Goal: Transaction & Acquisition: Purchase product/service

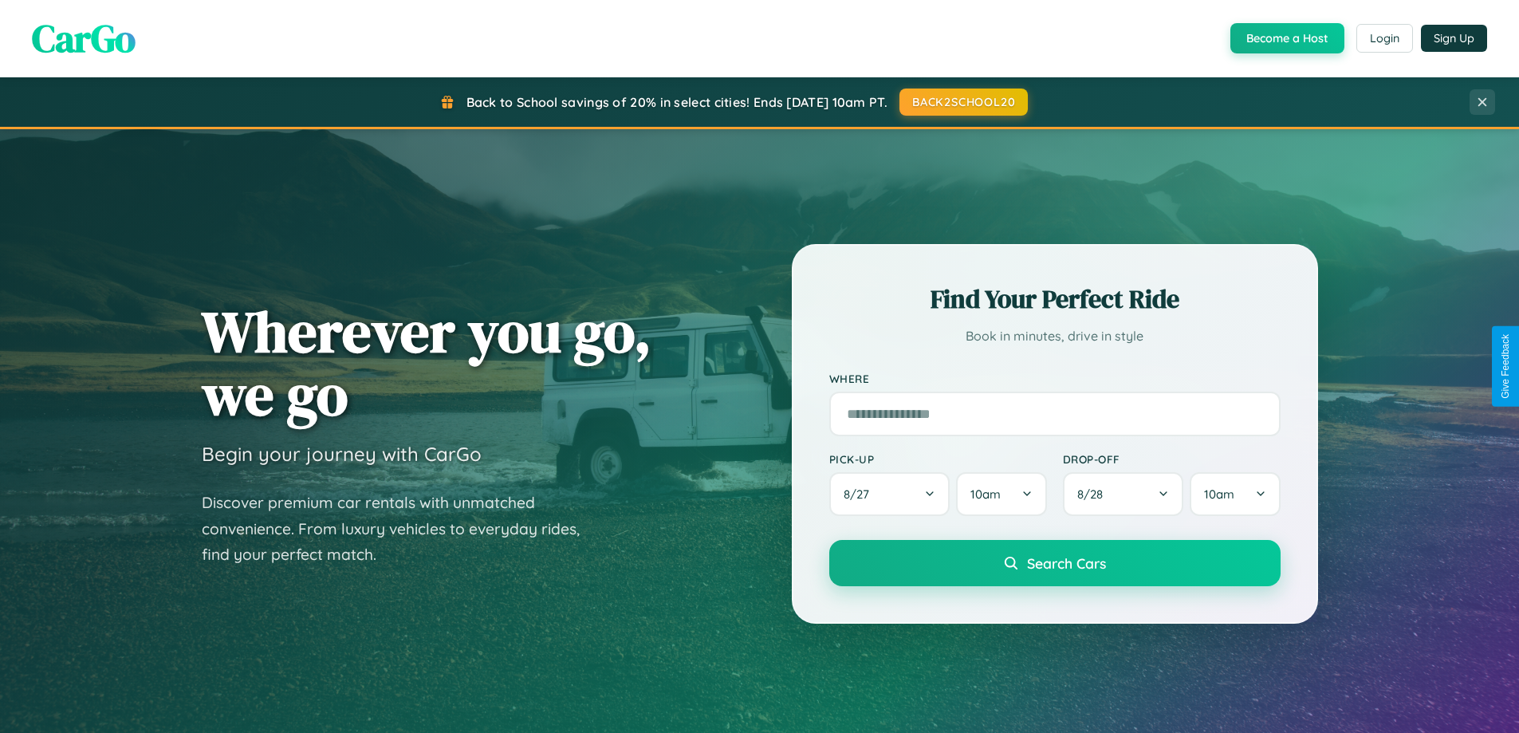
scroll to position [1404, 0]
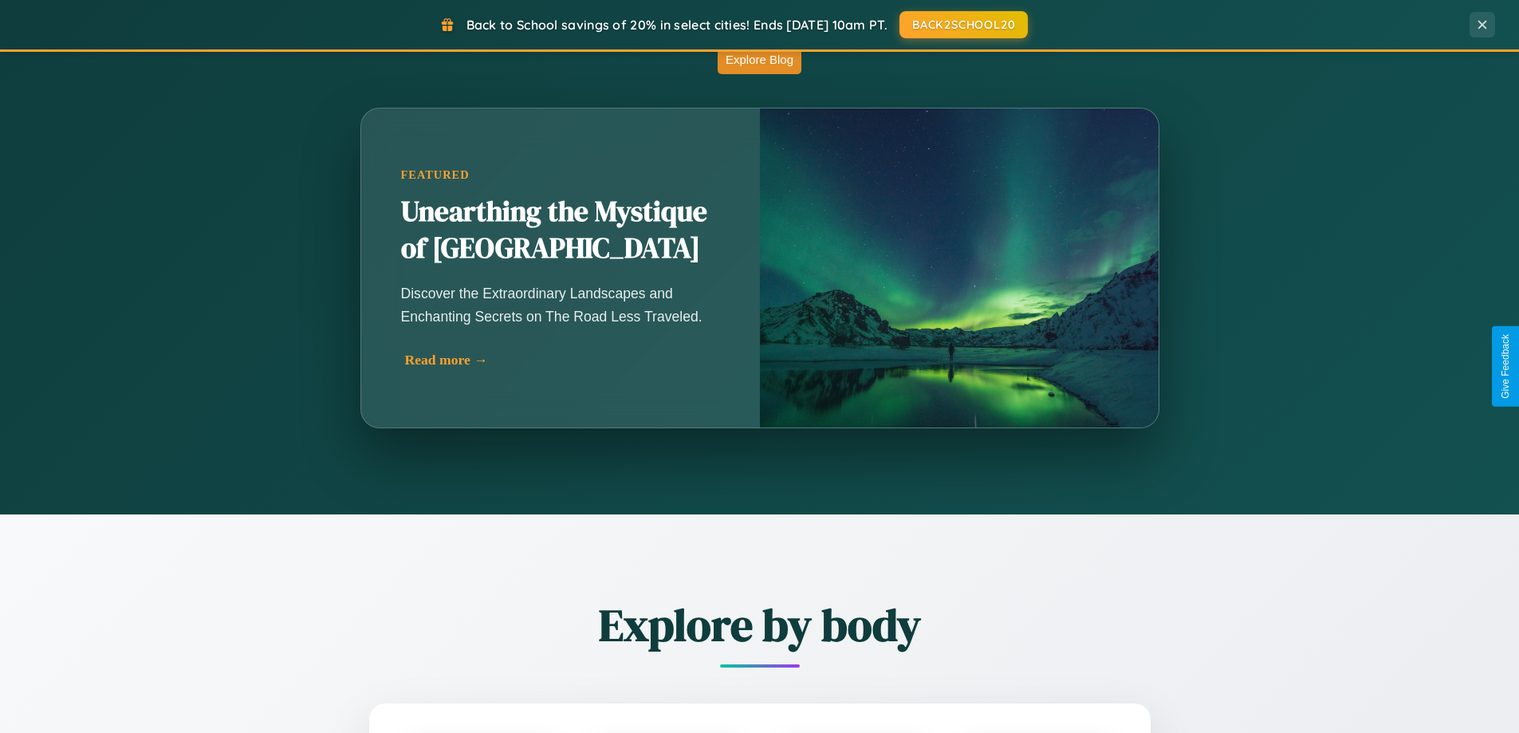
click at [562, 360] on div "Read more →" at bounding box center [564, 360] width 319 height 17
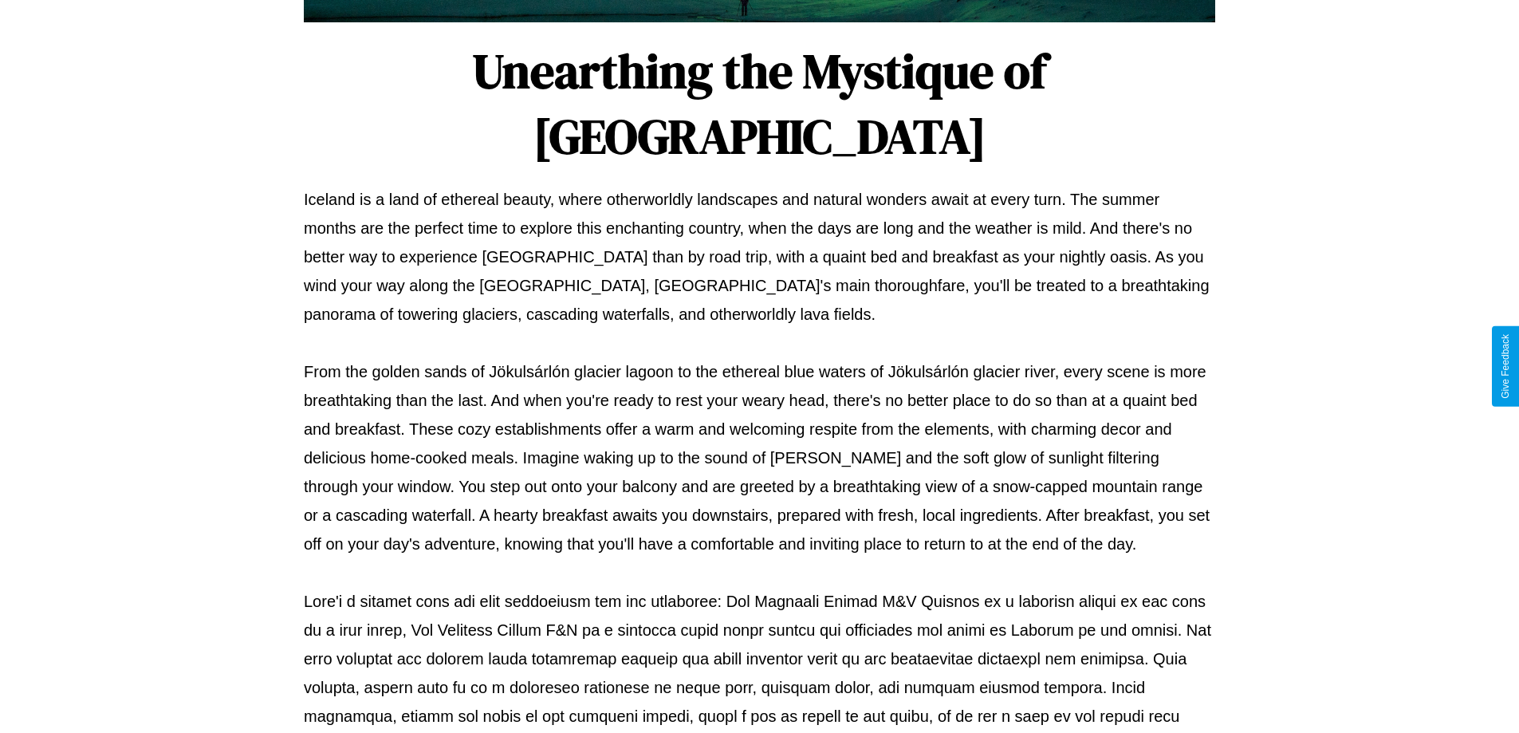
scroll to position [516, 0]
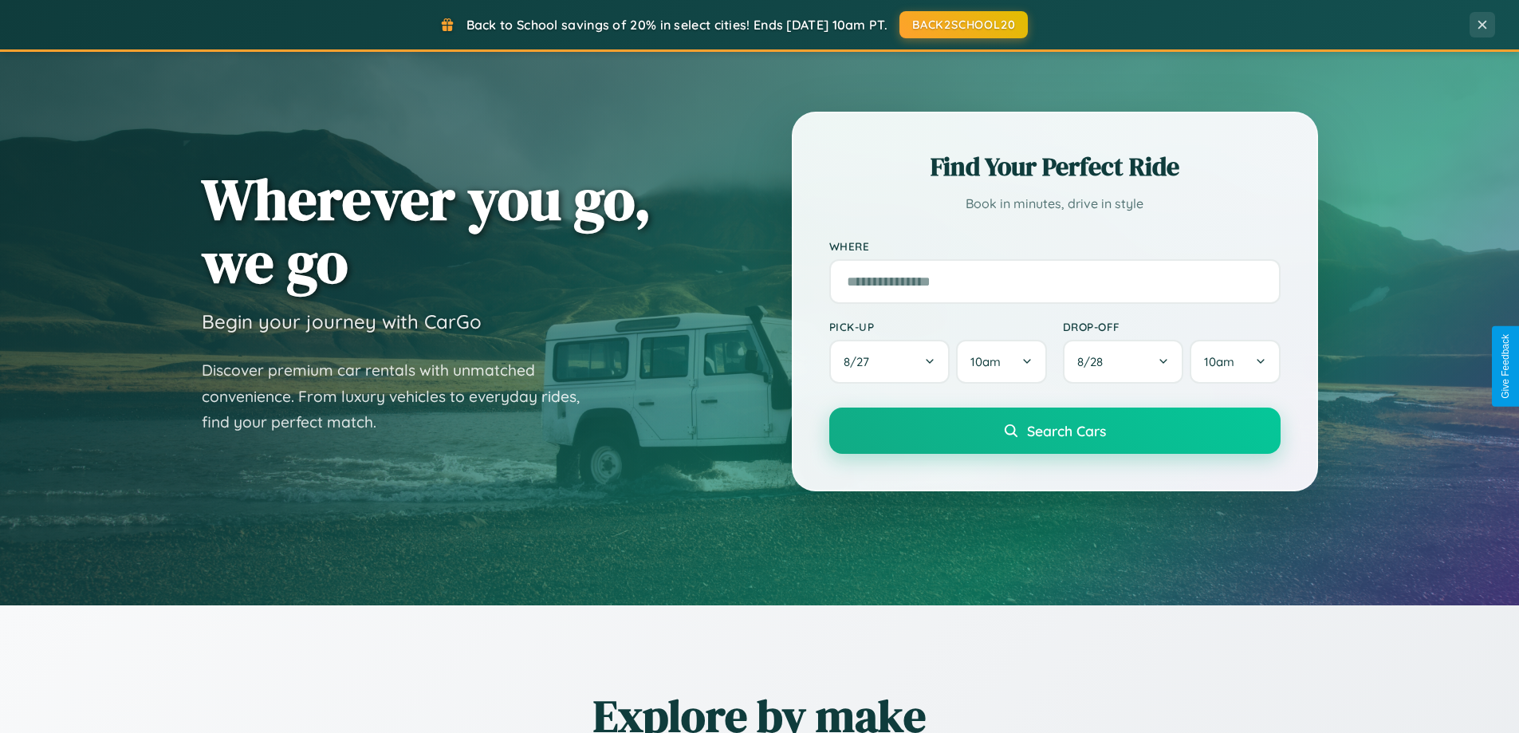
scroll to position [47, 0]
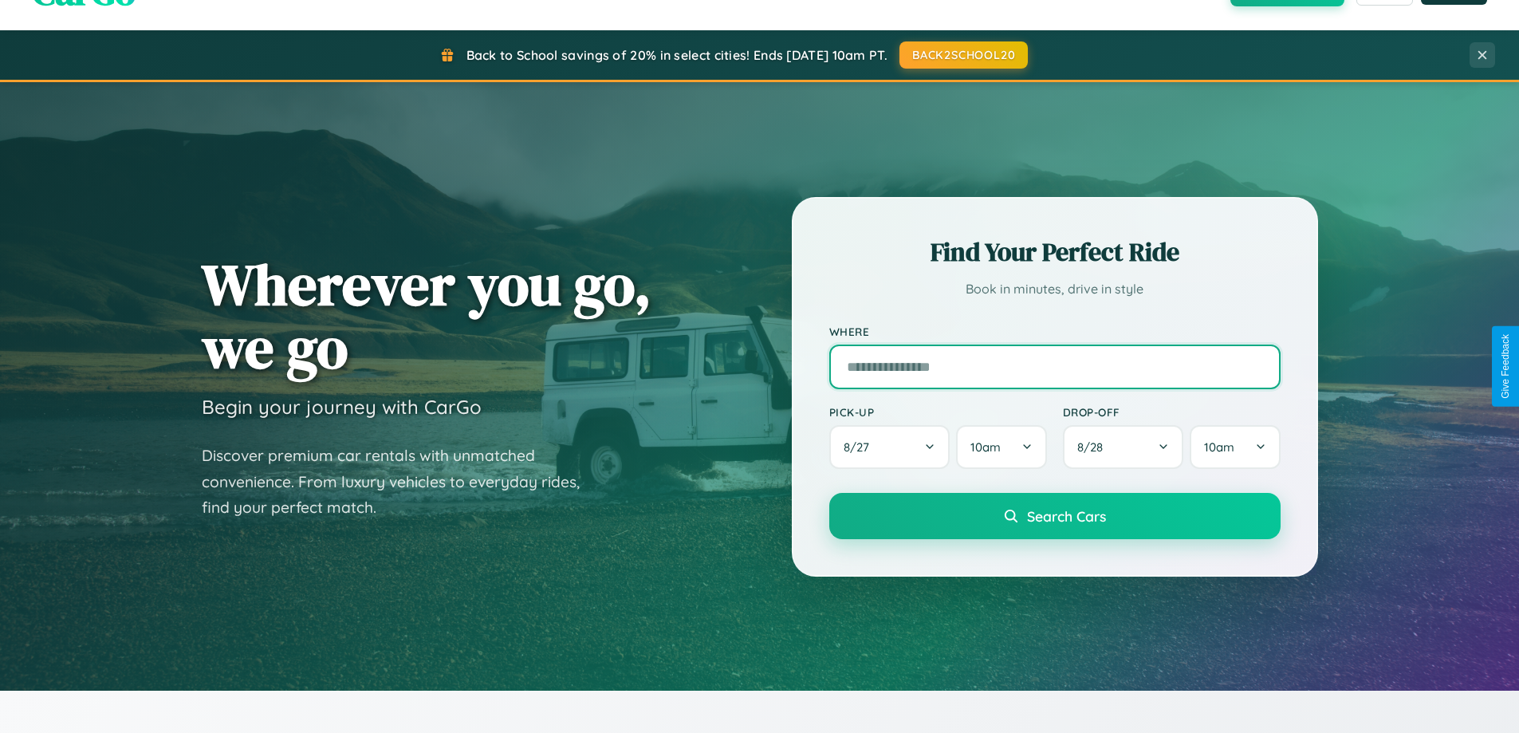
click at [1054, 366] on input "text" at bounding box center [1054, 367] width 451 height 45
type input "******"
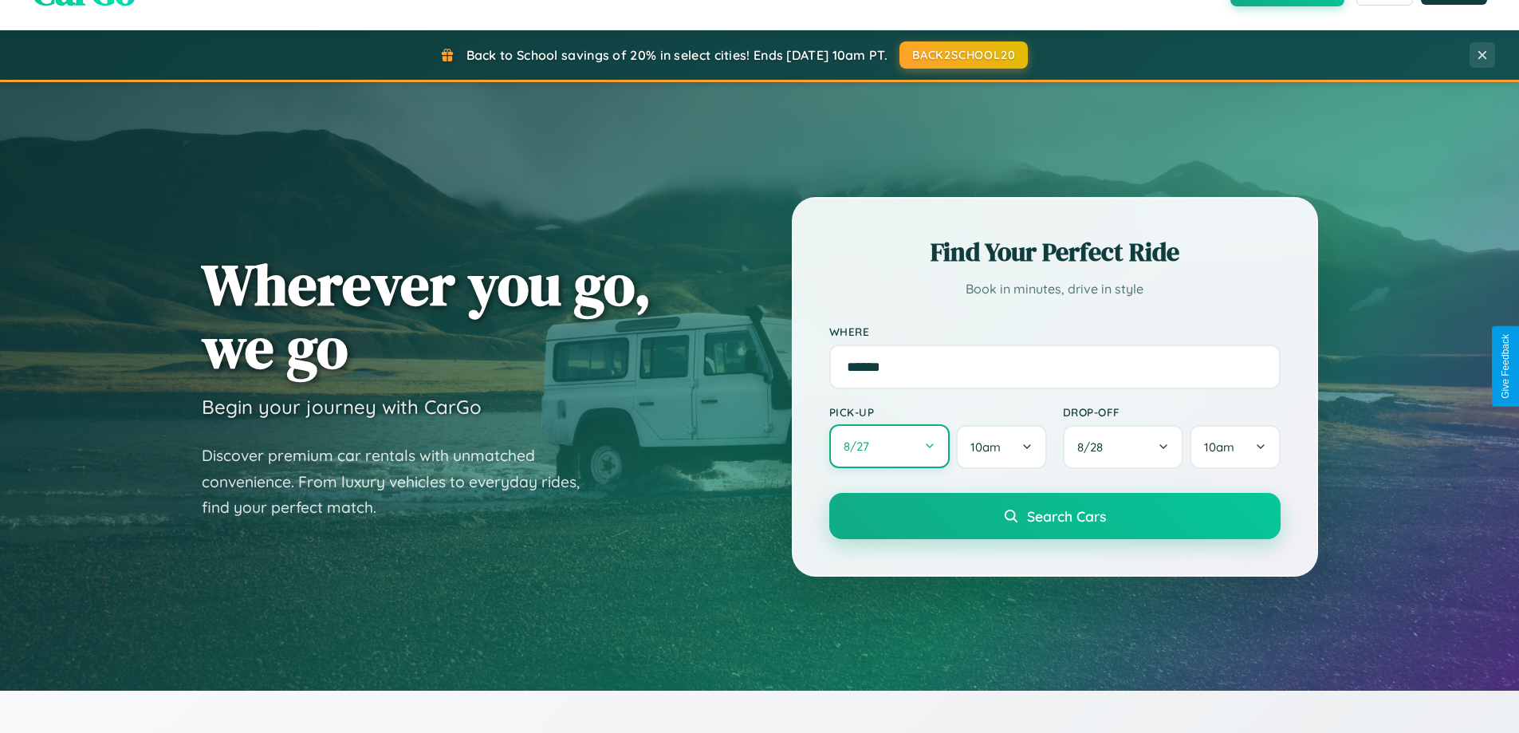
click at [889, 447] on button "8 / 27" at bounding box center [889, 446] width 121 height 44
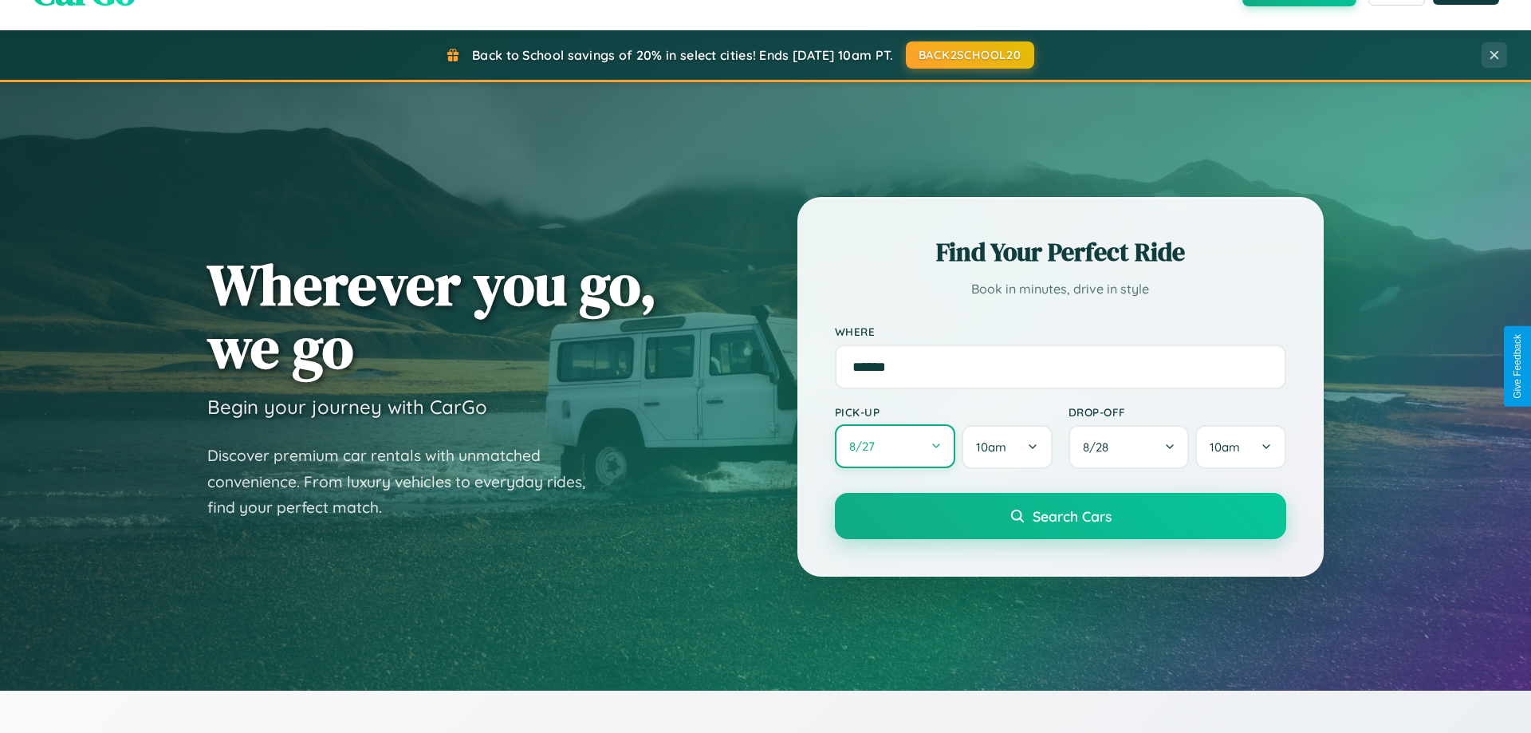
select select "*"
select select "****"
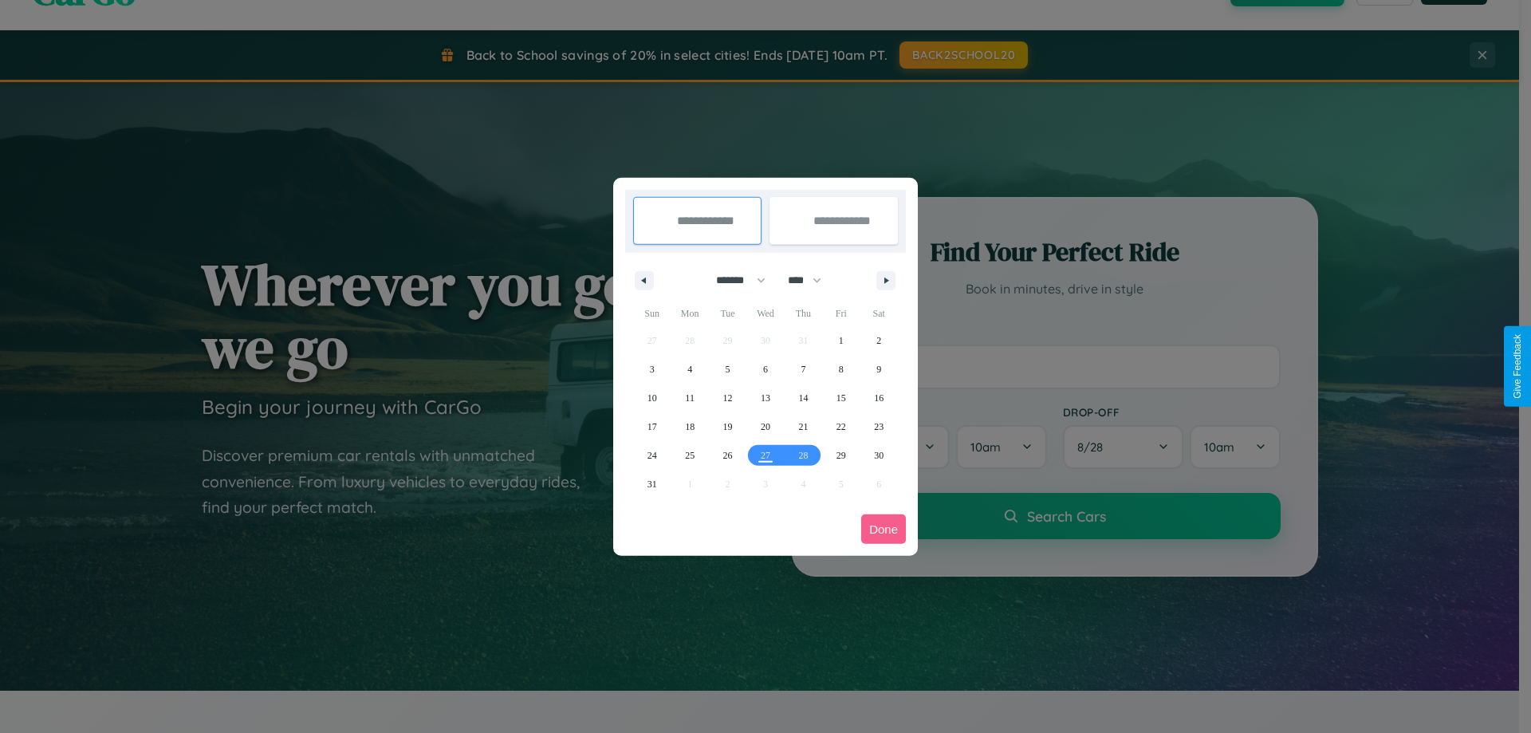
click at [734, 280] on select "******* ******** ***** ***** *** **** **** ****** ********* ******* ******** **…" at bounding box center [738, 280] width 68 height 26
select select "*"
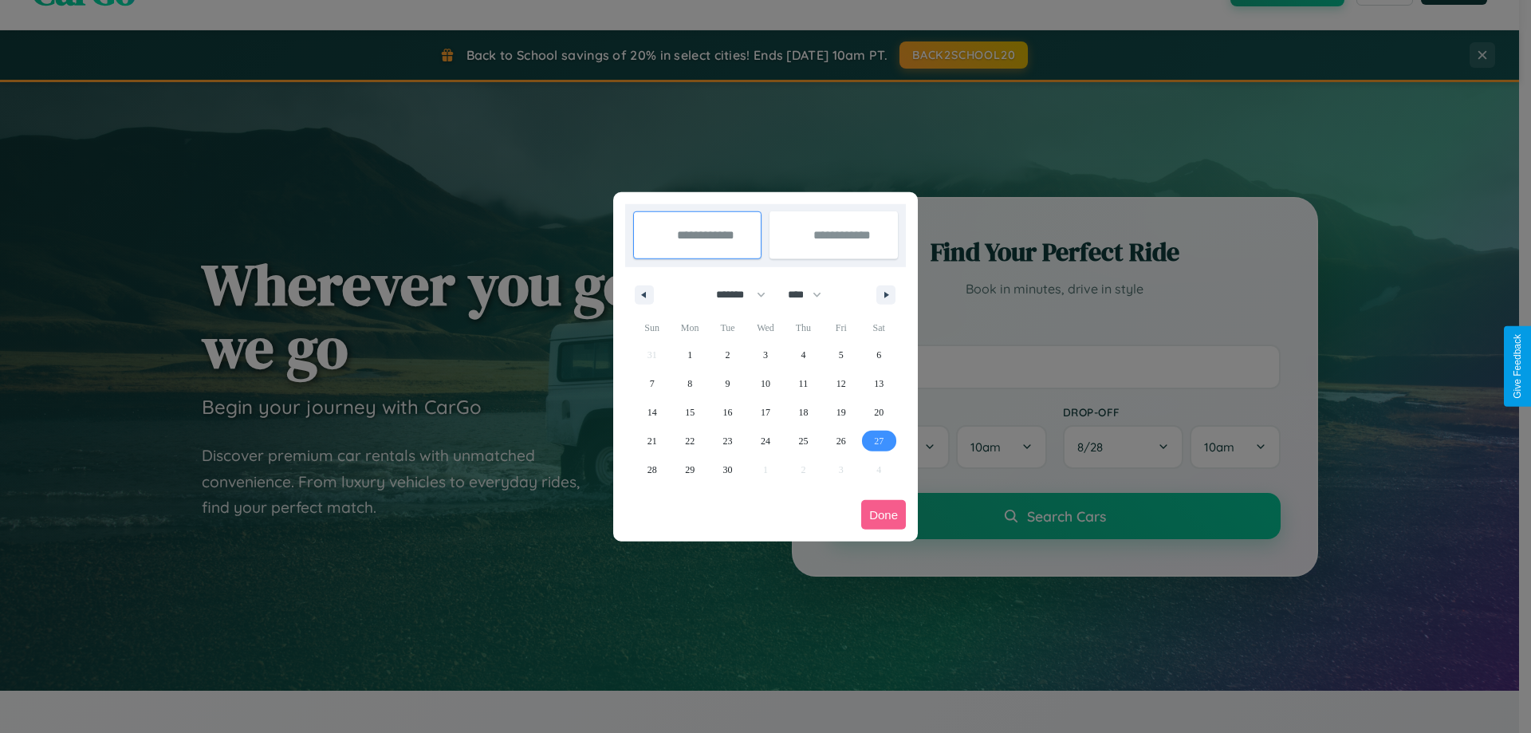
click at [879, 440] on span "27" at bounding box center [879, 441] width 10 height 29
type input "**********"
click at [886, 294] on icon "button" at bounding box center [889, 295] width 8 height 6
select select "*"
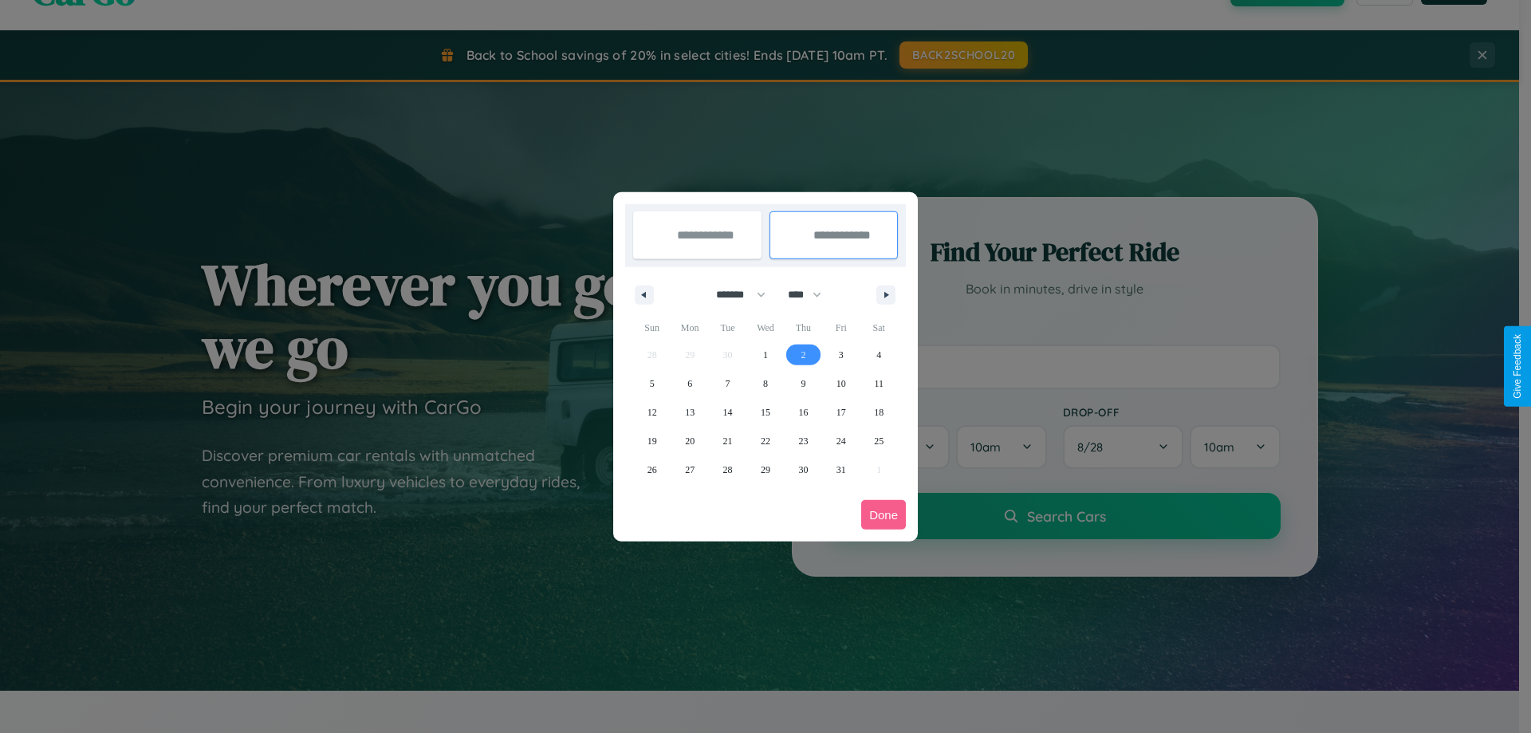
click at [803, 354] on span "2" at bounding box center [803, 355] width 5 height 29
type input "**********"
select select "*"
click at [884, 514] on button "Done" at bounding box center [883, 515] width 45 height 30
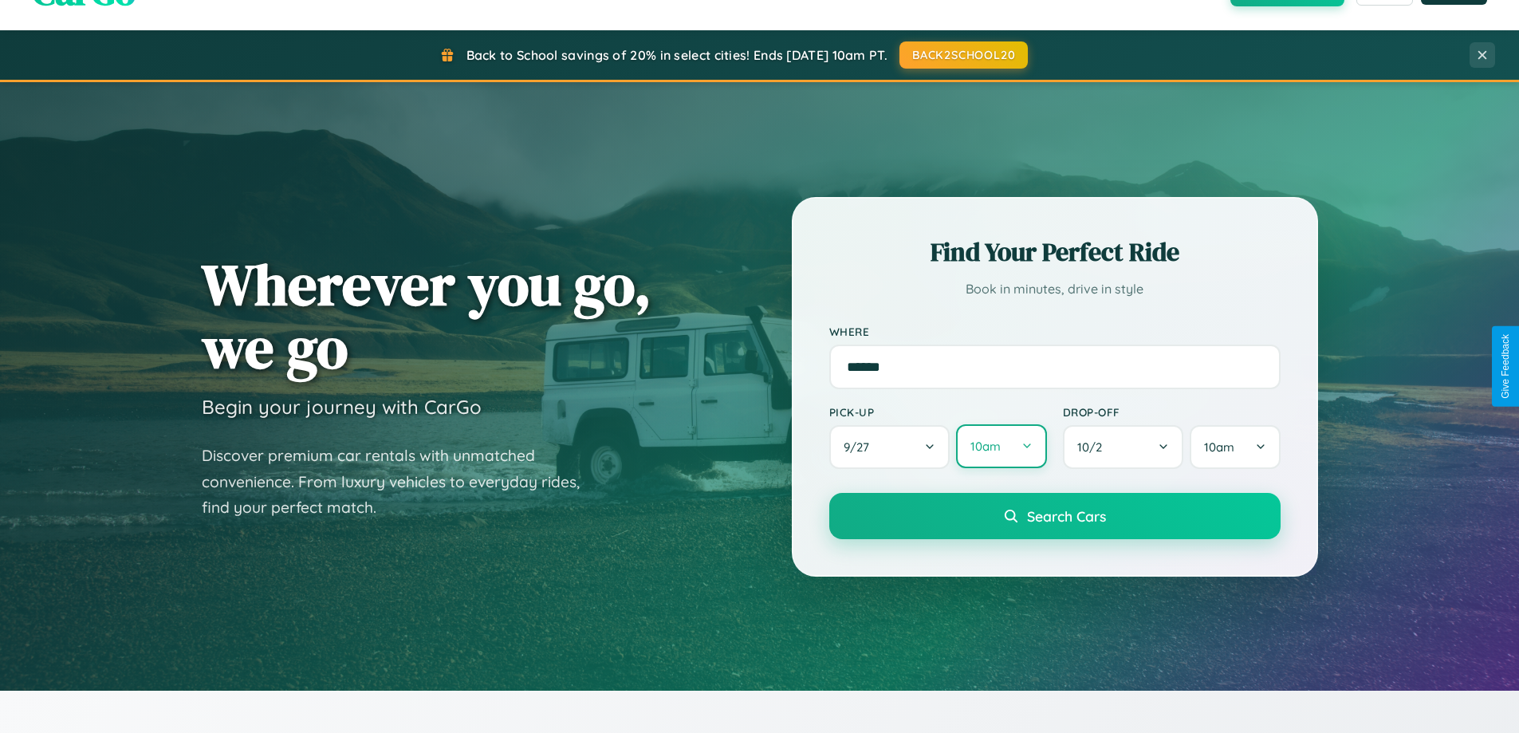
click at [1001, 447] on button "10am" at bounding box center [1001, 446] width 90 height 44
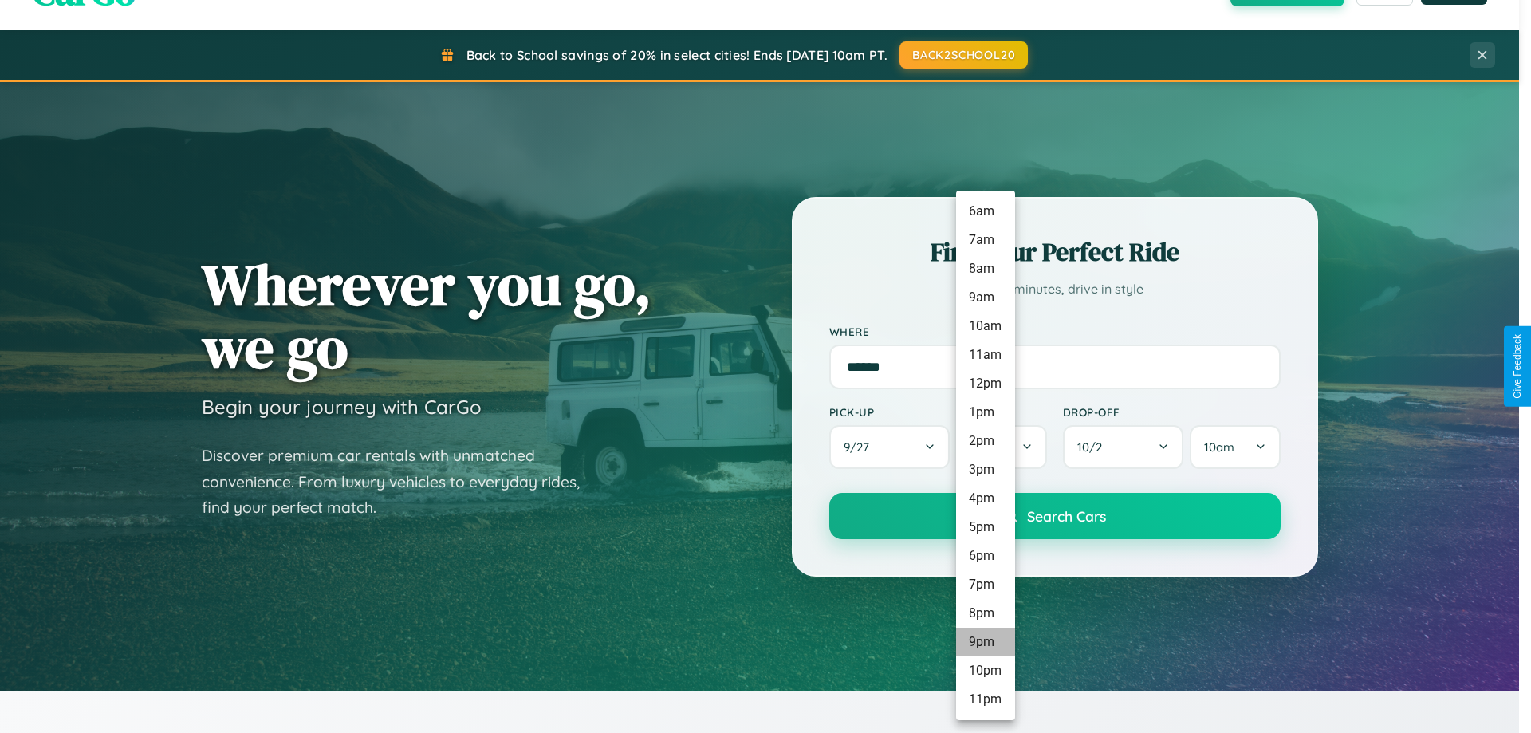
click at [985, 642] on li "9pm" at bounding box center [985, 642] width 59 height 29
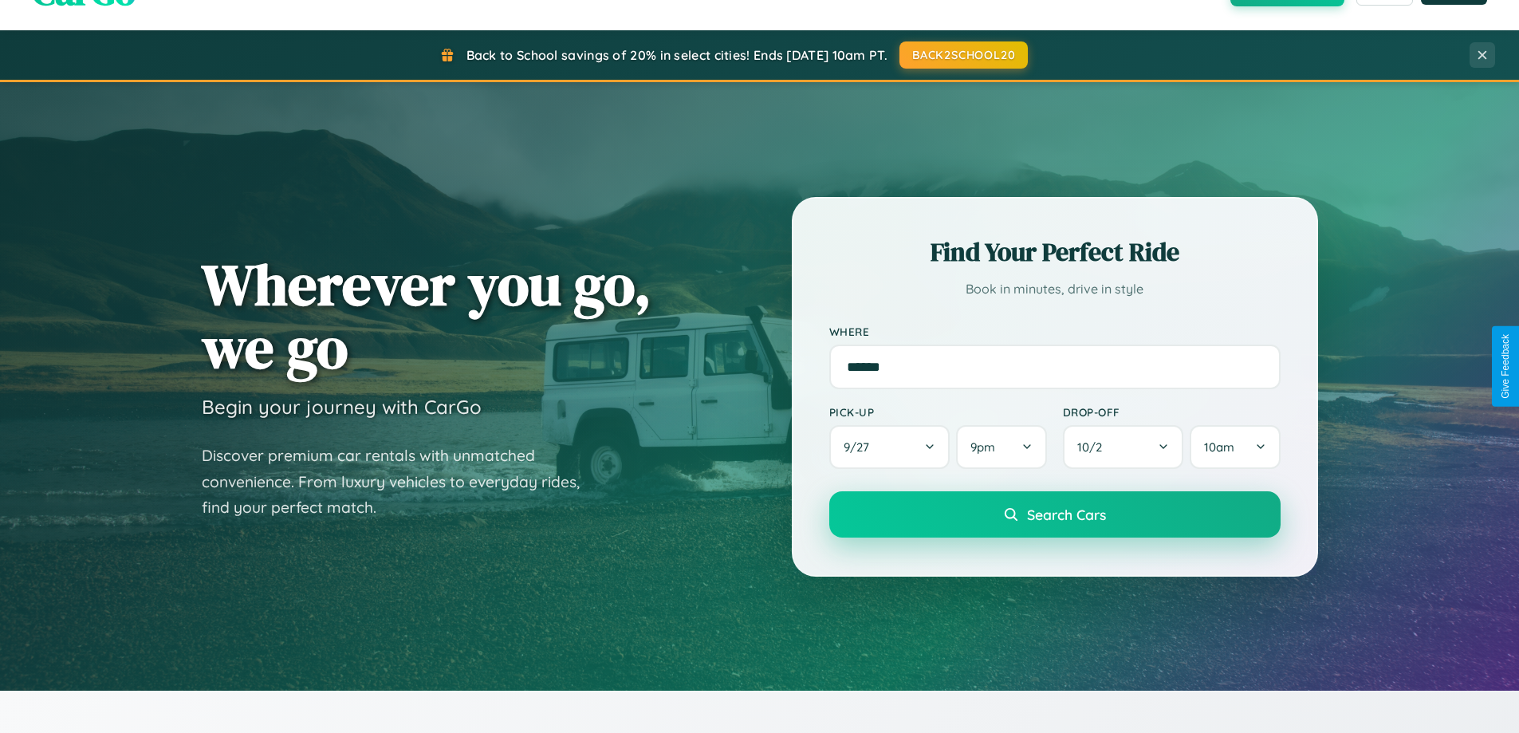
click at [1054, 515] on span "Search Cars" at bounding box center [1066, 515] width 79 height 18
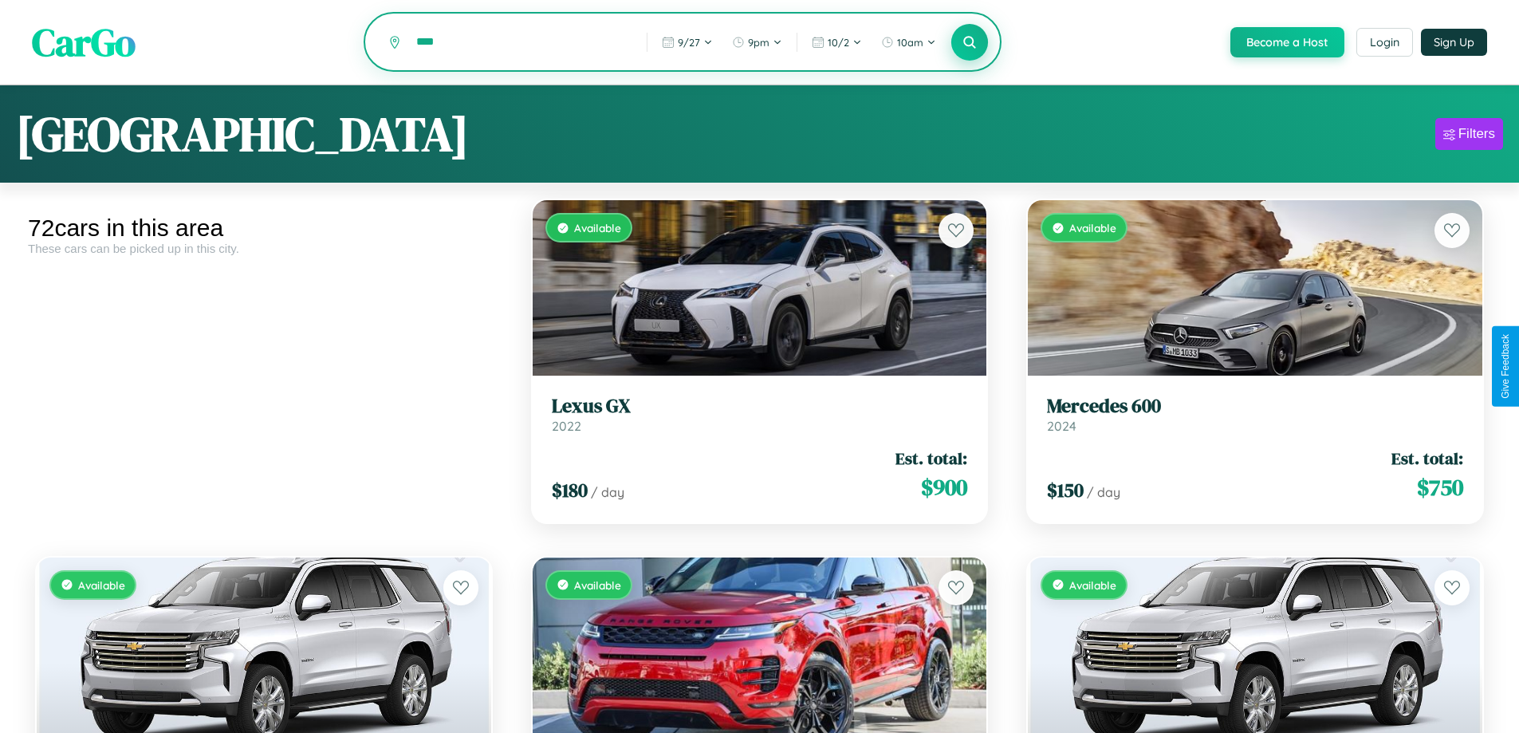
type input "****"
click at [969, 43] on icon at bounding box center [970, 41] width 15 height 15
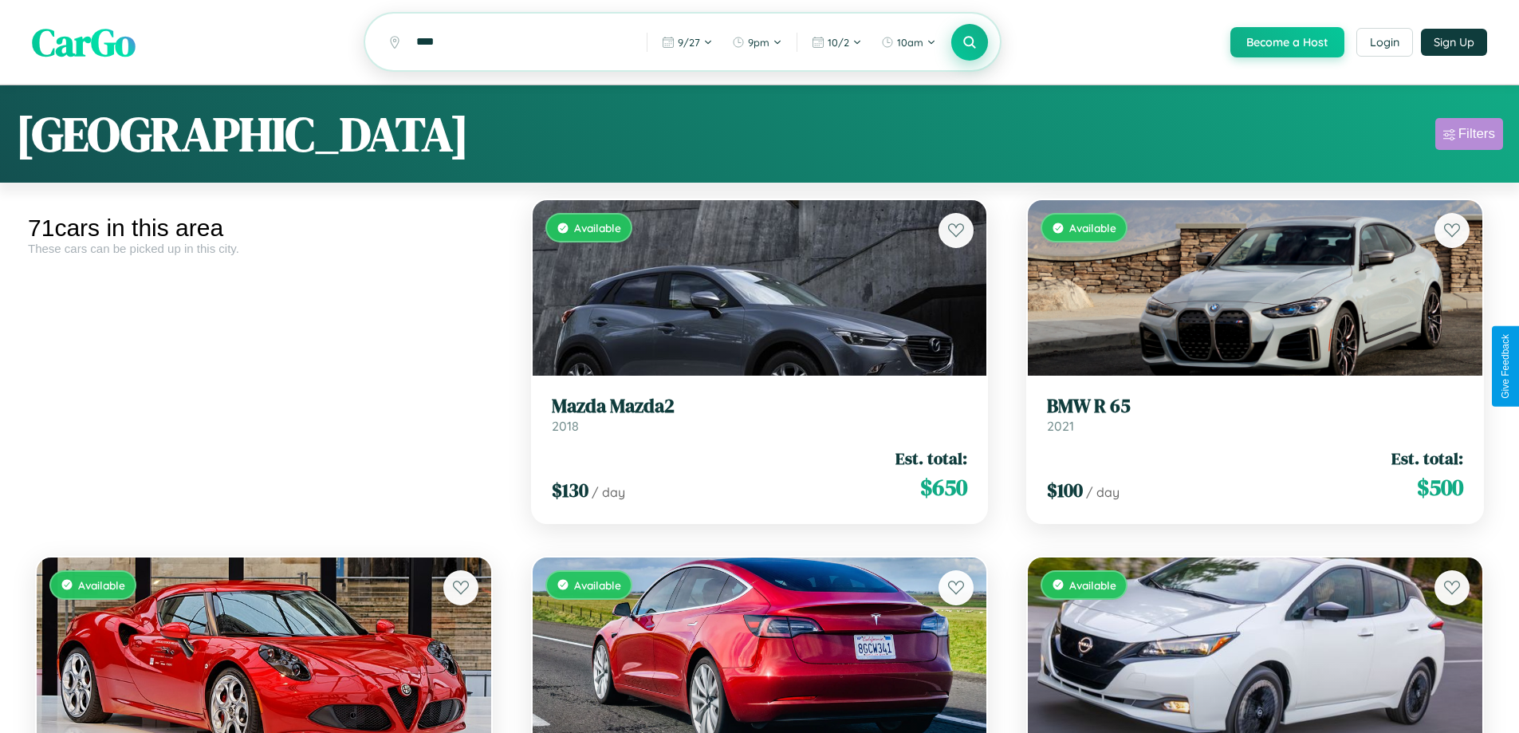
click at [1469, 136] on div "Filters" at bounding box center [1477, 134] width 37 height 16
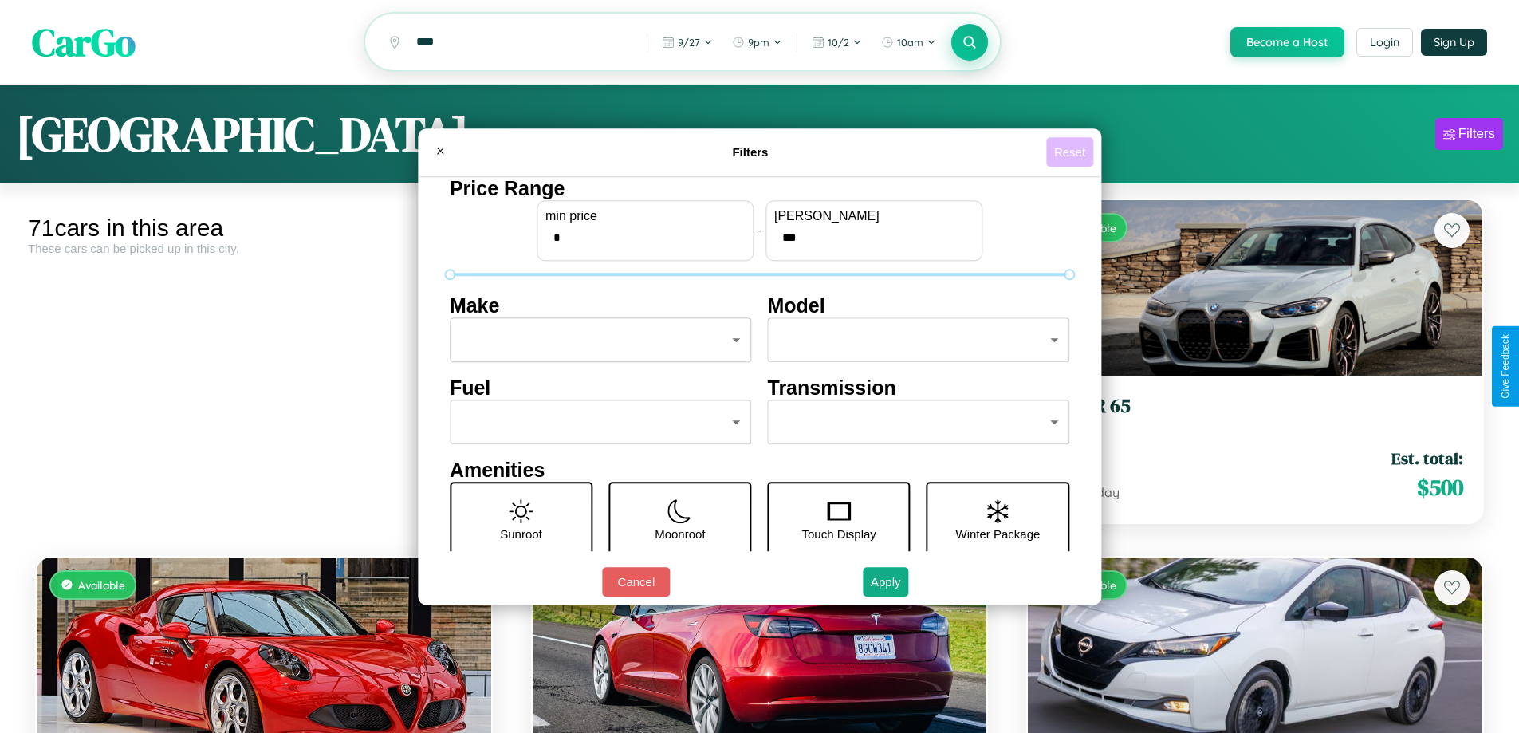
click at [1072, 152] on button "Reset" at bounding box center [1069, 152] width 47 height 30
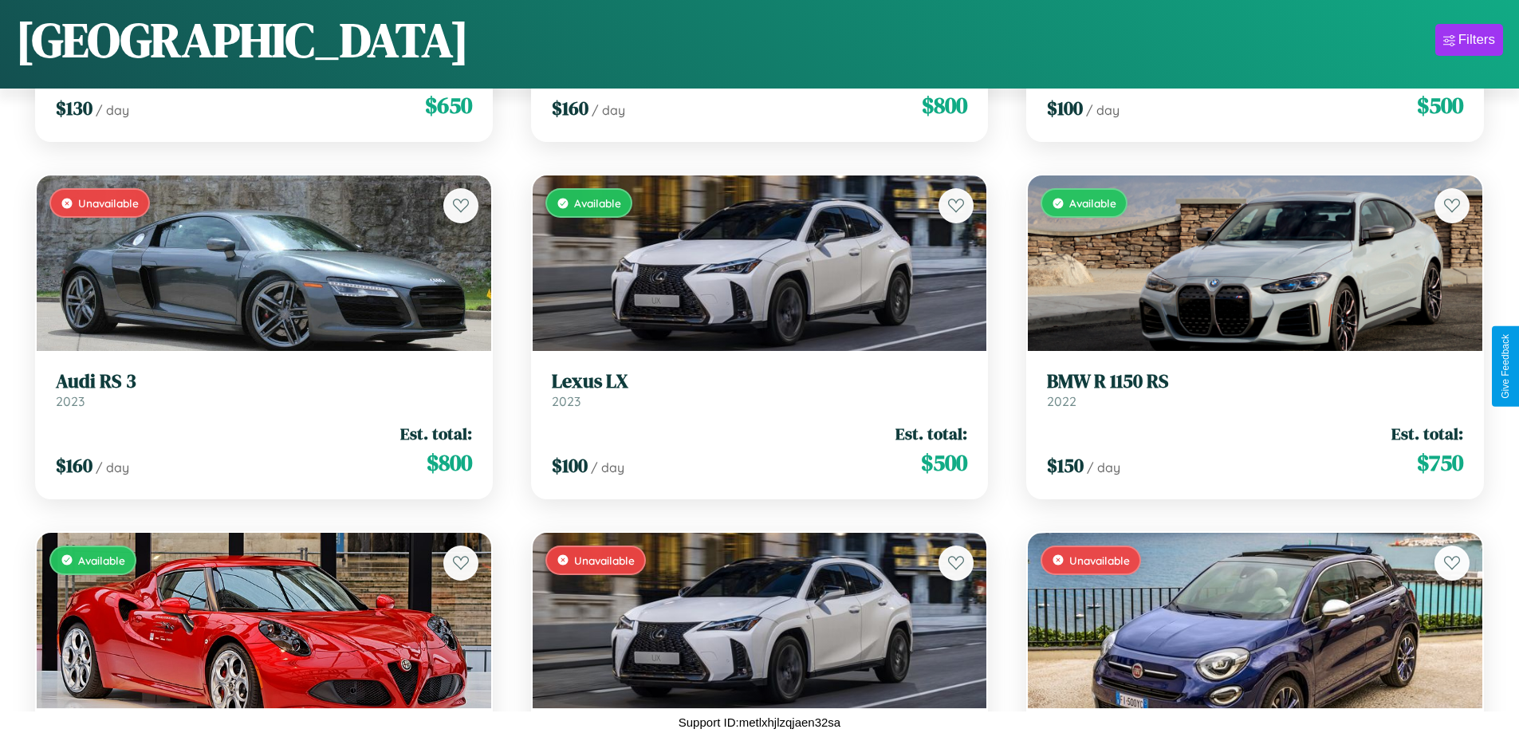
scroll to position [5224, 0]
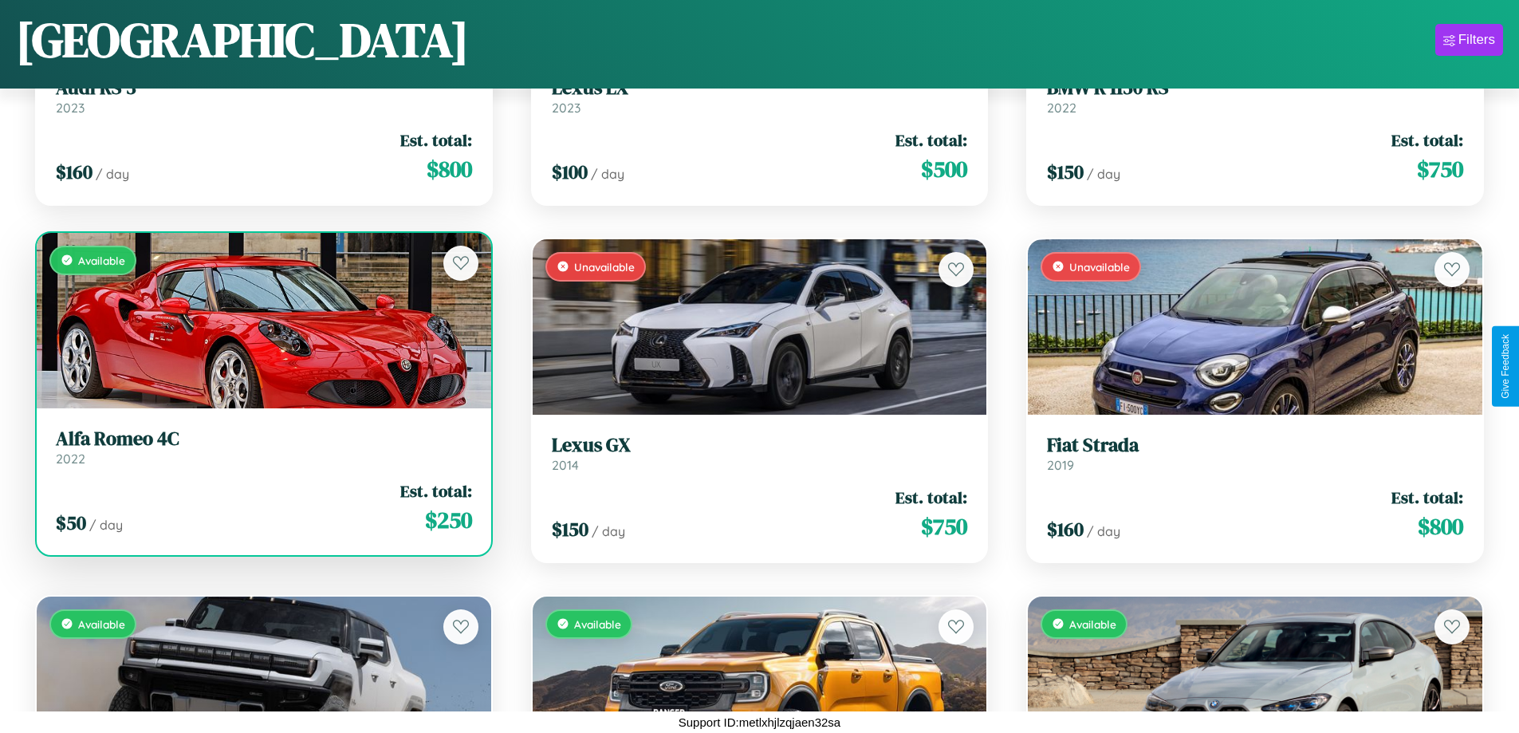
click at [262, 447] on h3 "Alfa Romeo 4C" at bounding box center [264, 438] width 416 height 23
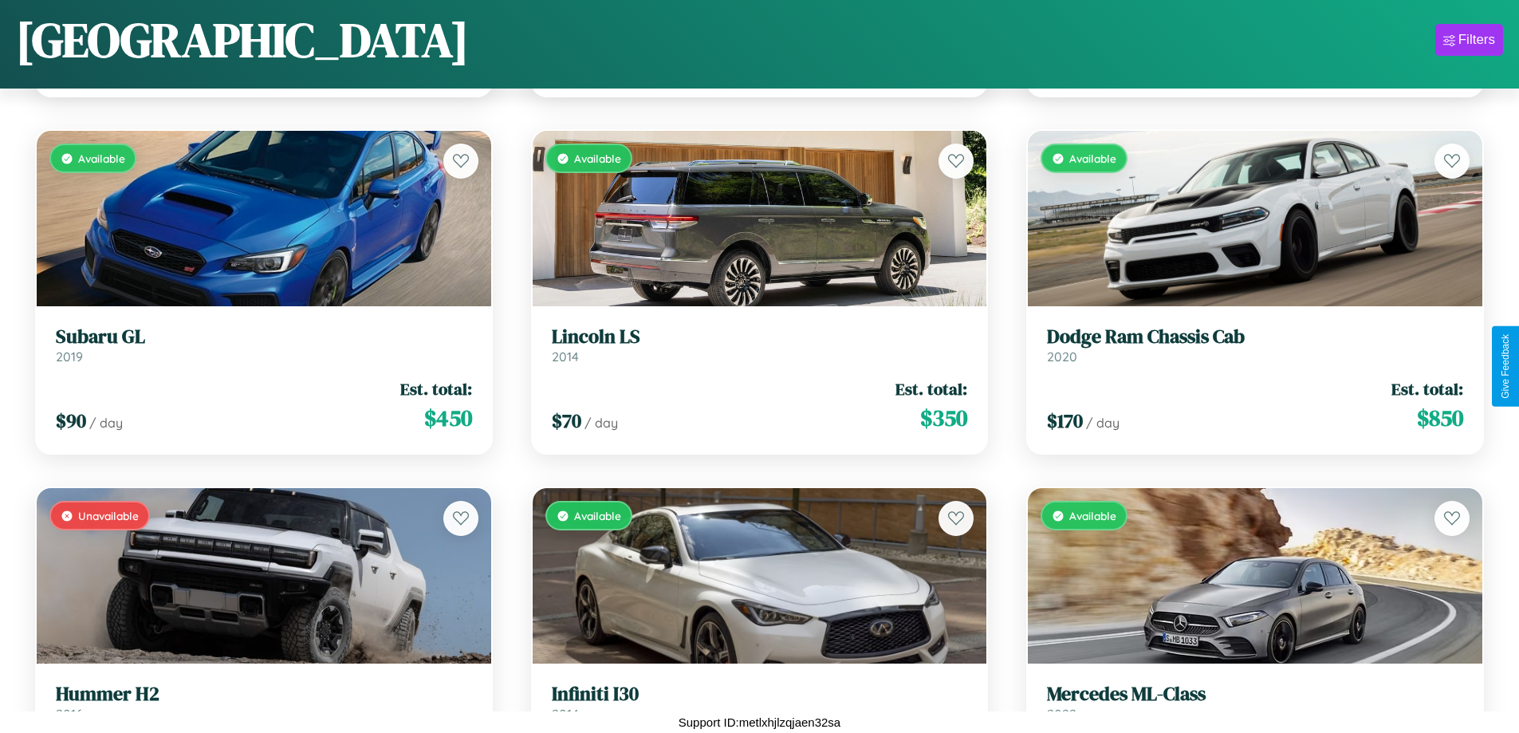
scroll to position [7009, 0]
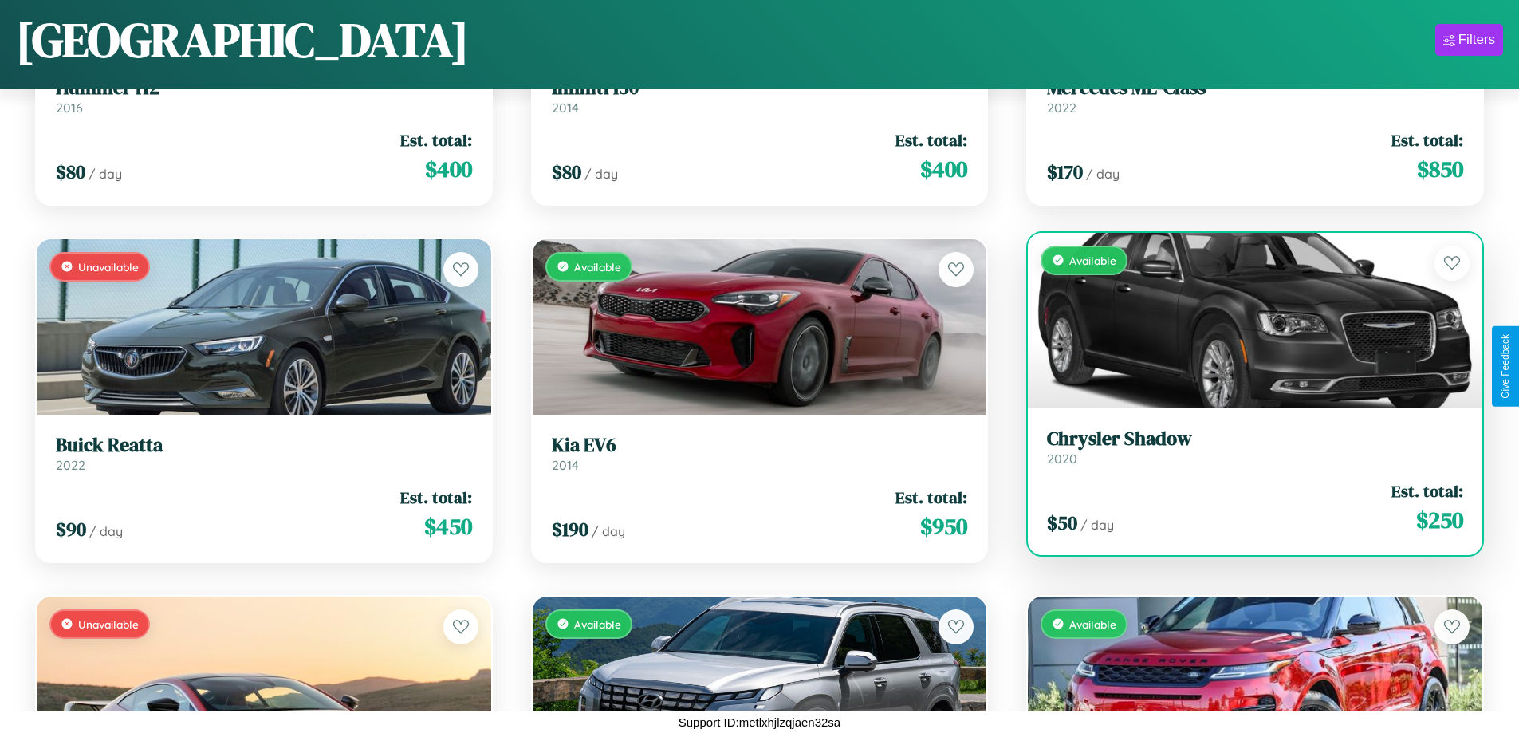
click at [1245, 324] on div "Available" at bounding box center [1255, 320] width 455 height 175
click at [1245, 320] on div "Available" at bounding box center [1255, 320] width 455 height 175
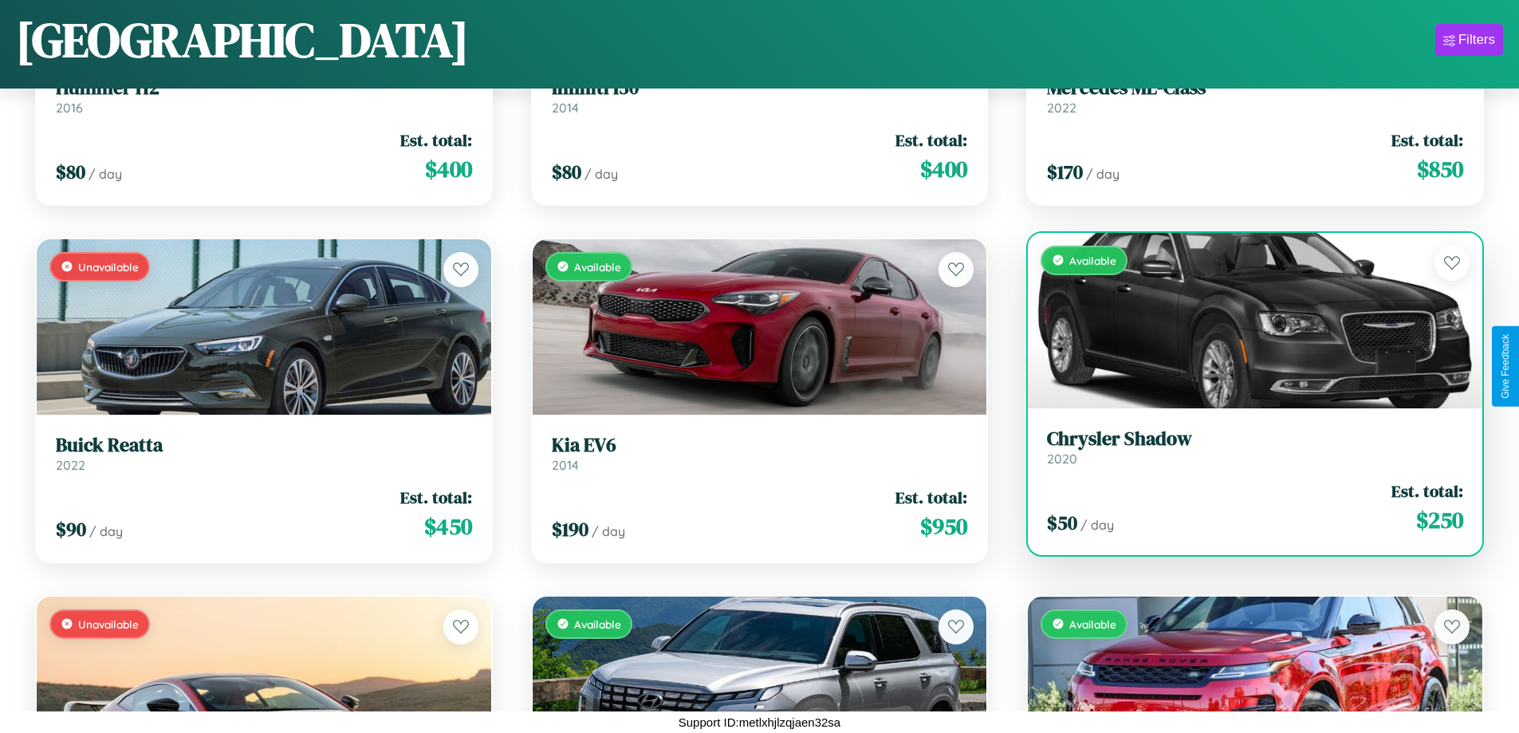
click at [1245, 320] on div "Available" at bounding box center [1255, 320] width 455 height 175
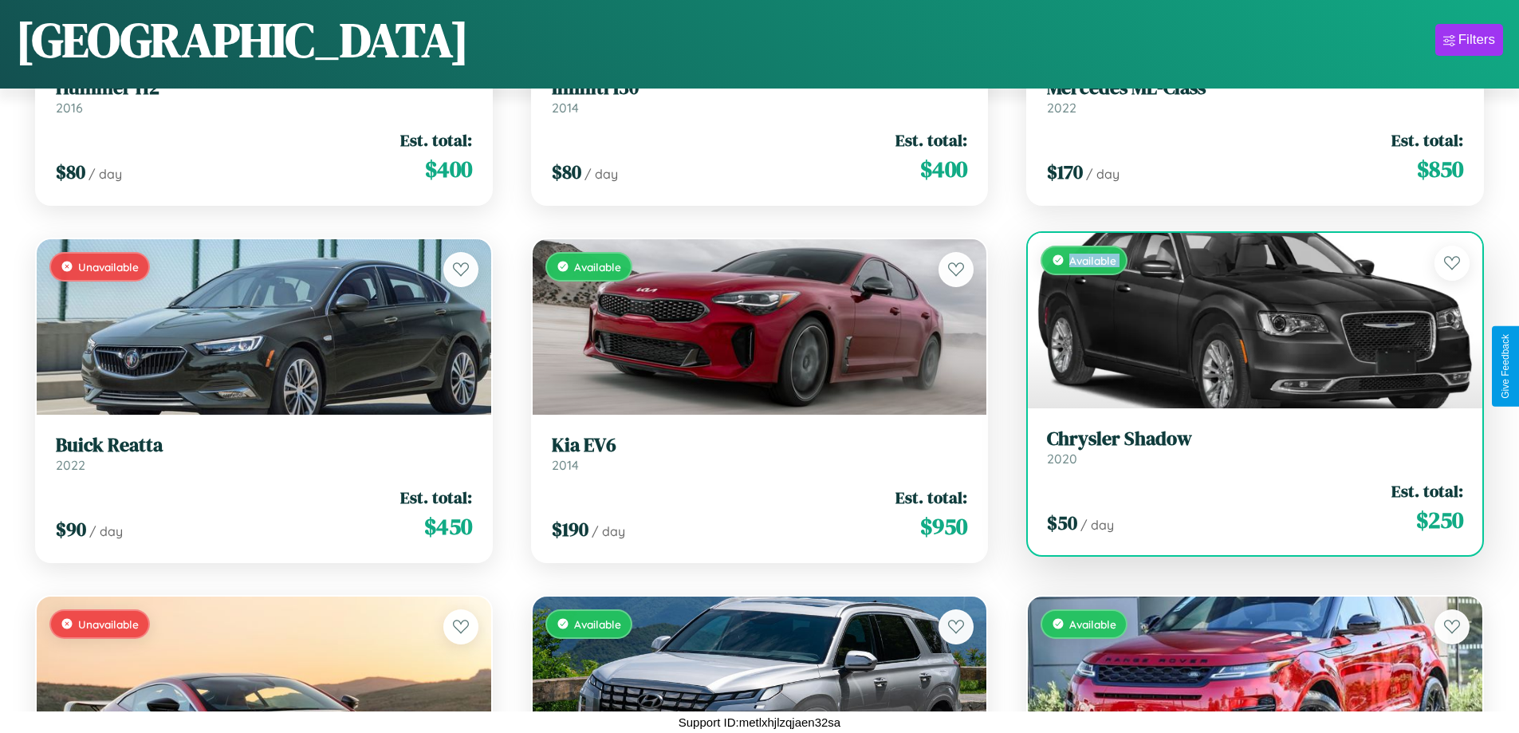
click at [1245, 320] on div "Available" at bounding box center [1255, 320] width 455 height 175
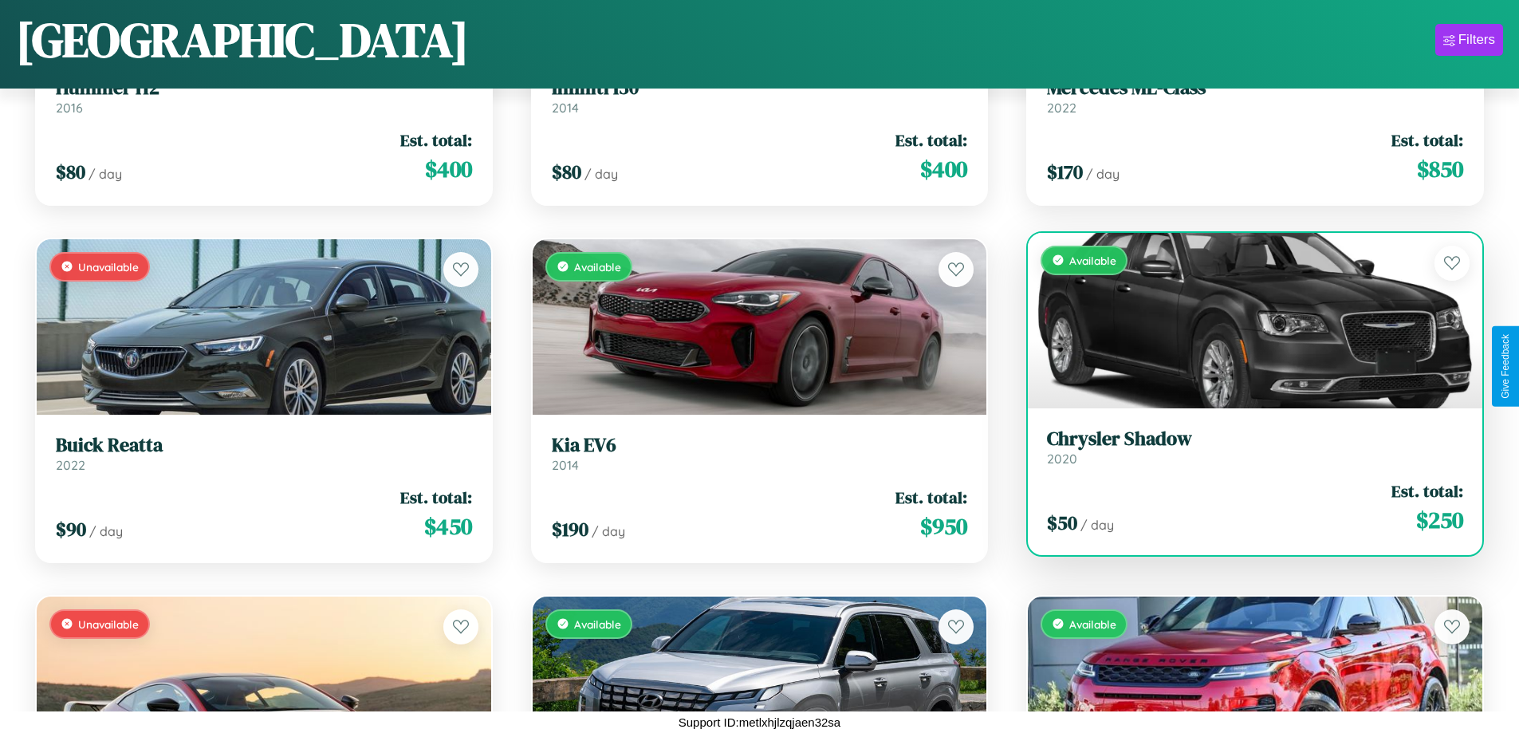
click at [1245, 320] on div "Available" at bounding box center [1255, 320] width 455 height 175
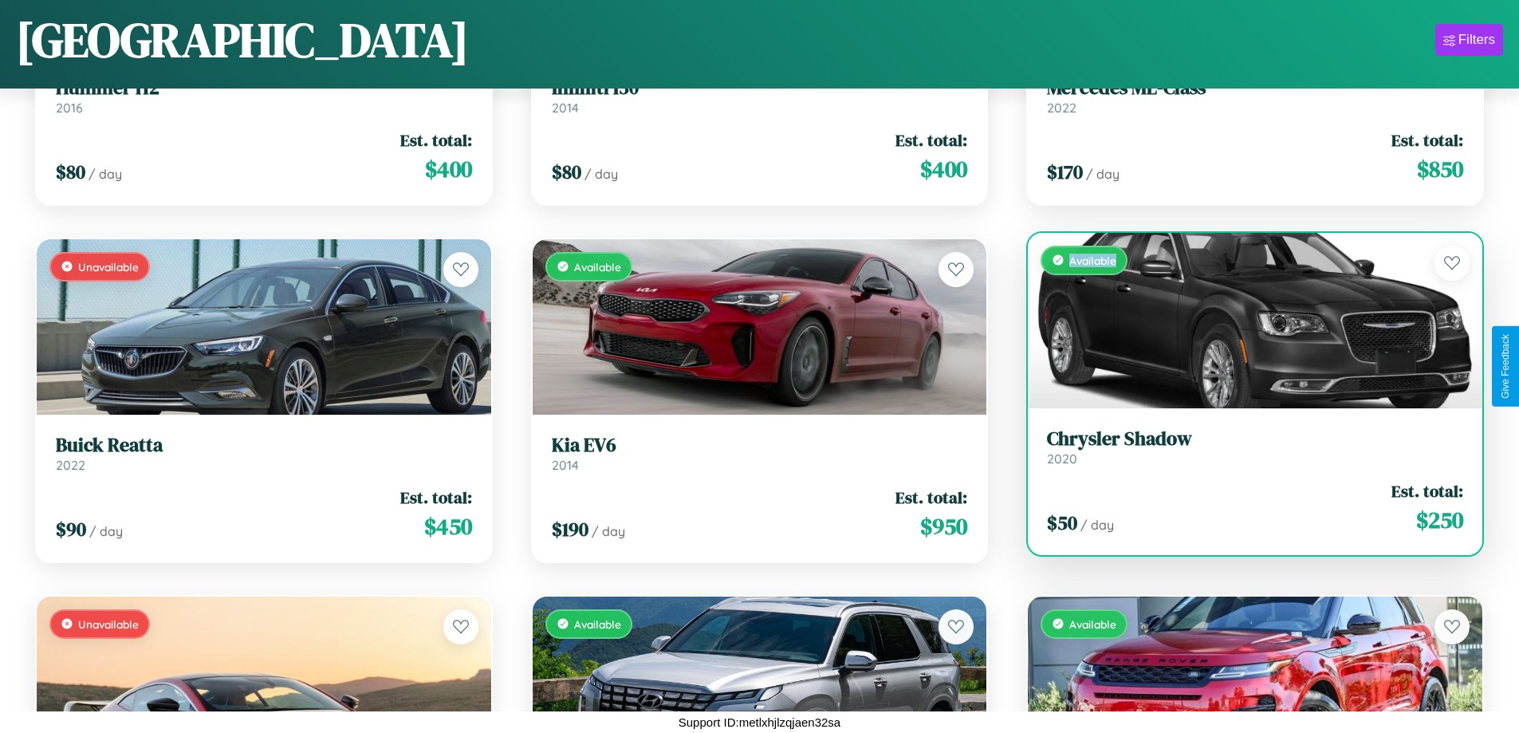
click at [1245, 320] on div "Available" at bounding box center [1255, 320] width 455 height 175
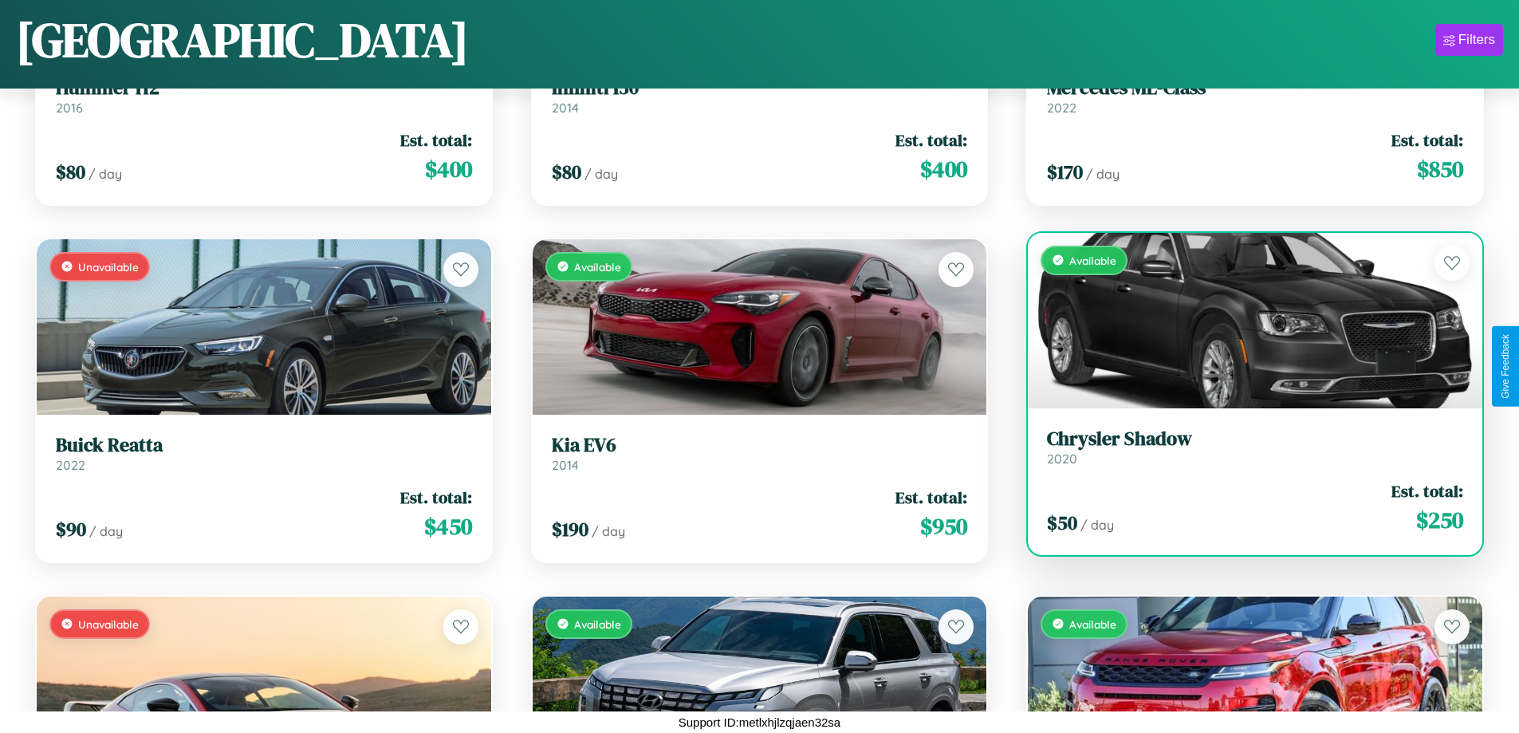
click at [1245, 447] on h3 "Chrysler Shadow" at bounding box center [1255, 438] width 416 height 23
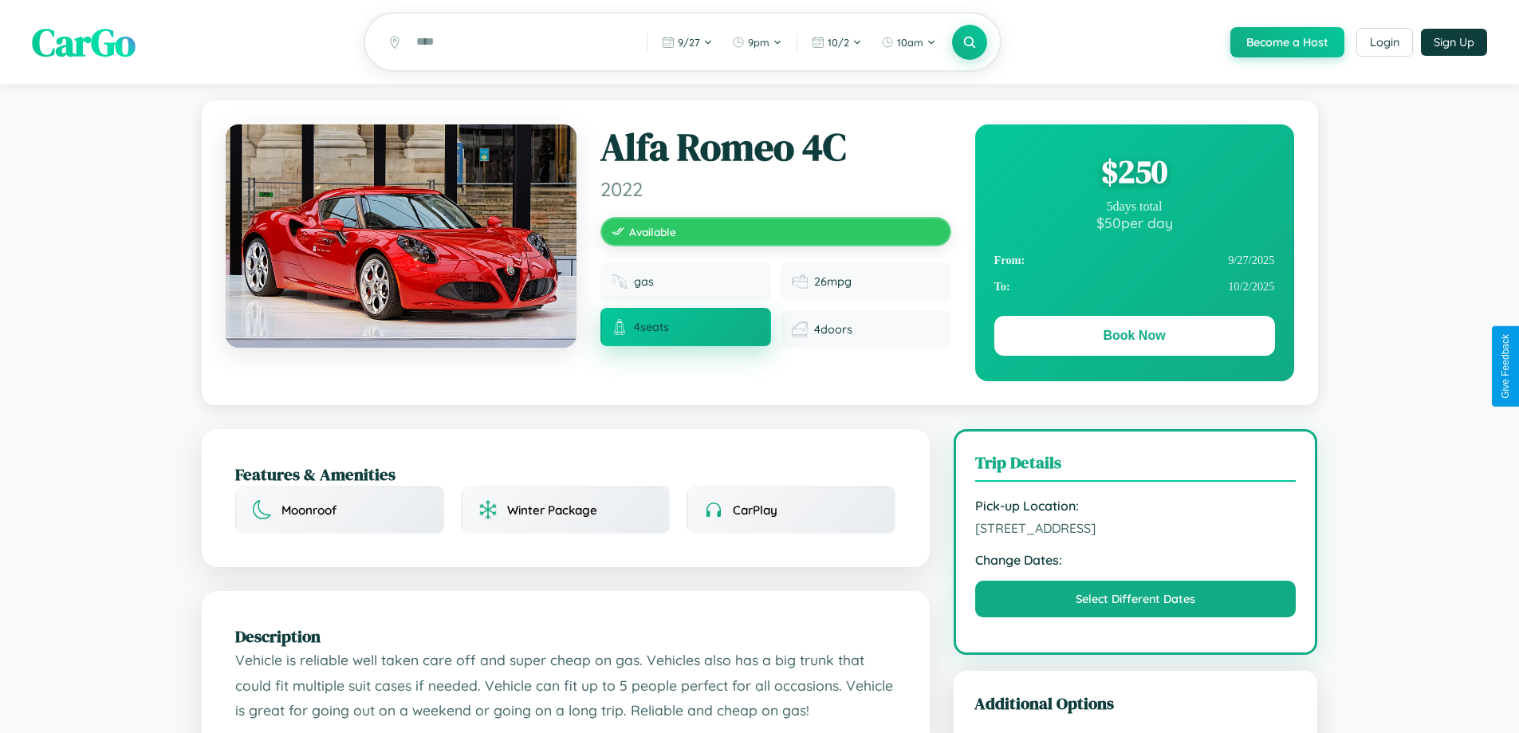
scroll to position [888, 0]
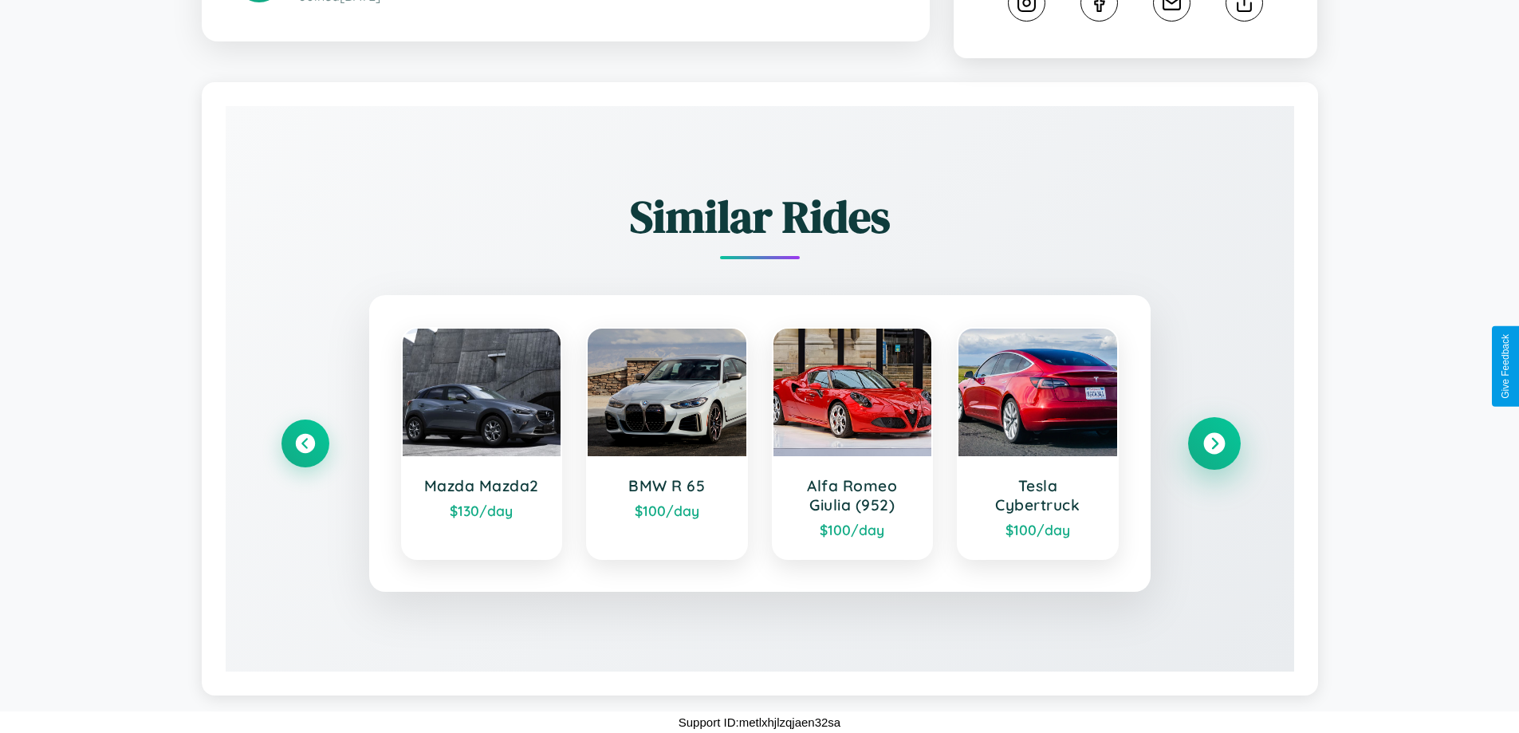
click at [1214, 443] on icon at bounding box center [1214, 444] width 22 height 22
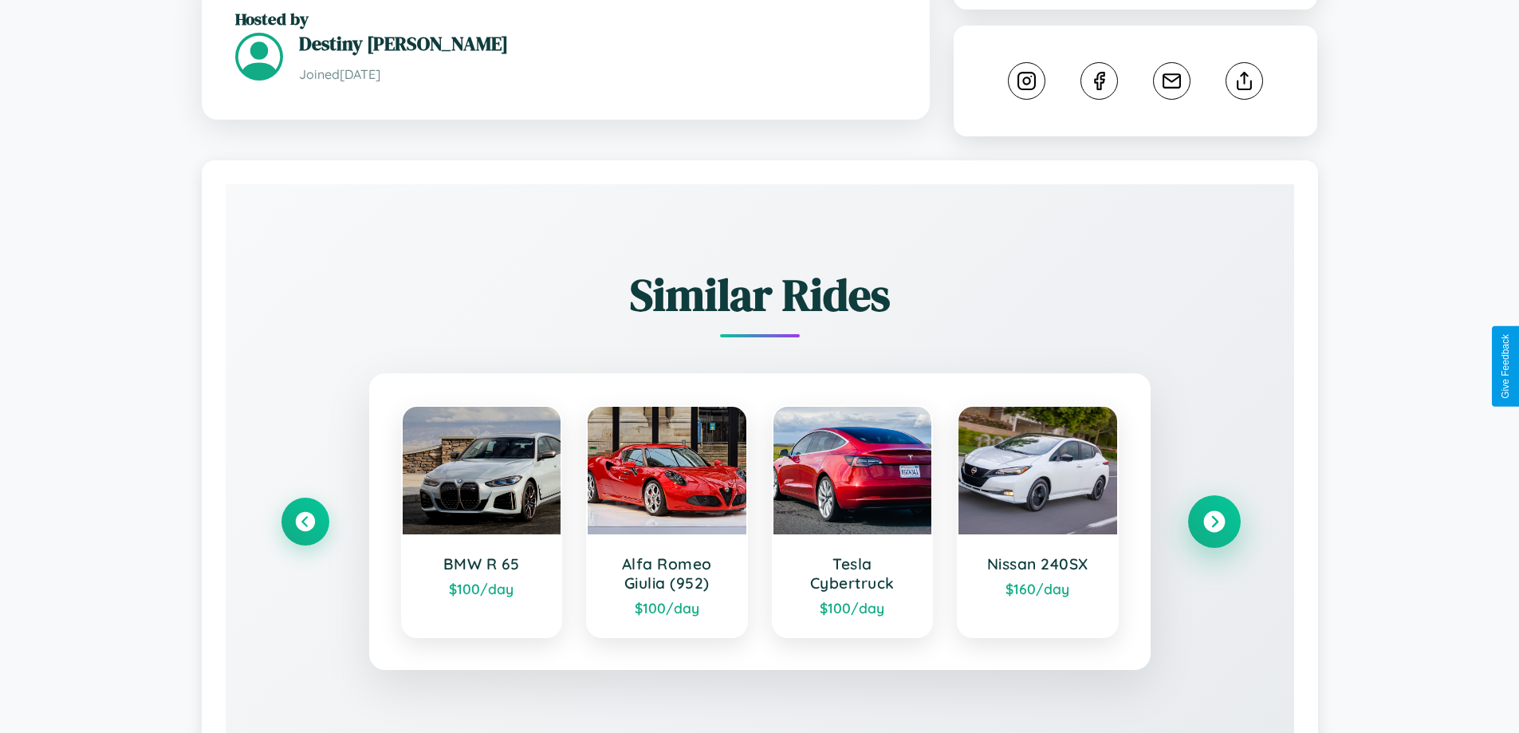
scroll to position [164, 0]
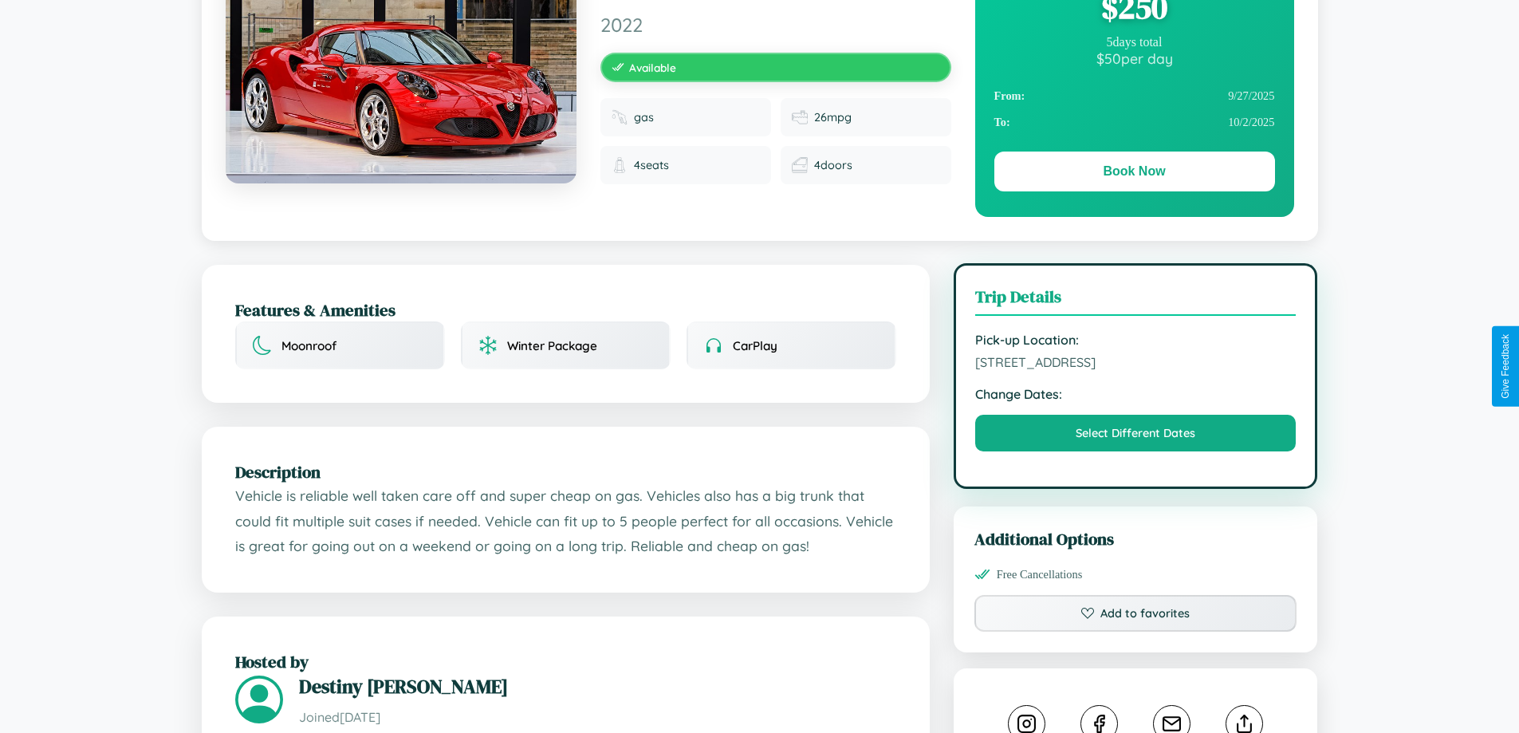
click at [1136, 364] on span "5458 Center Street Rome 74543 Italy" at bounding box center [1135, 362] width 321 height 16
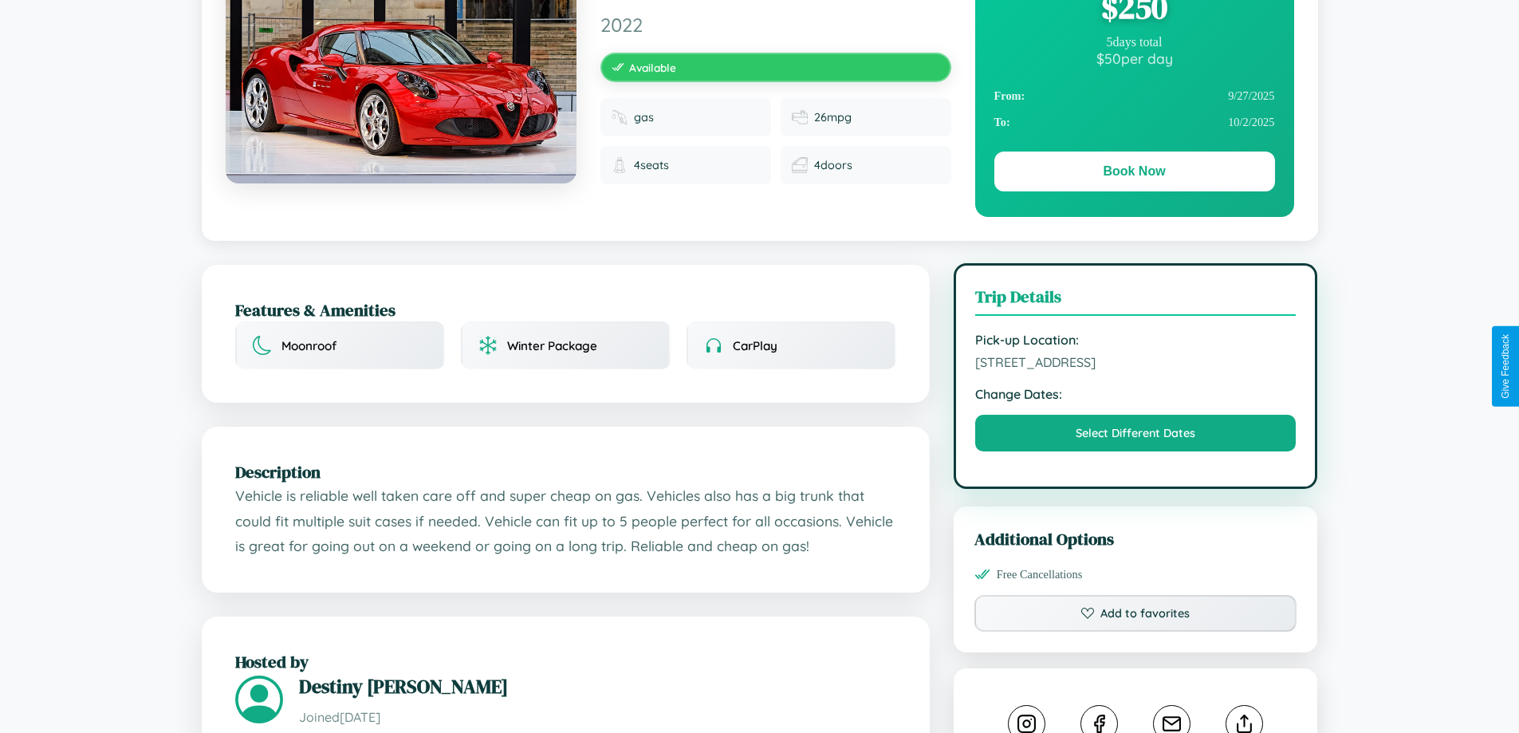
click at [1136, 364] on span "5458 Center Street Rome 74543 Italy" at bounding box center [1135, 362] width 321 height 16
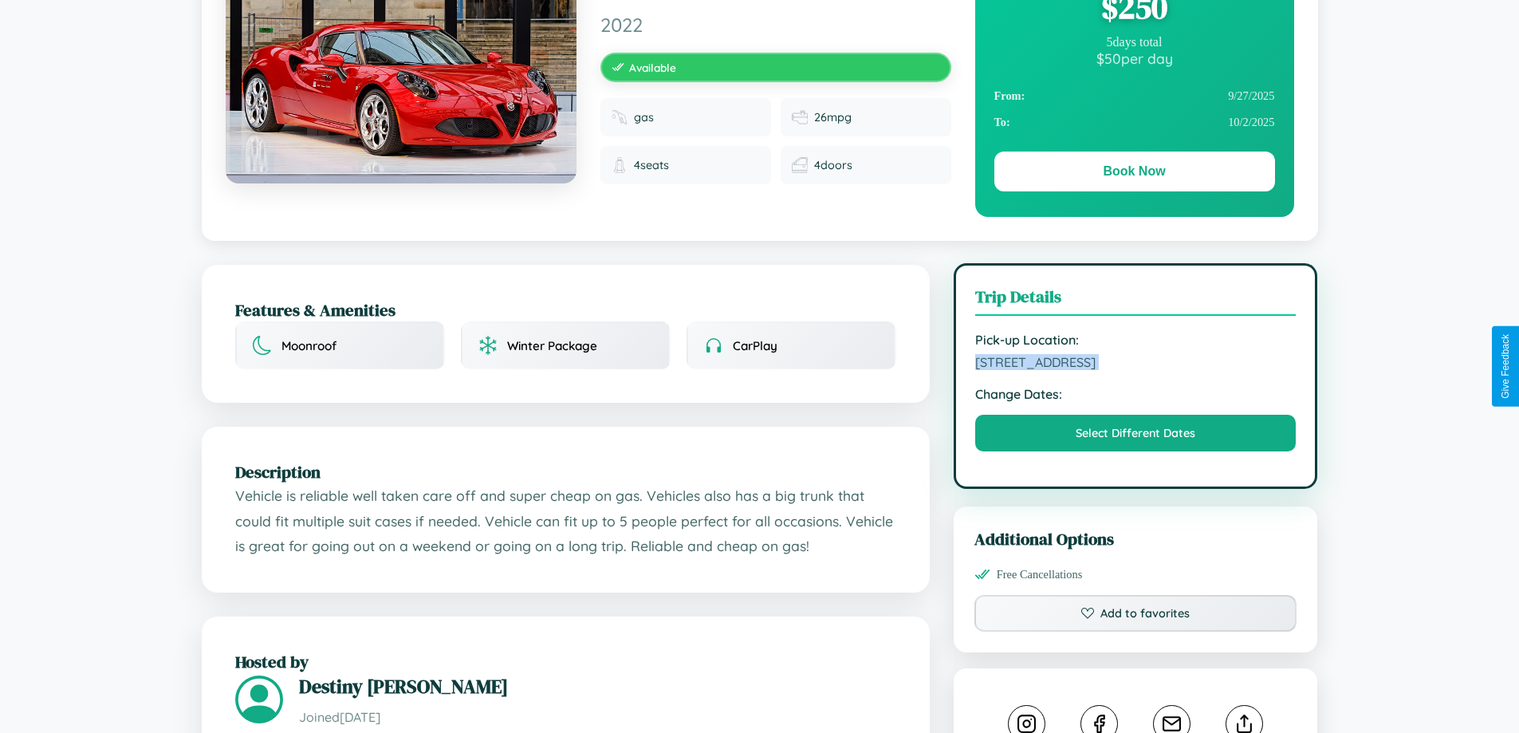
click at [1136, 364] on span "5458 Center Street Rome 74543 Italy" at bounding box center [1135, 362] width 321 height 16
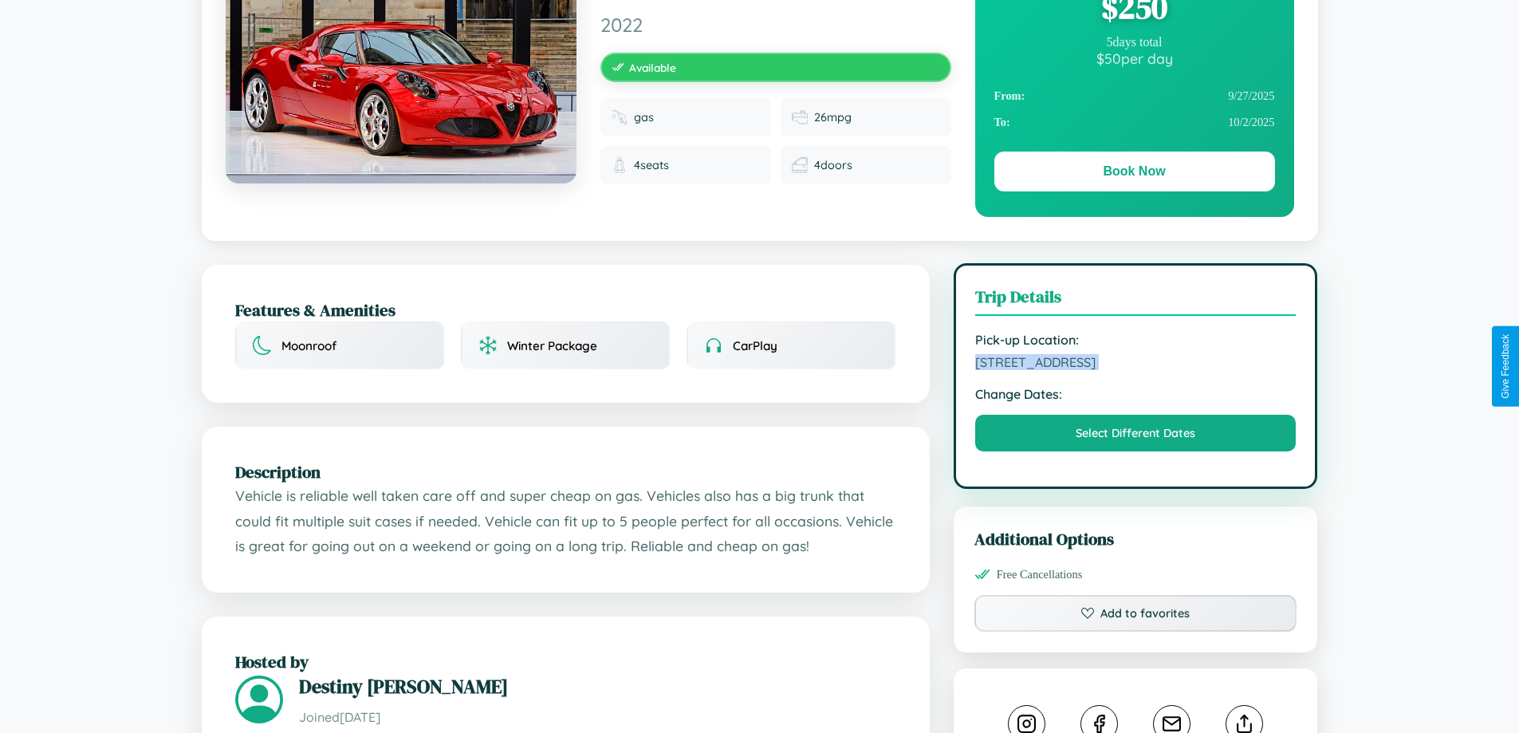
click at [1136, 364] on span "5458 Center Street Rome 74543 Italy" at bounding box center [1135, 362] width 321 height 16
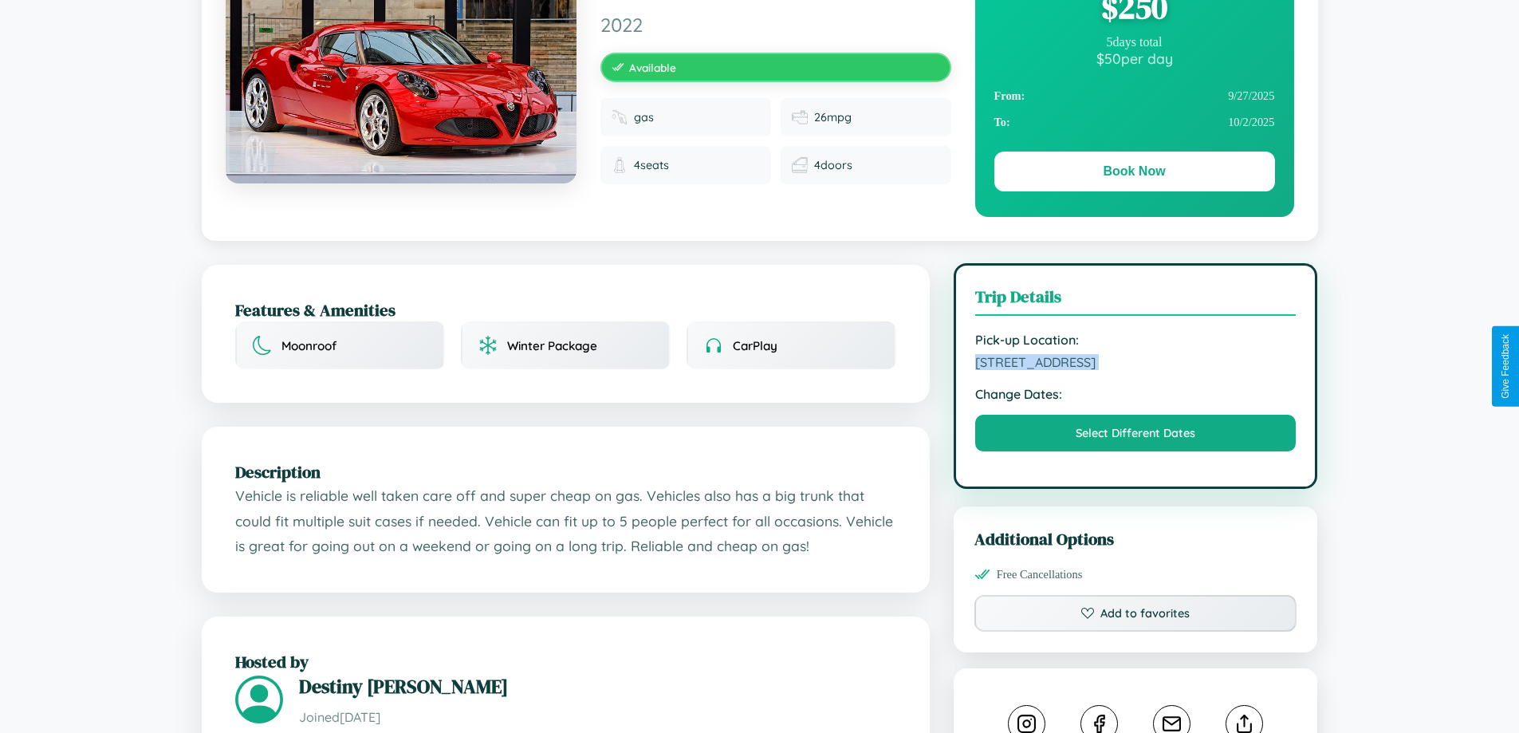
click at [1136, 364] on span "5458 Center Street Rome 74543 Italy" at bounding box center [1135, 362] width 321 height 16
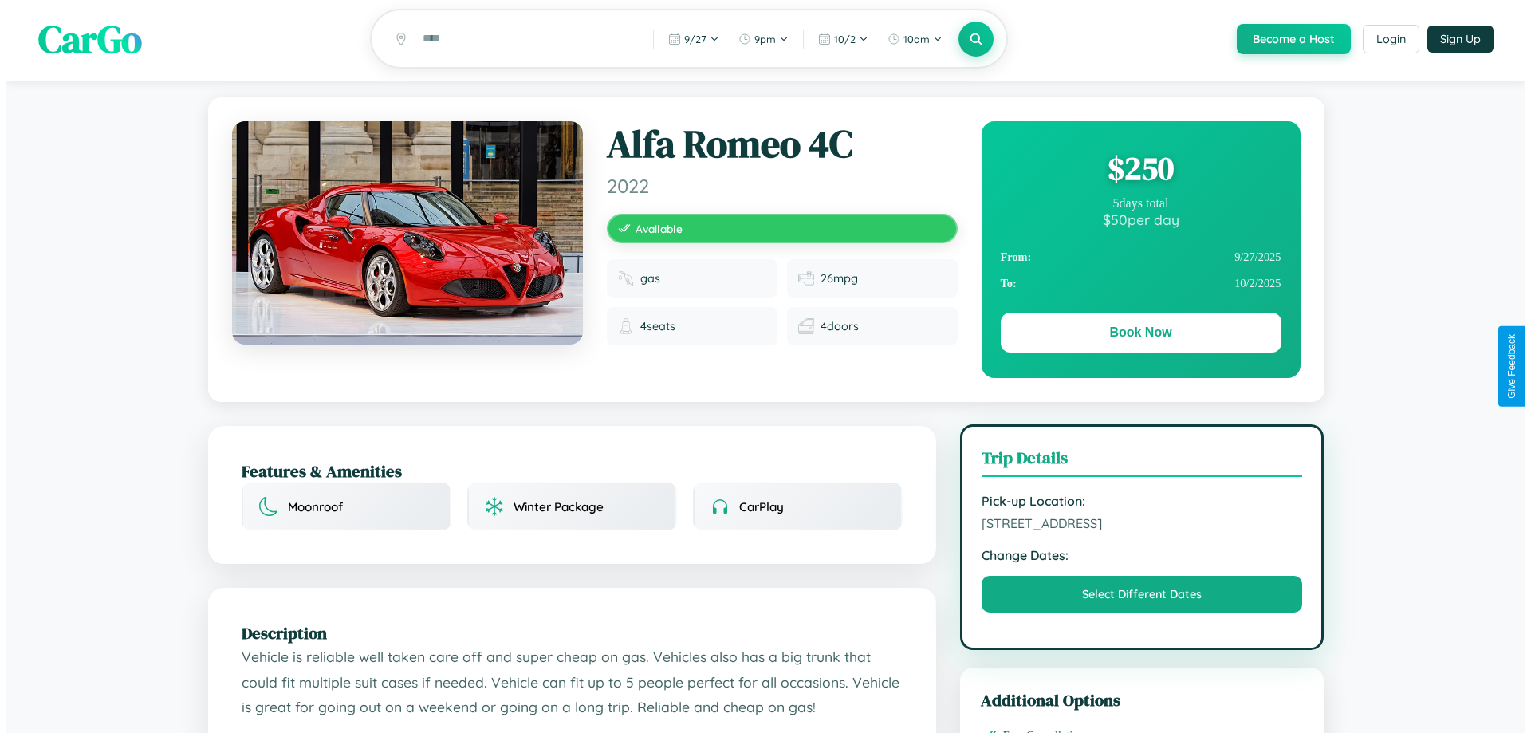
scroll to position [0, 0]
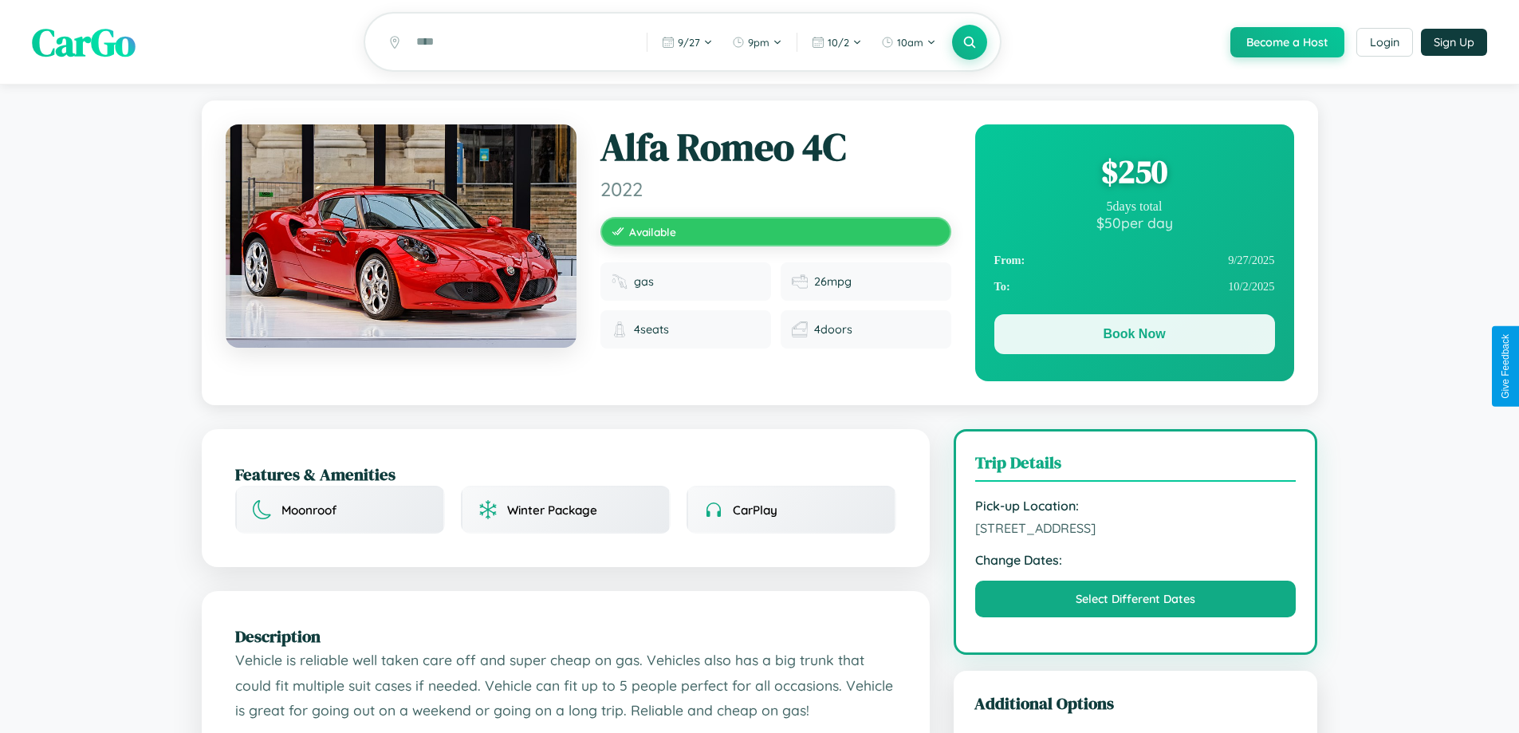
click at [1134, 337] on button "Book Now" at bounding box center [1134, 334] width 281 height 40
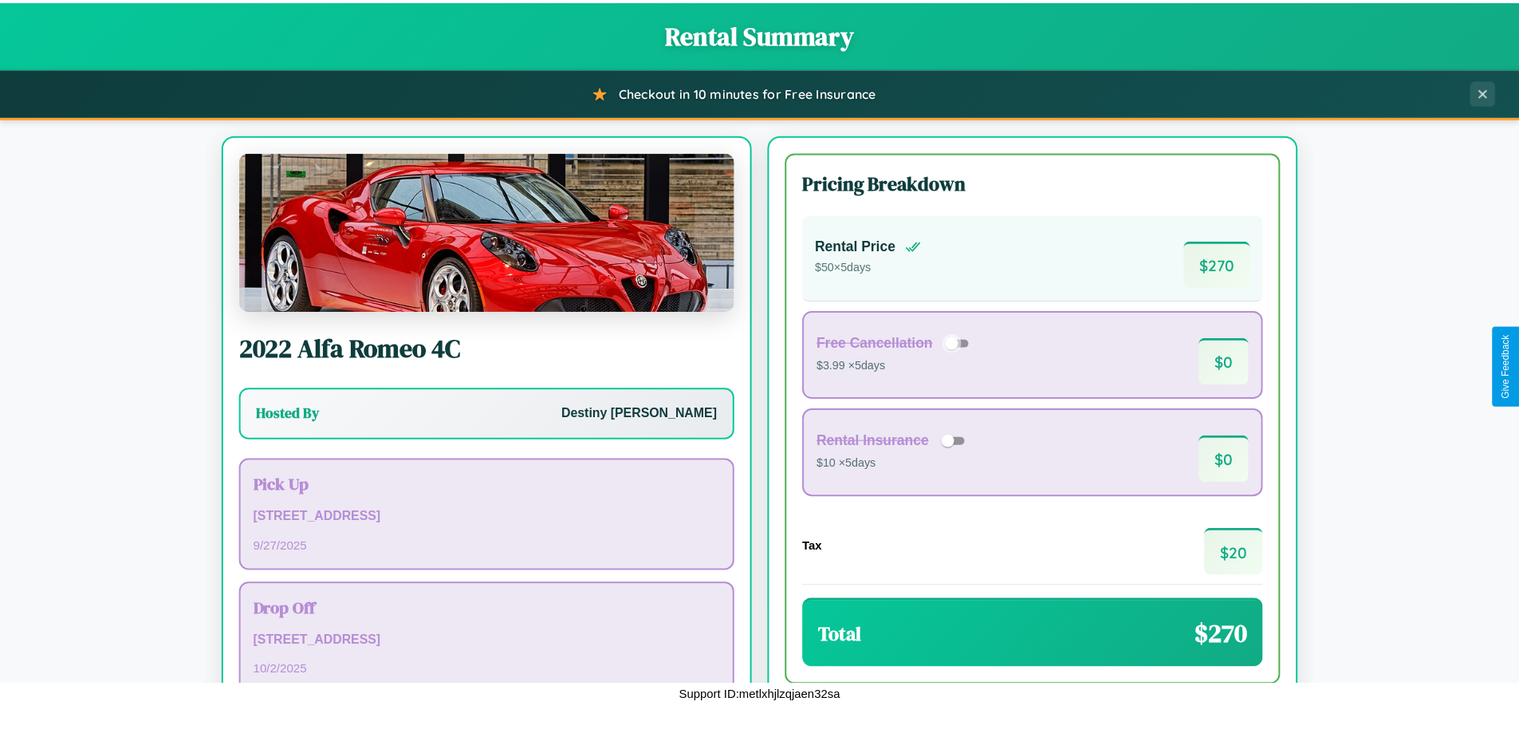
scroll to position [109, 0]
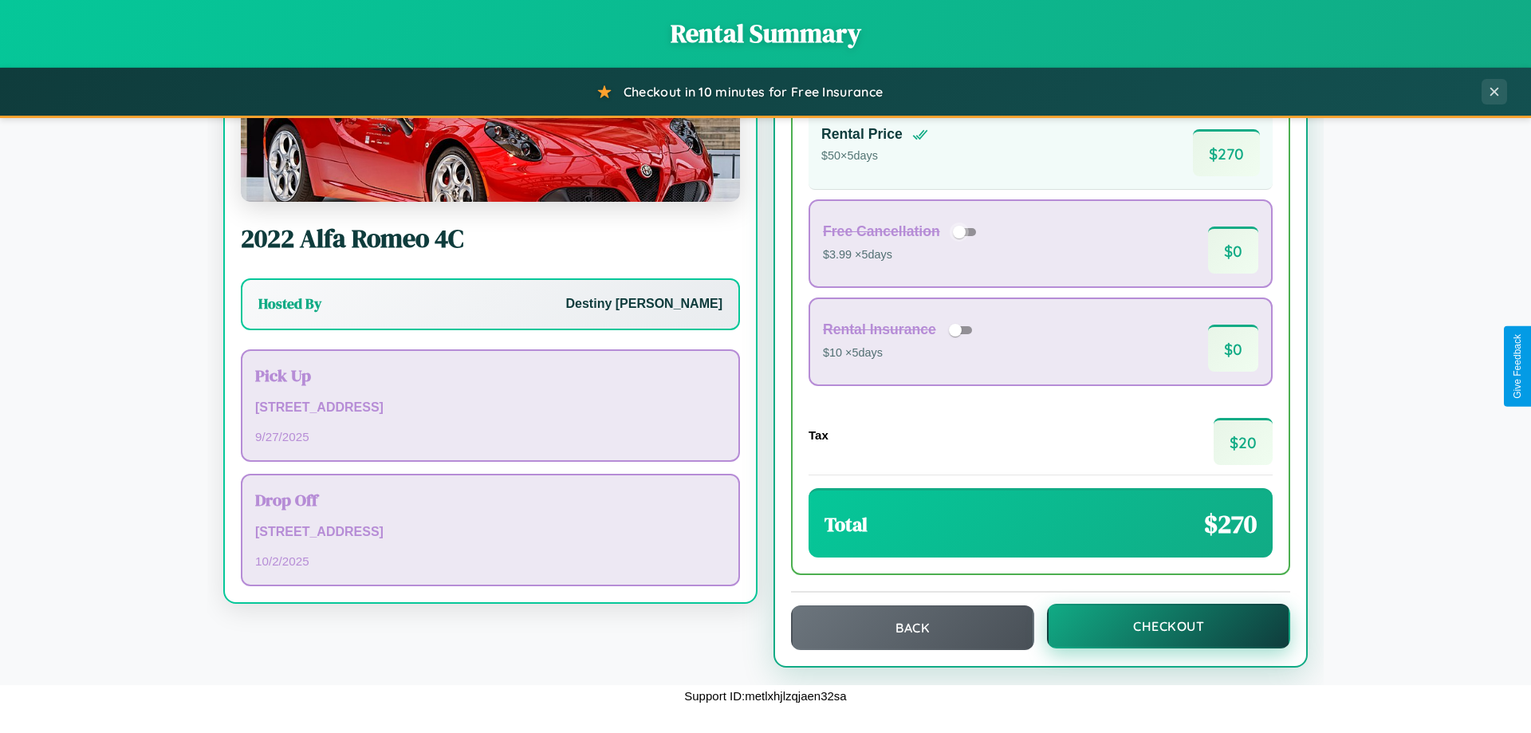
click at [1158, 626] on button "Checkout" at bounding box center [1168, 626] width 243 height 45
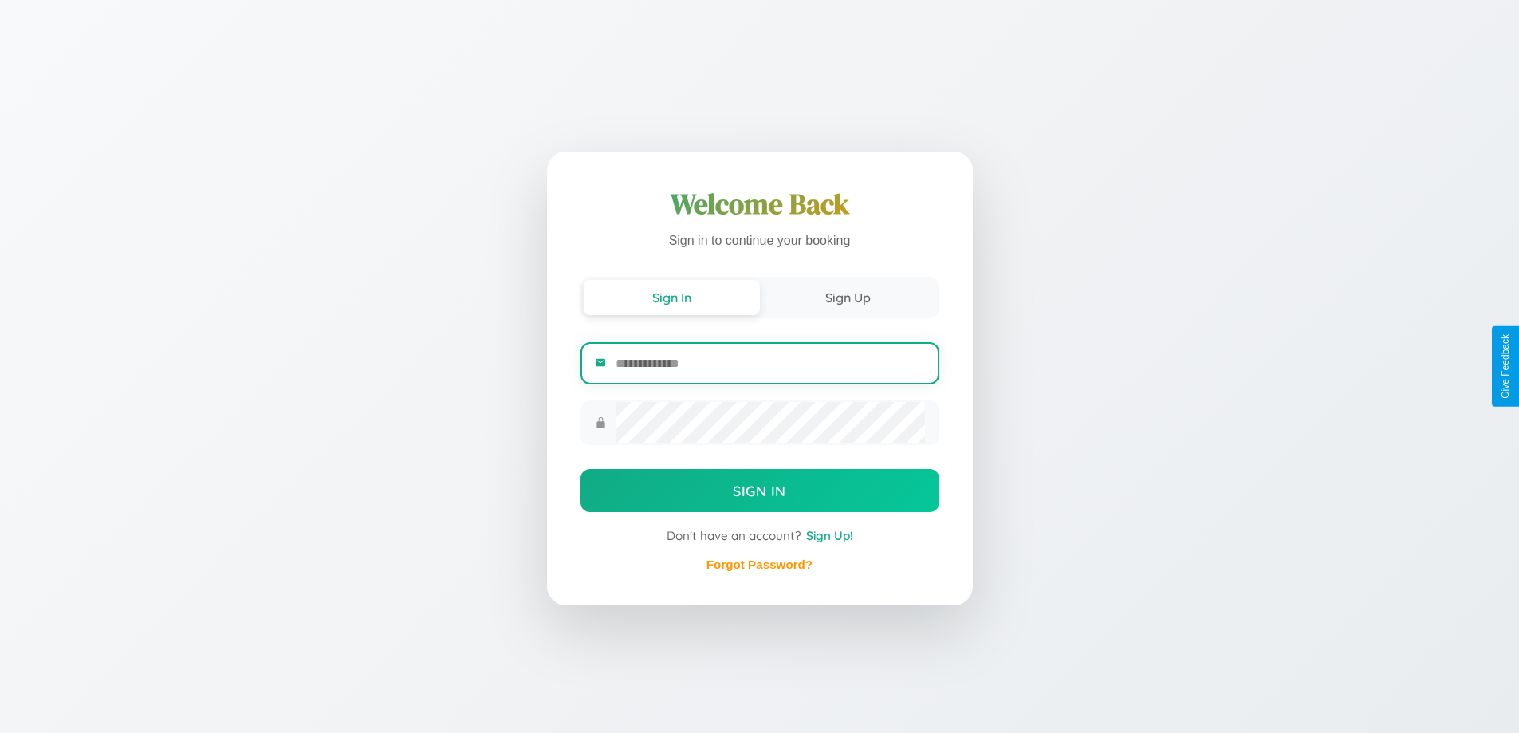
click at [770, 363] on input "email" at bounding box center [770, 363] width 309 height 39
type input "**********"
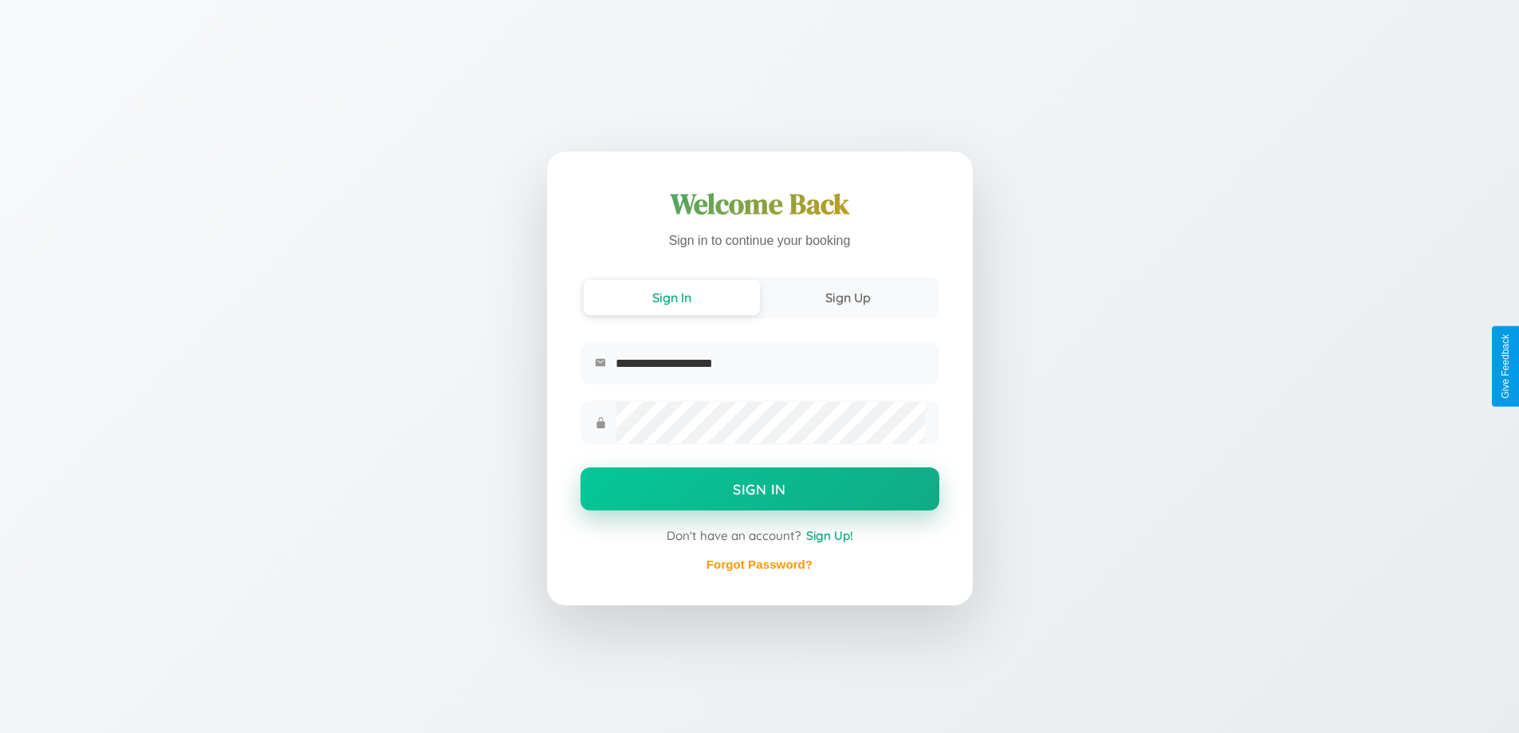
click at [759, 491] on button "Sign In" at bounding box center [760, 488] width 359 height 43
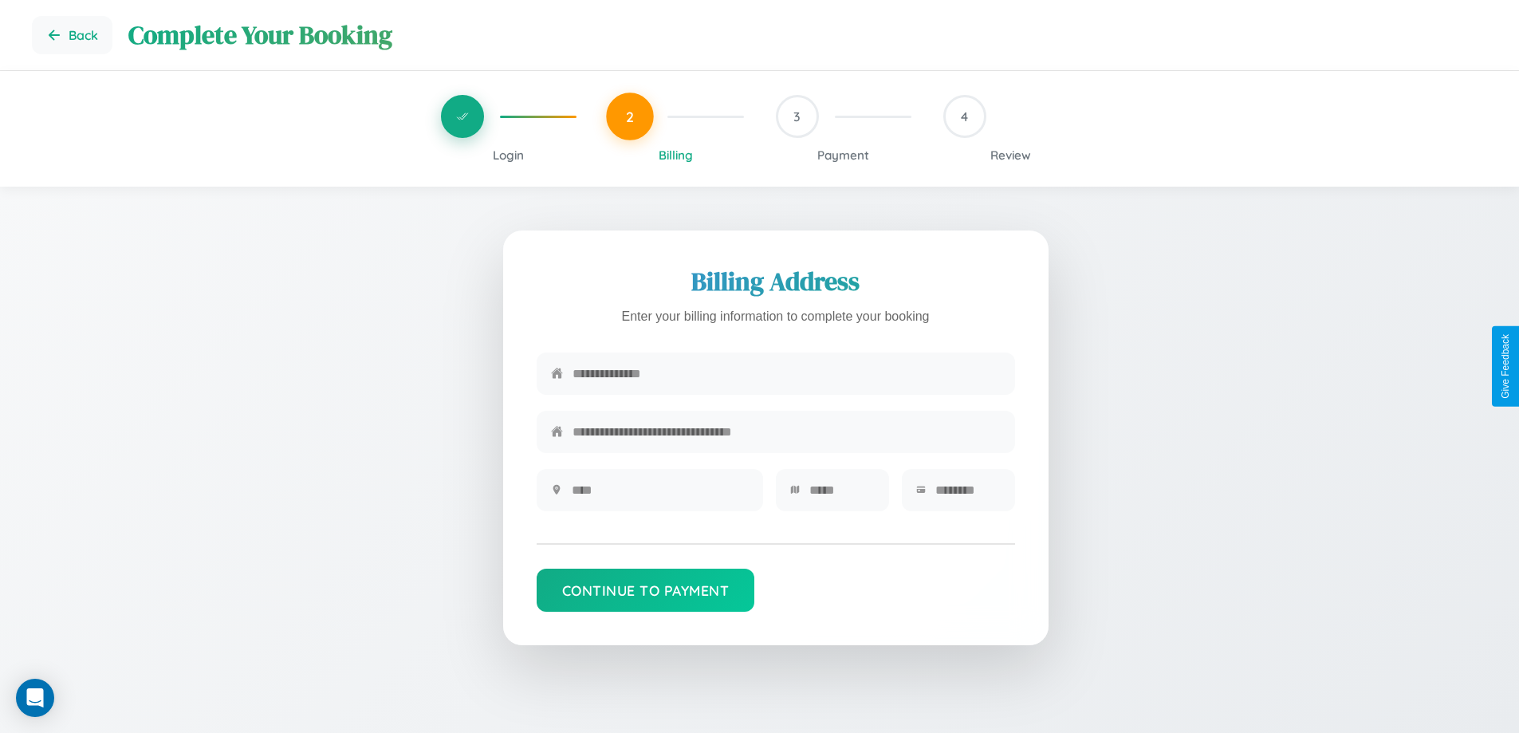
click at [786, 374] on input "text" at bounding box center [787, 373] width 428 height 39
type input "**********"
click at [660, 495] on input "text" at bounding box center [660, 490] width 177 height 39
type input "********"
click at [841, 495] on input "text" at bounding box center [841, 490] width 65 height 39
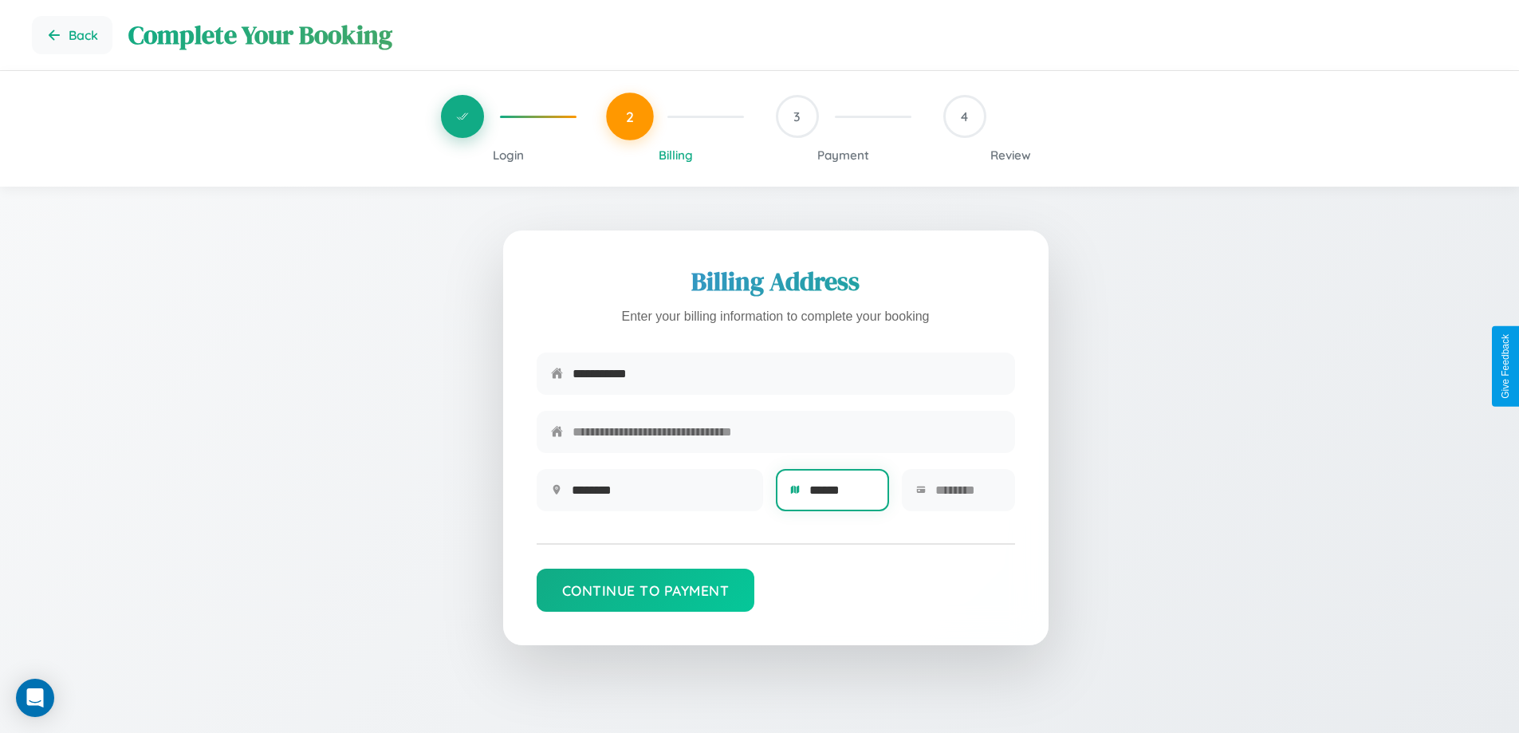
type input "******"
click at [967, 495] on input "text" at bounding box center [967, 490] width 65 height 39
type input "*****"
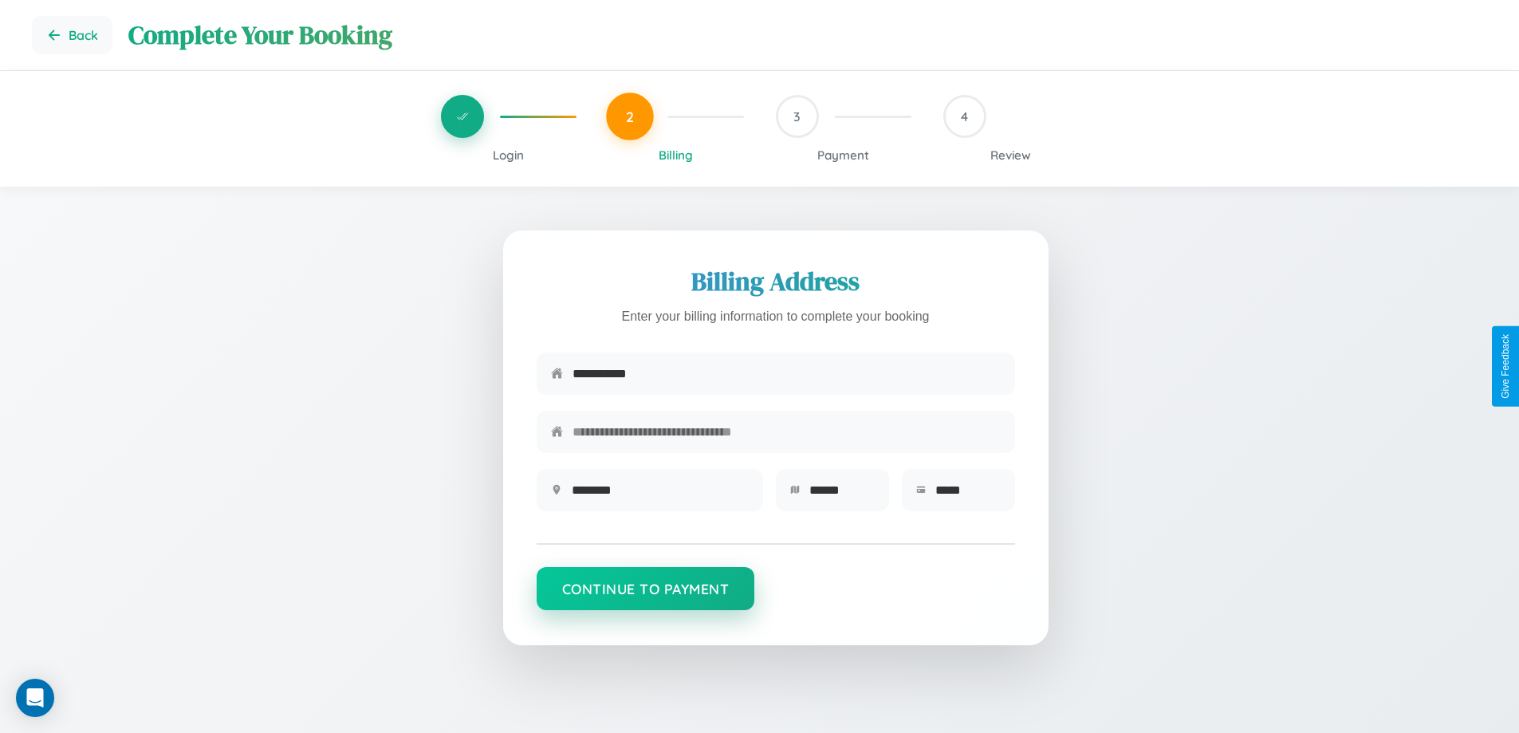
click at [645, 597] on button "Continue to Payment" at bounding box center [646, 588] width 219 height 43
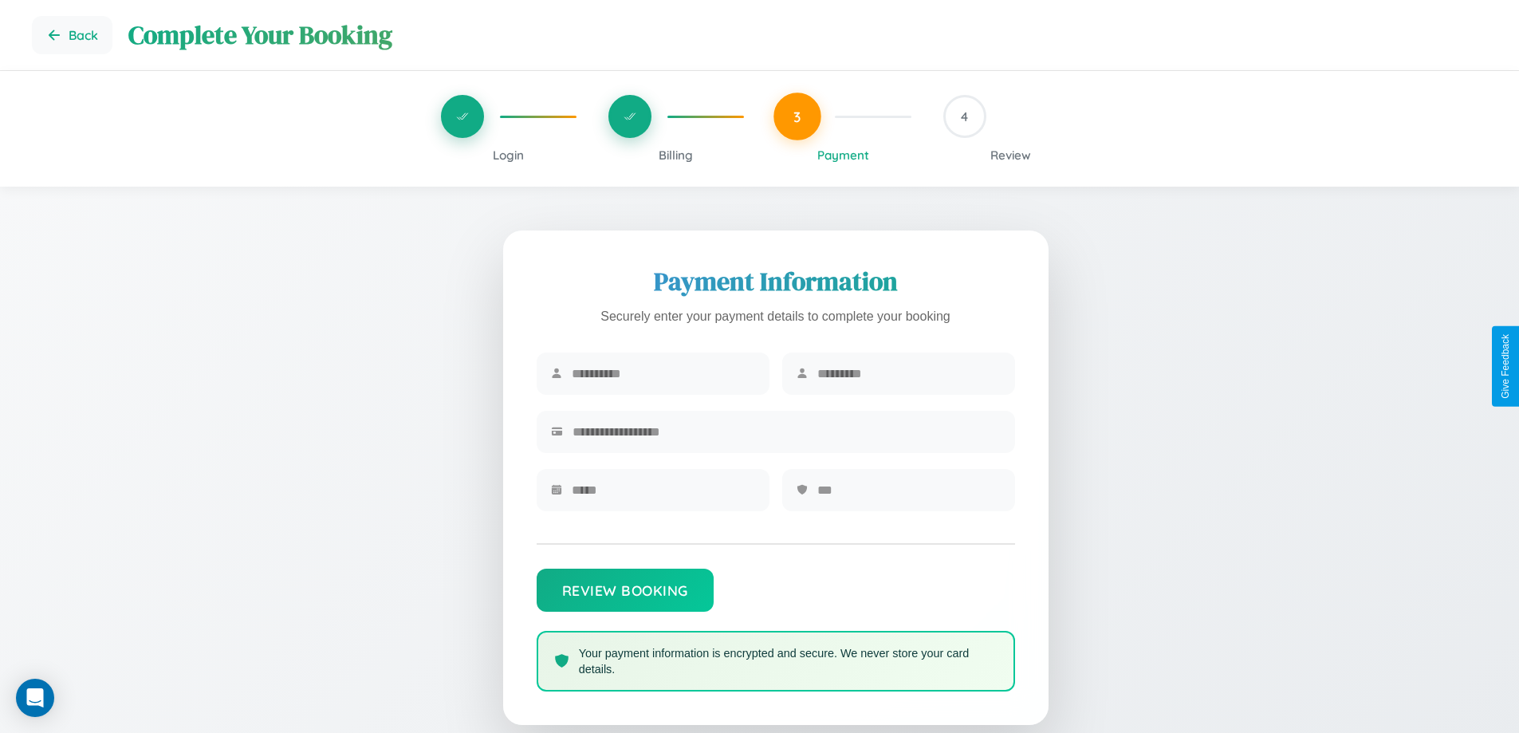
click at [663, 374] on input "text" at bounding box center [663, 373] width 183 height 39
type input "*****"
click at [908, 374] on input "text" at bounding box center [908, 373] width 183 height 39
type input "*****"
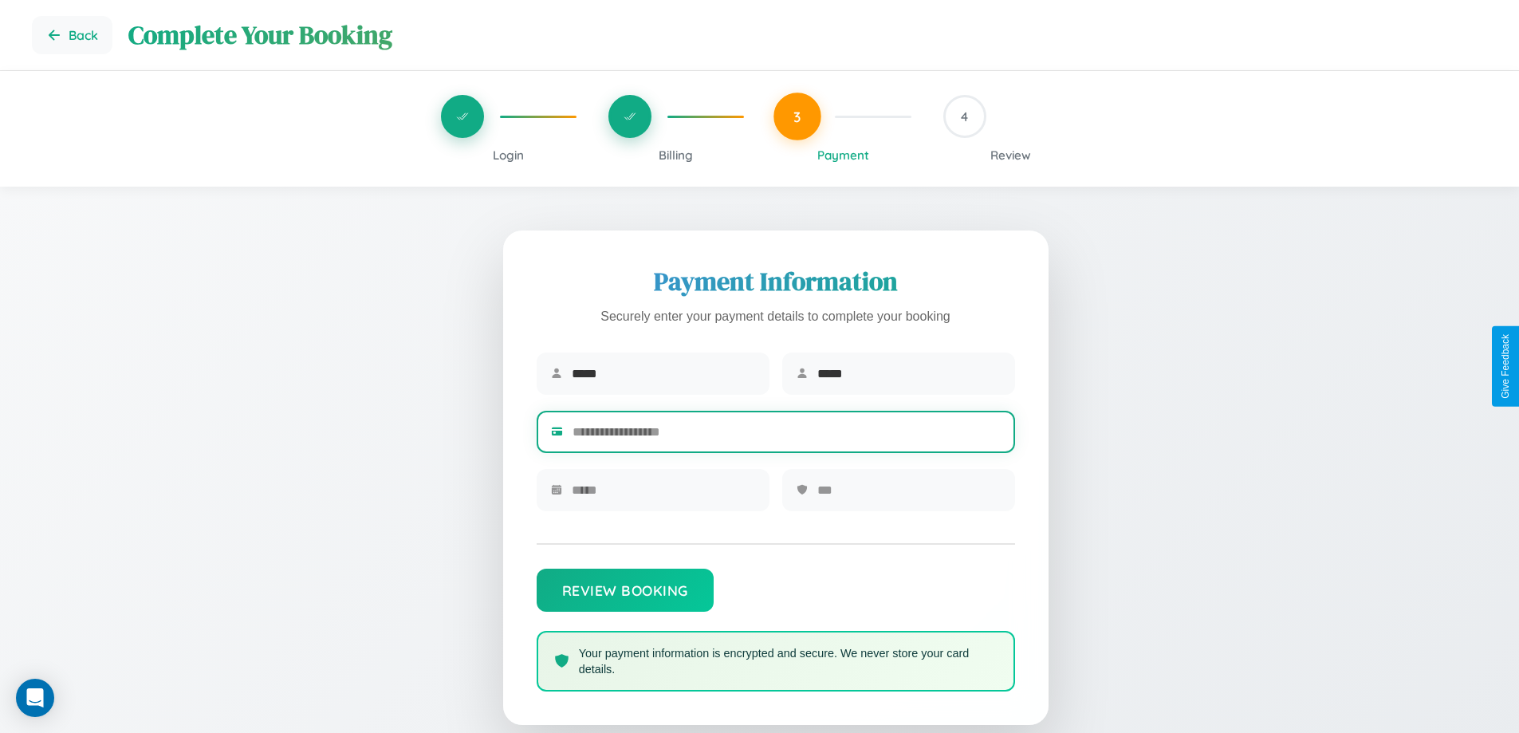
click at [786, 435] on input "text" at bounding box center [787, 431] width 428 height 39
type input "**********"
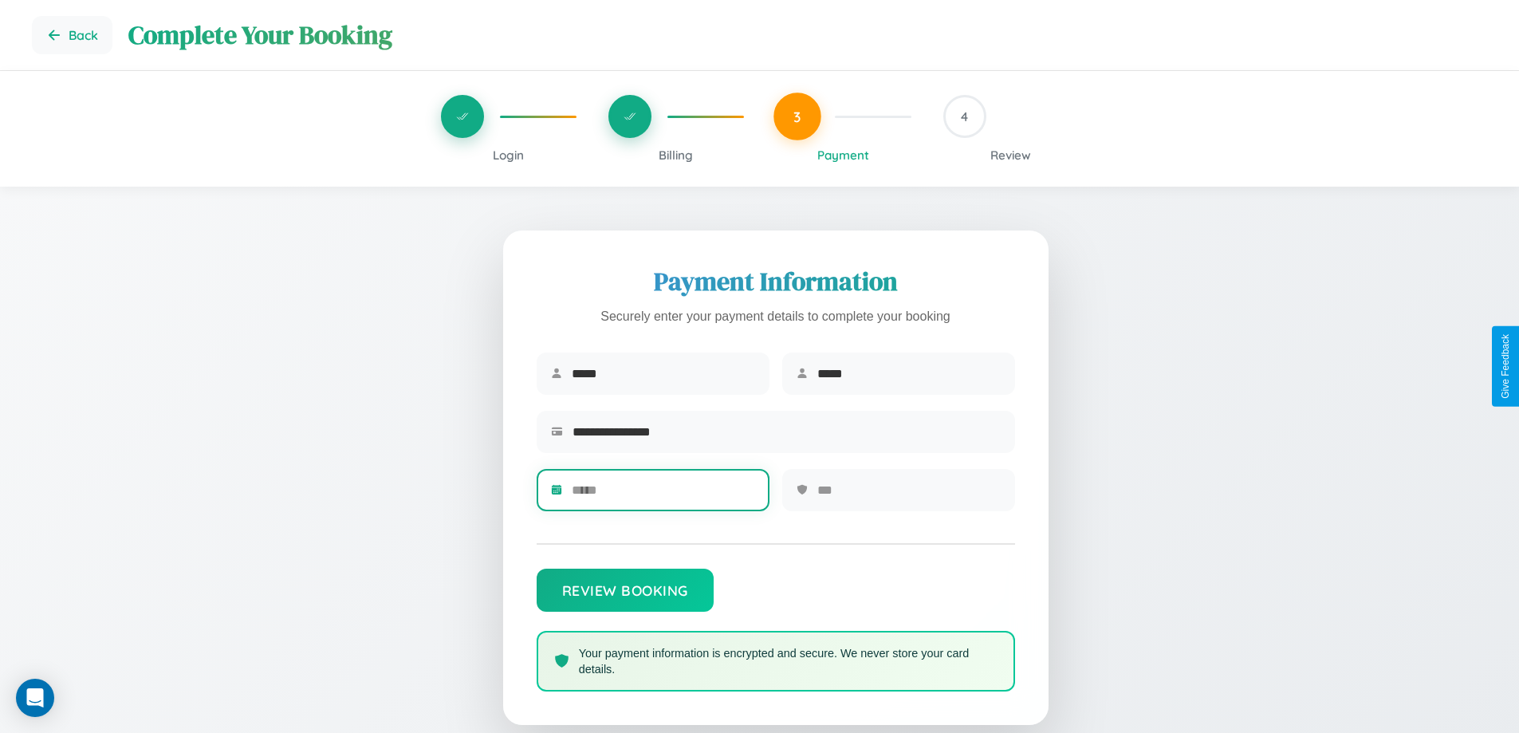
click at [663, 495] on input "text" at bounding box center [663, 490] width 183 height 39
type input "*****"
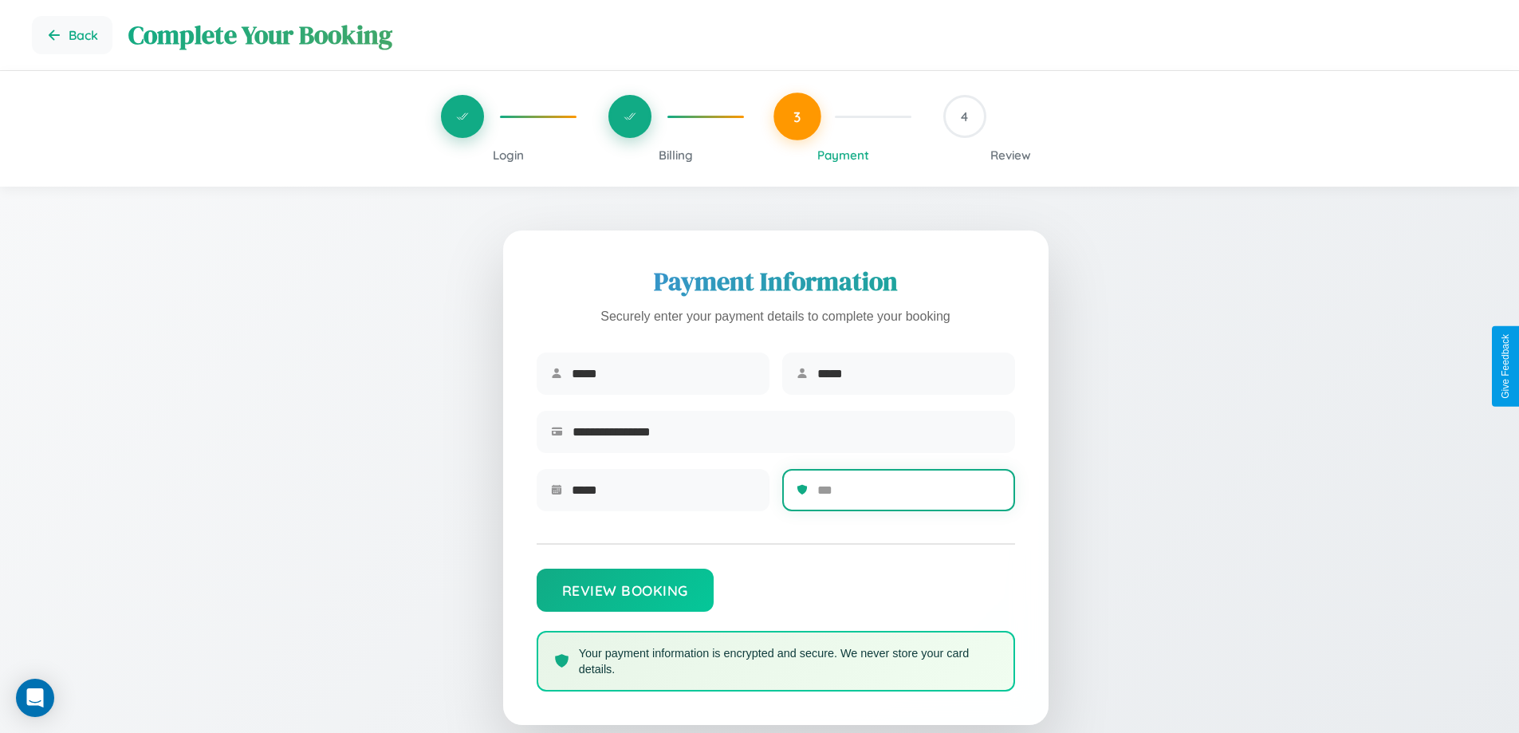
click at [908, 495] on input "text" at bounding box center [908, 490] width 183 height 39
type input "***"
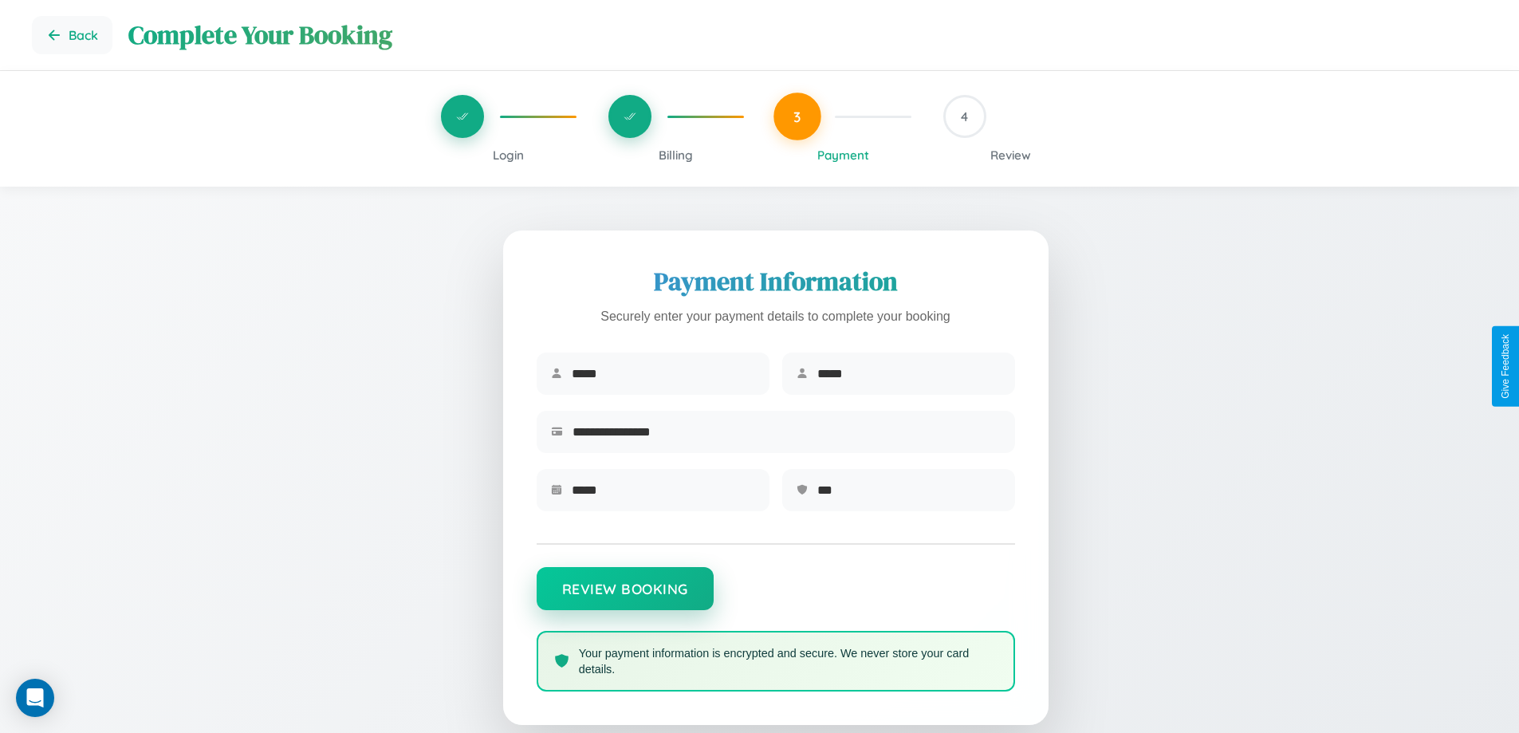
click at [624, 597] on button "Review Booking" at bounding box center [625, 588] width 177 height 43
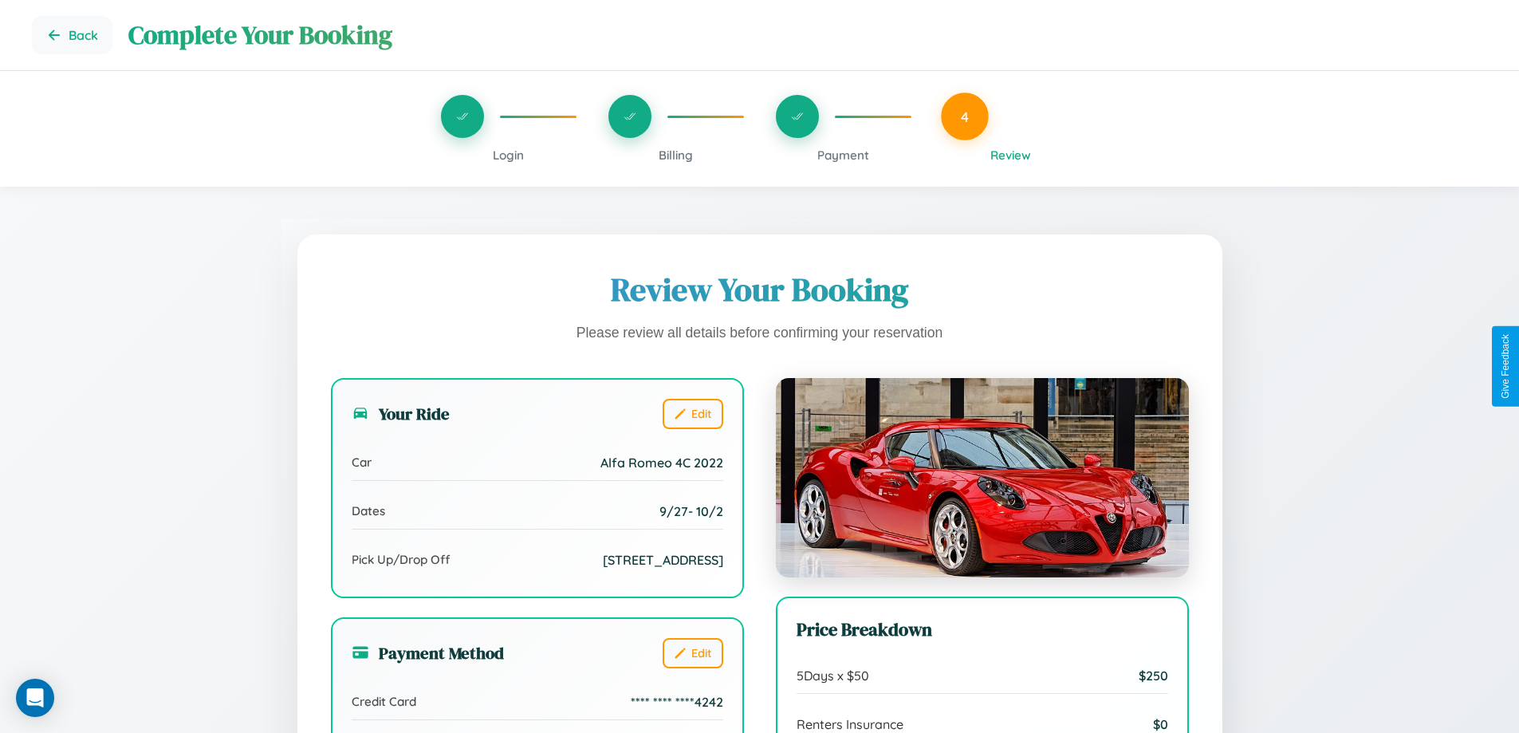
click at [843, 155] on span "Payment" at bounding box center [843, 155] width 52 height 15
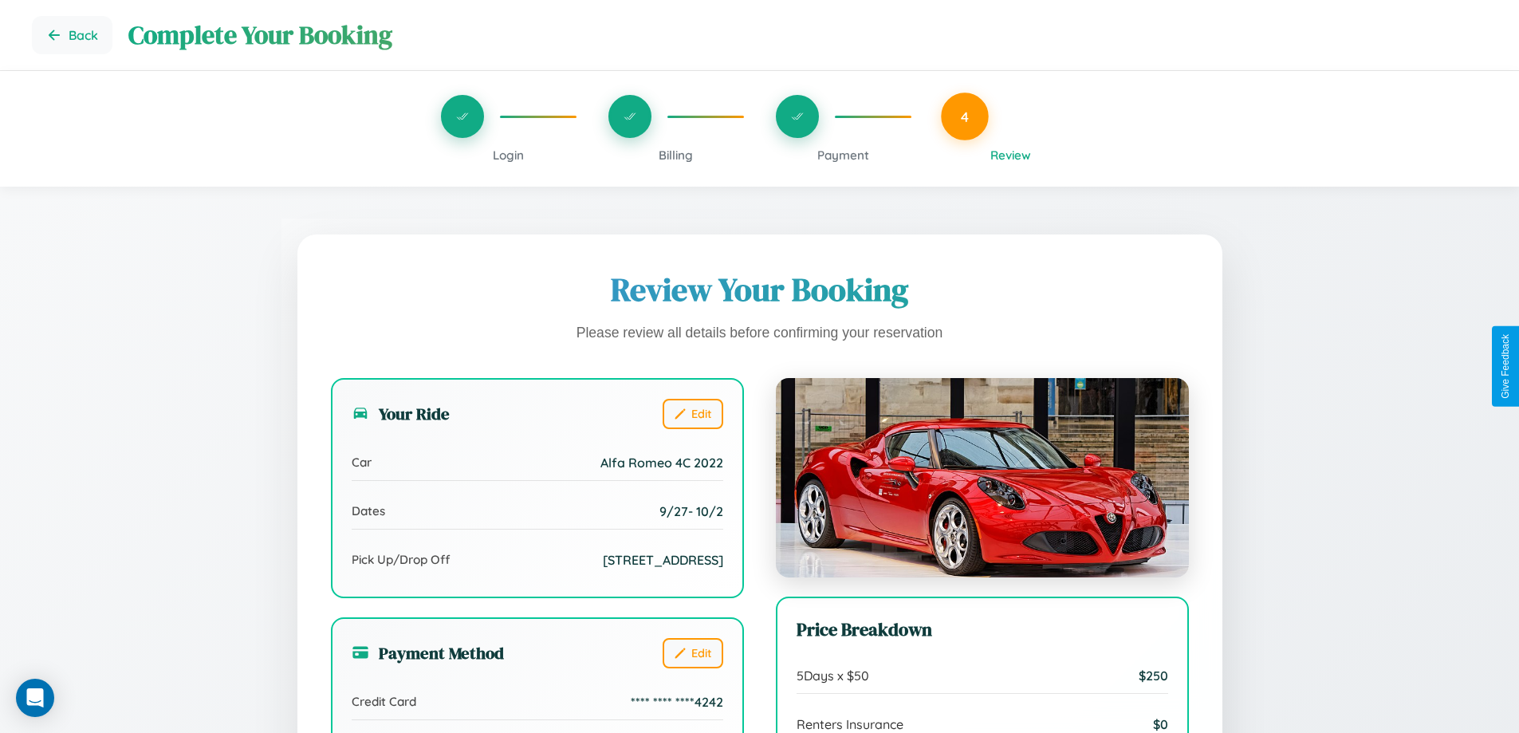
click at [843, 155] on span "Payment" at bounding box center [843, 155] width 52 height 15
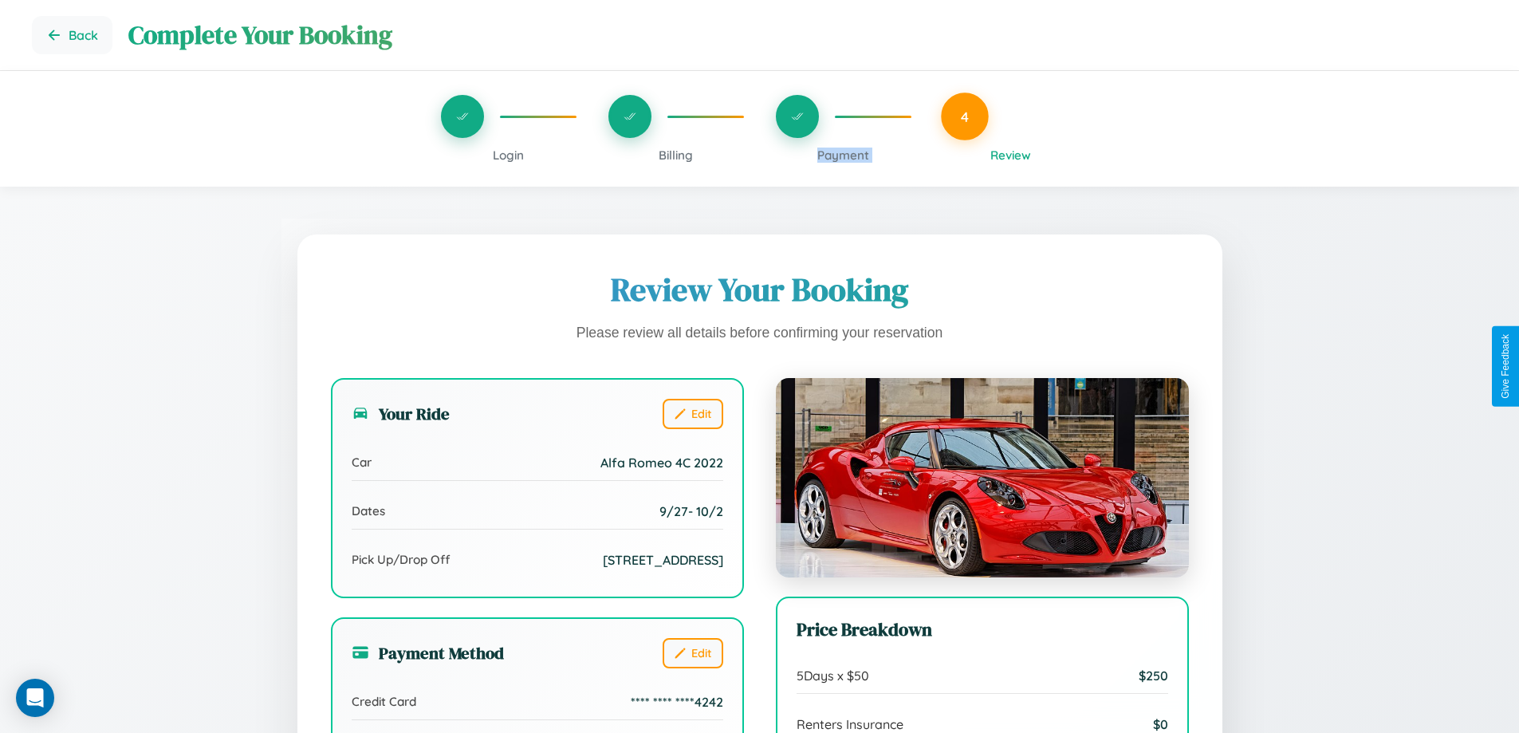
click at [843, 155] on span "Payment" at bounding box center [843, 155] width 52 height 15
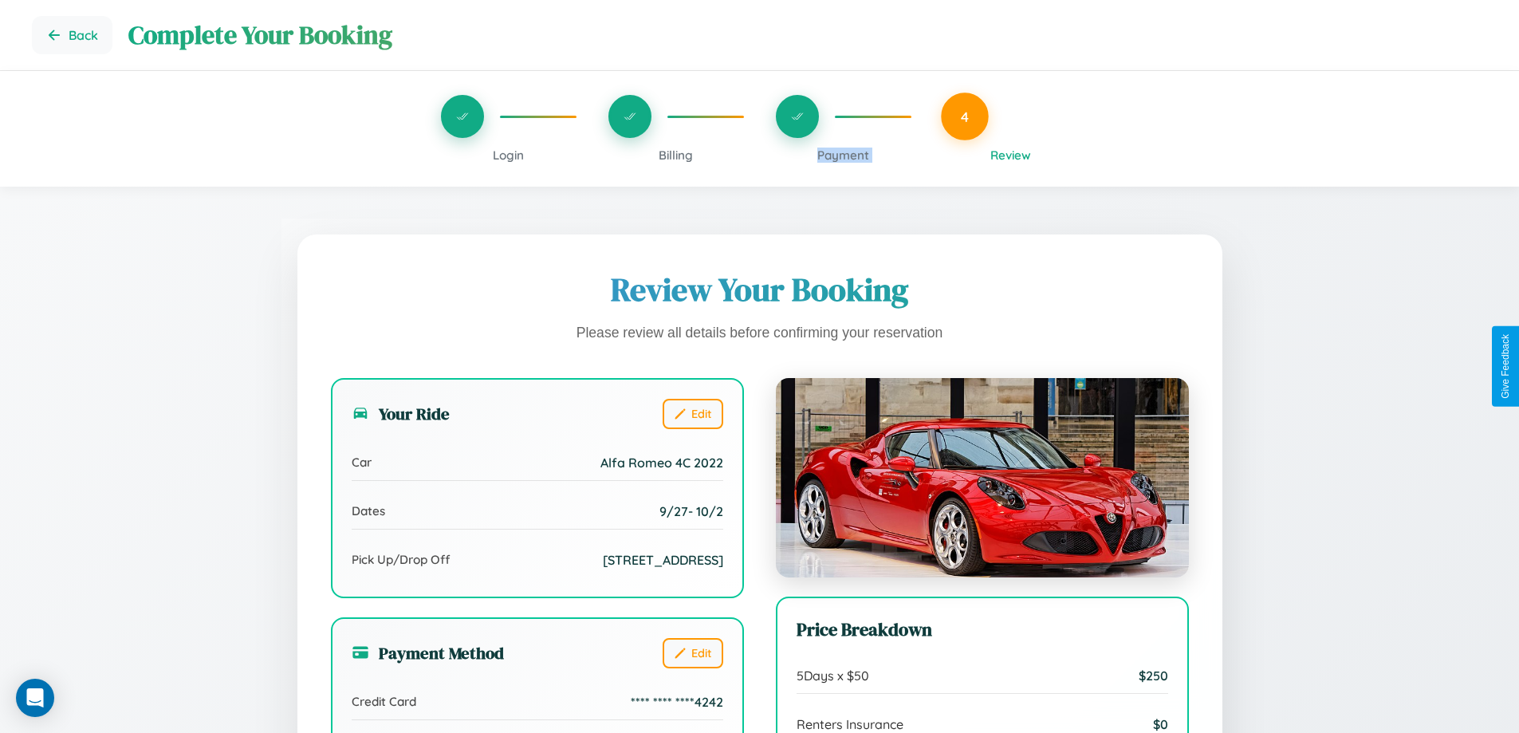
click at [843, 155] on span "Payment" at bounding box center [843, 155] width 52 height 15
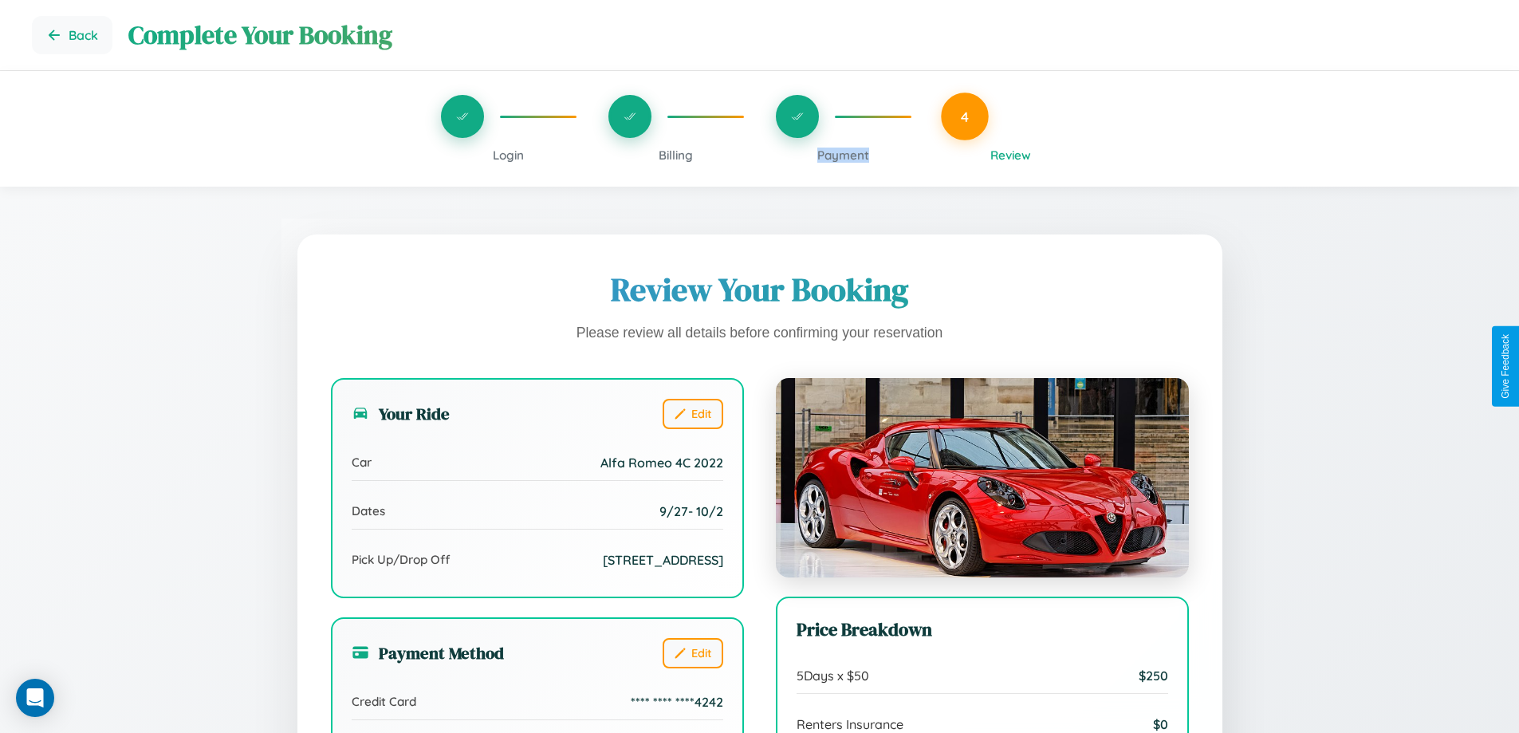
click at [843, 155] on span "Payment" at bounding box center [843, 155] width 52 height 15
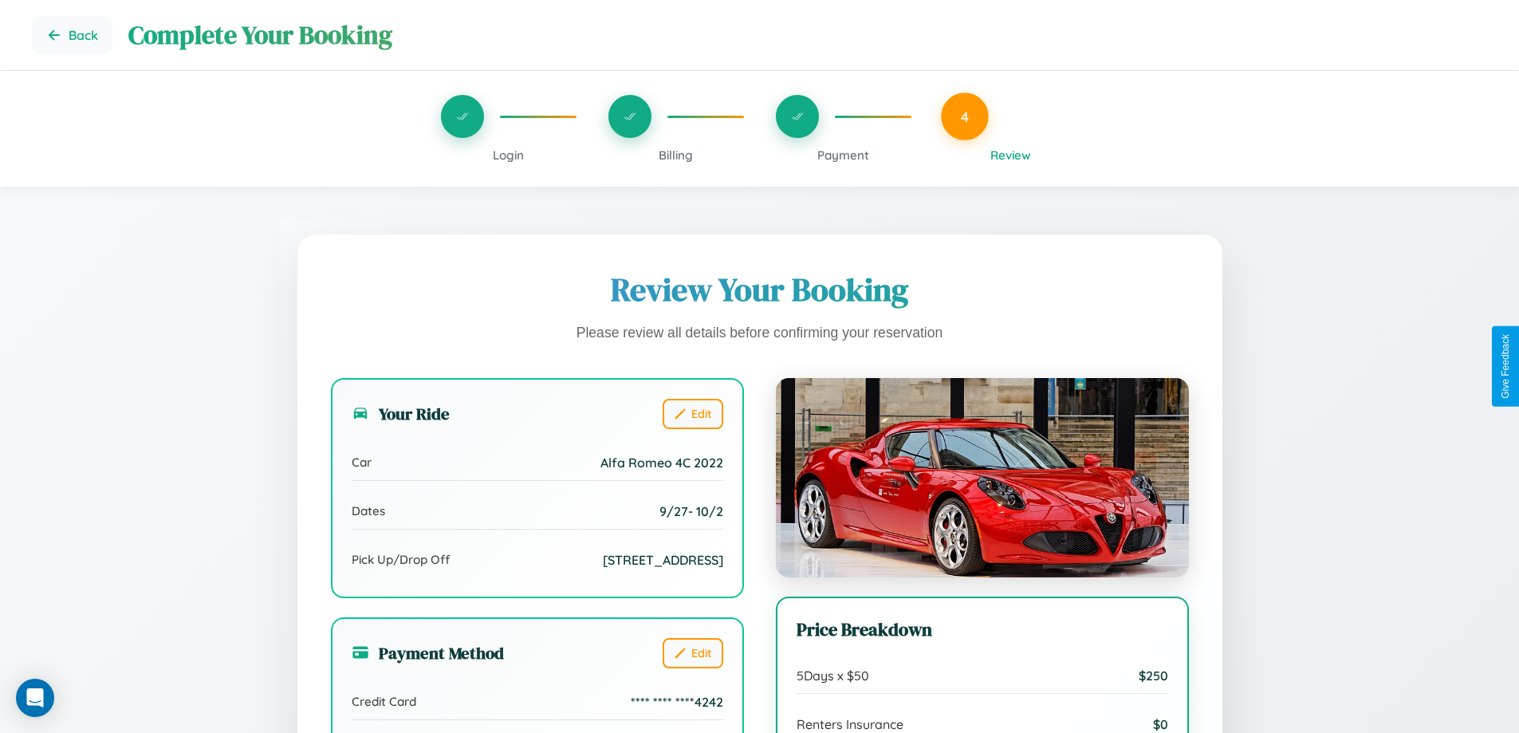
scroll to position [129, 0]
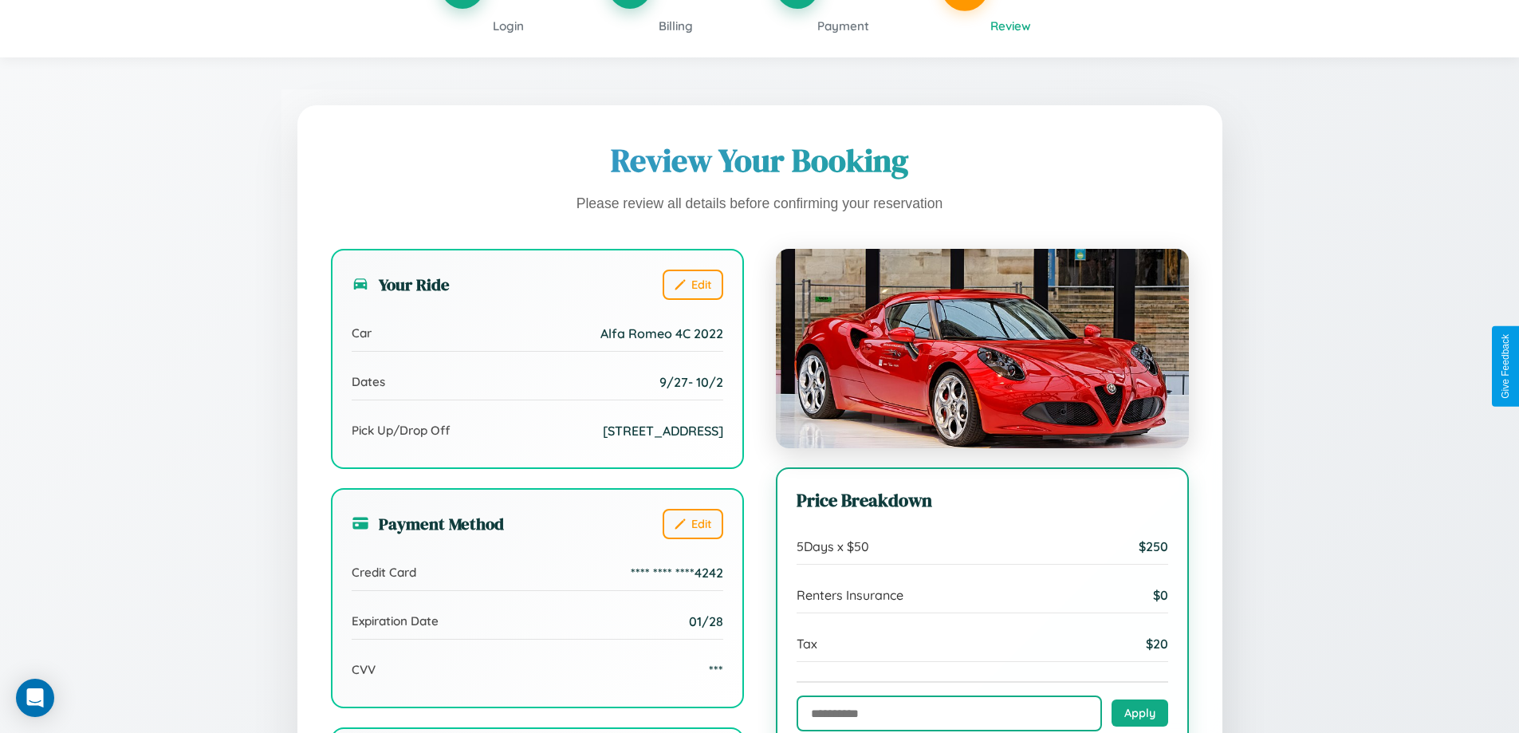
click at [949, 714] on input "text" at bounding box center [949, 713] width 305 height 36
type input "**********"
click at [1140, 714] on button "Apply" at bounding box center [1140, 712] width 57 height 27
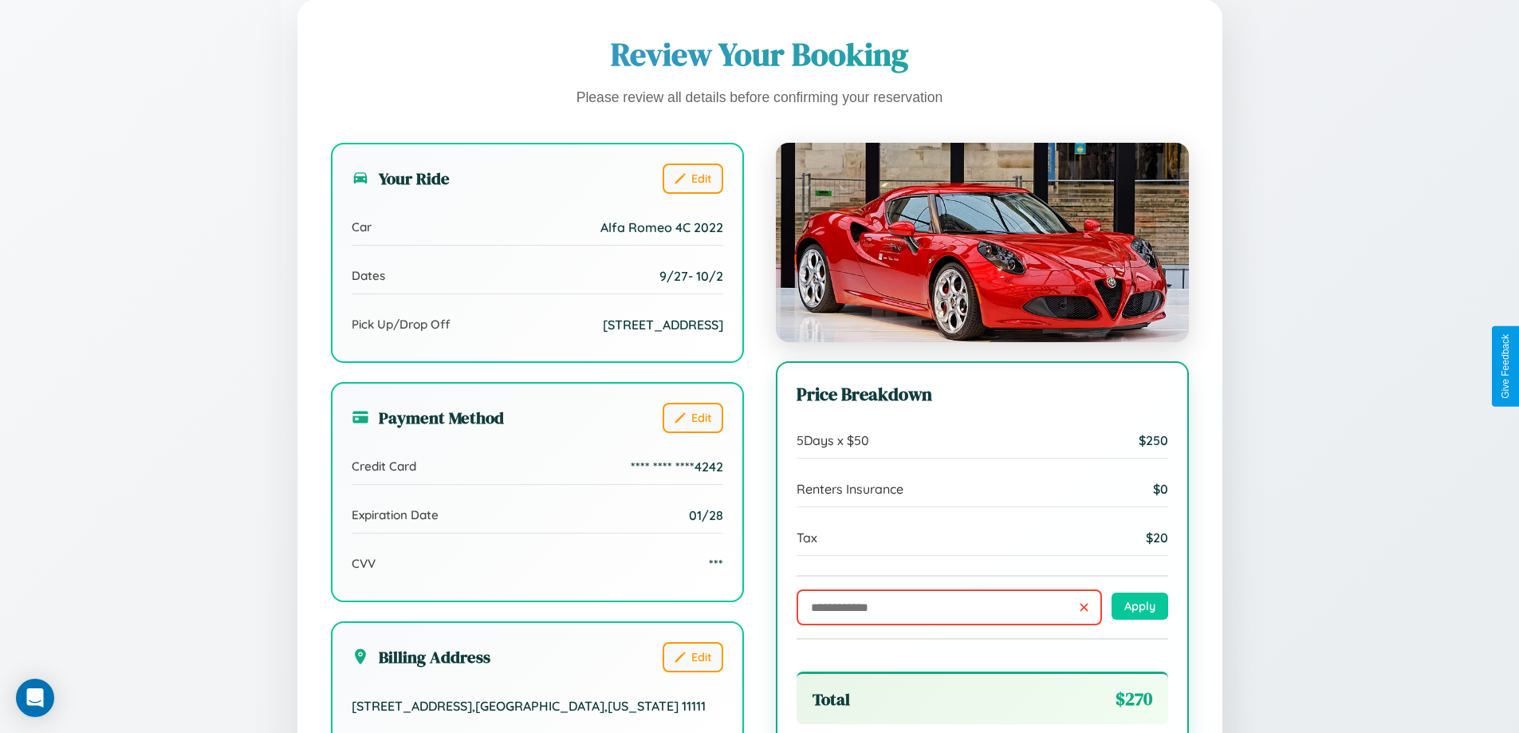
scroll to position [439, 0]
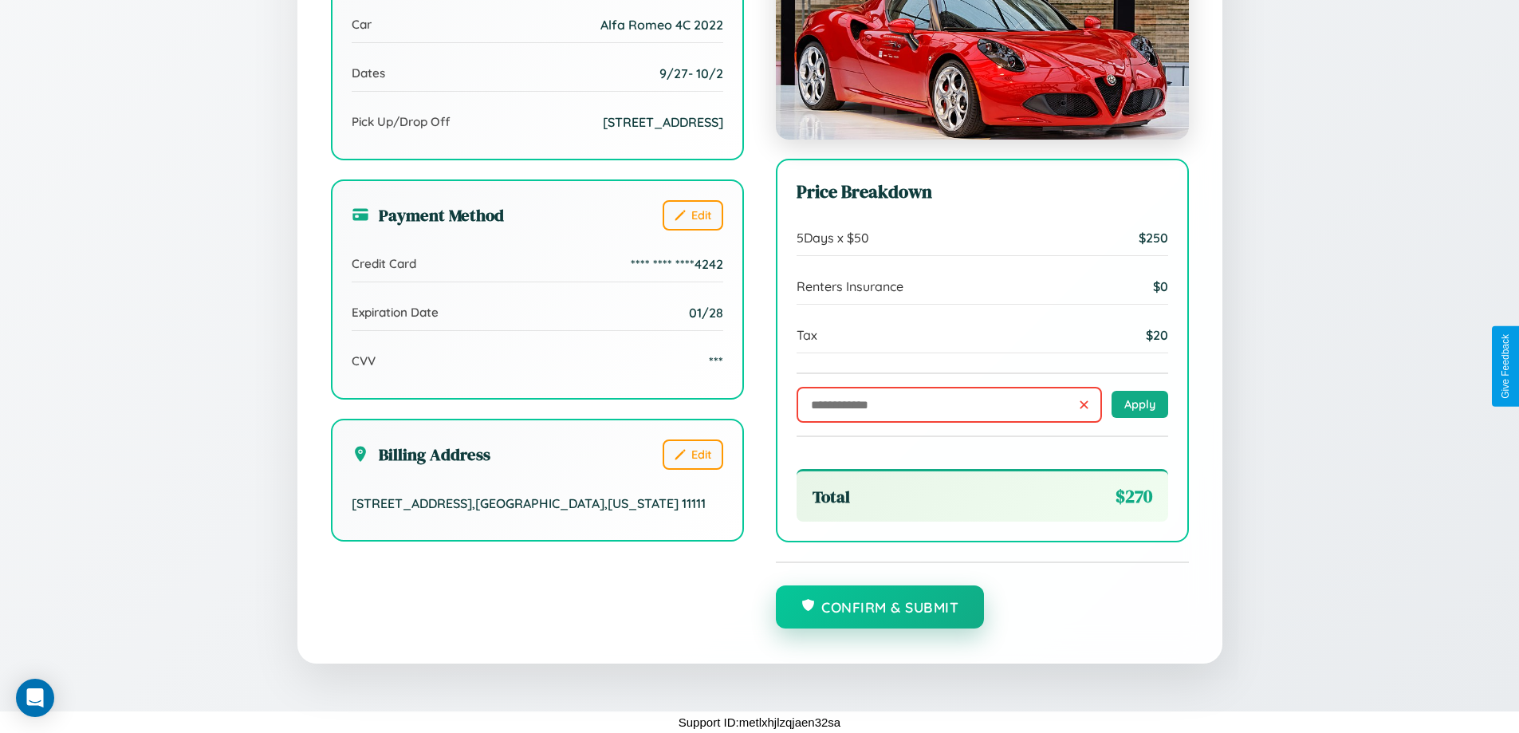
click at [880, 607] on button "Confirm & Submit" at bounding box center [880, 606] width 209 height 43
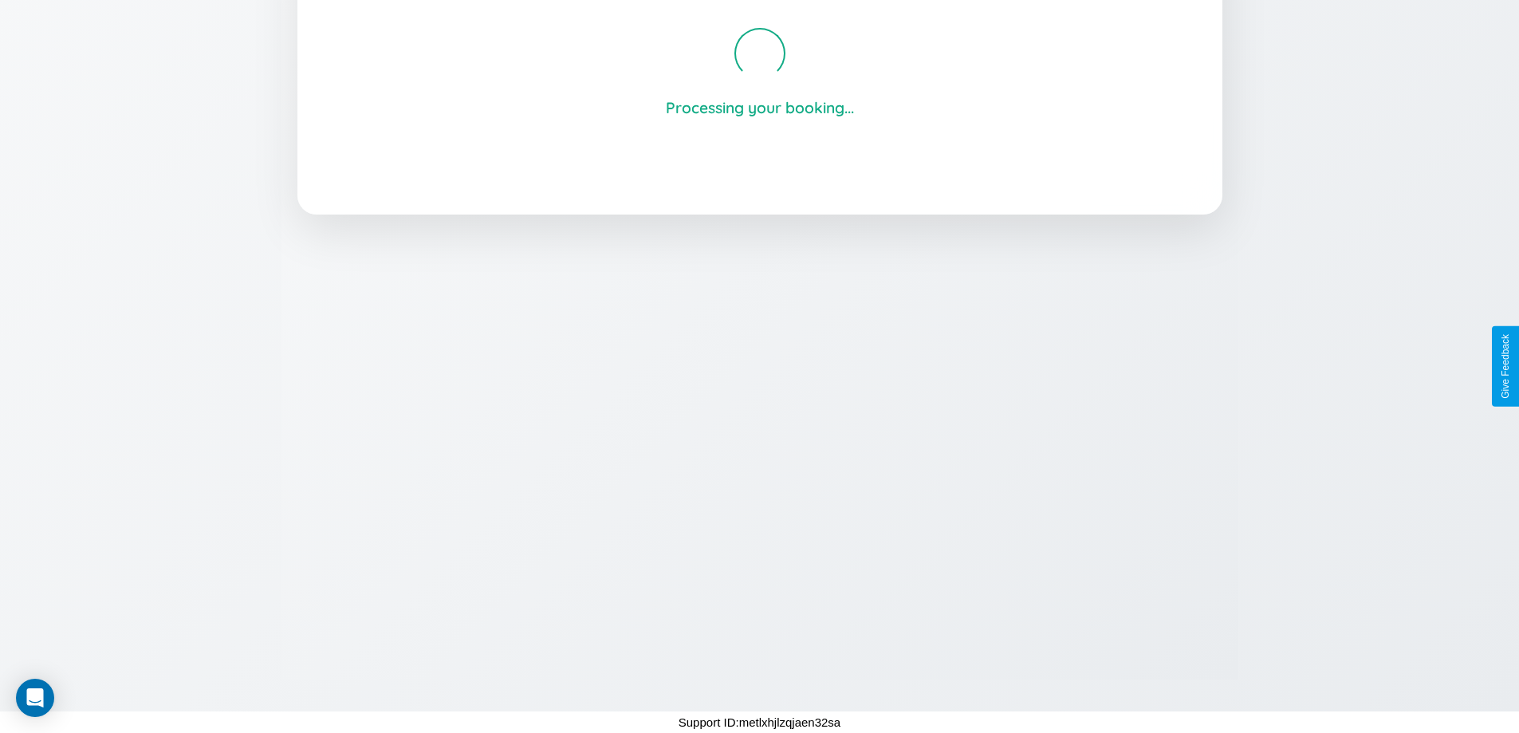
scroll to position [304, 0]
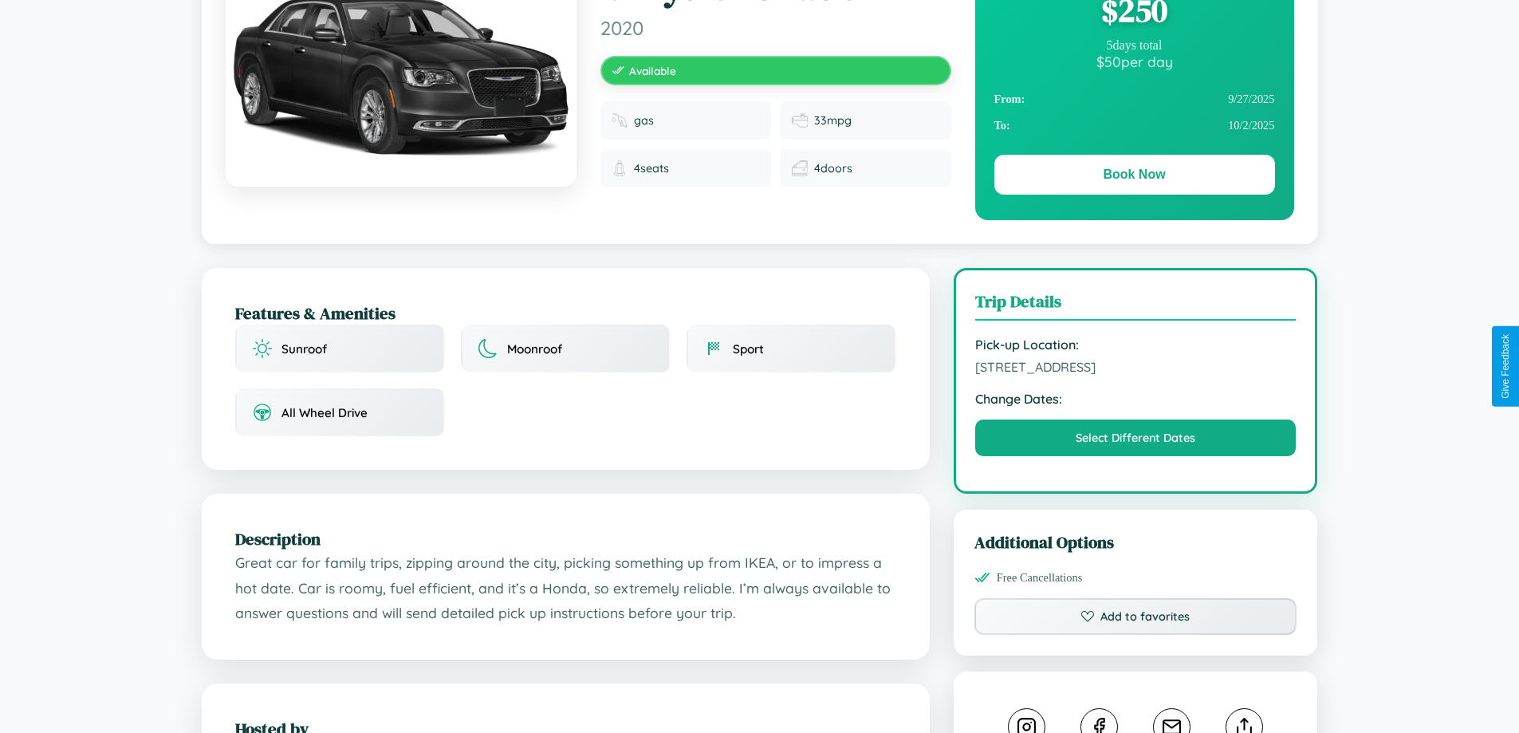
scroll to position [164, 0]
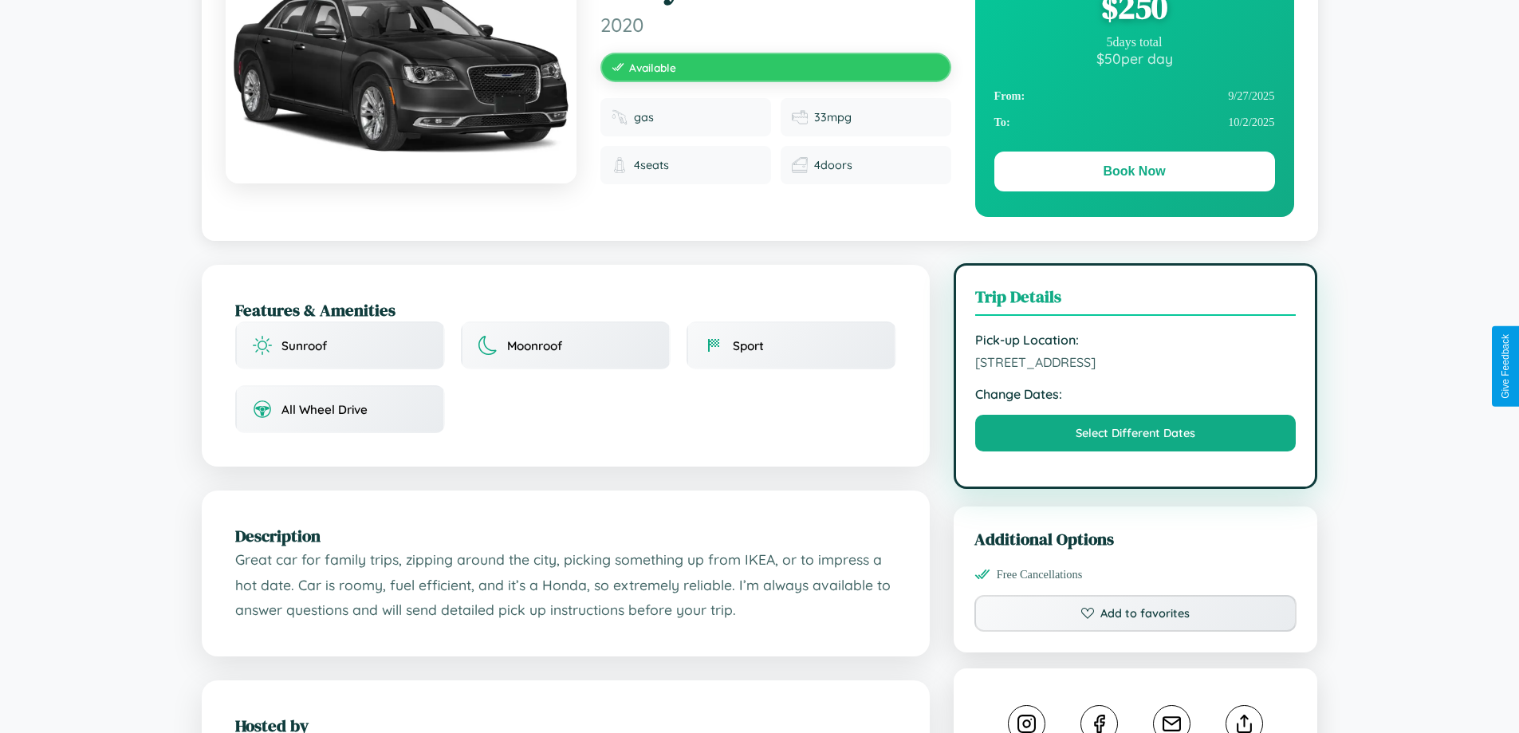
click at [1136, 365] on span "[STREET_ADDRESS]" at bounding box center [1135, 362] width 321 height 16
click at [1136, 364] on span "[STREET_ADDRESS]" at bounding box center [1135, 362] width 321 height 16
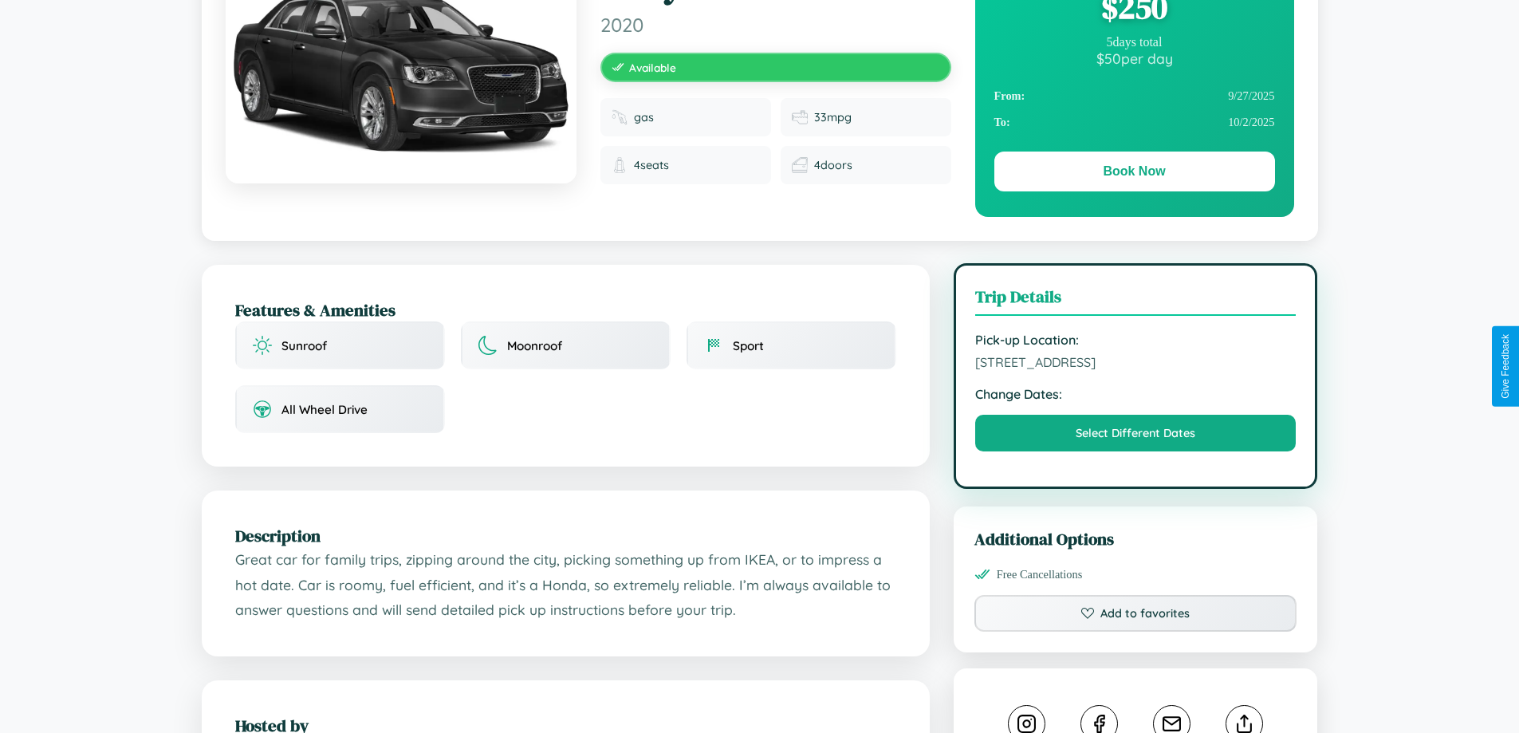
click at [1136, 364] on span "[STREET_ADDRESS]" at bounding box center [1135, 362] width 321 height 16
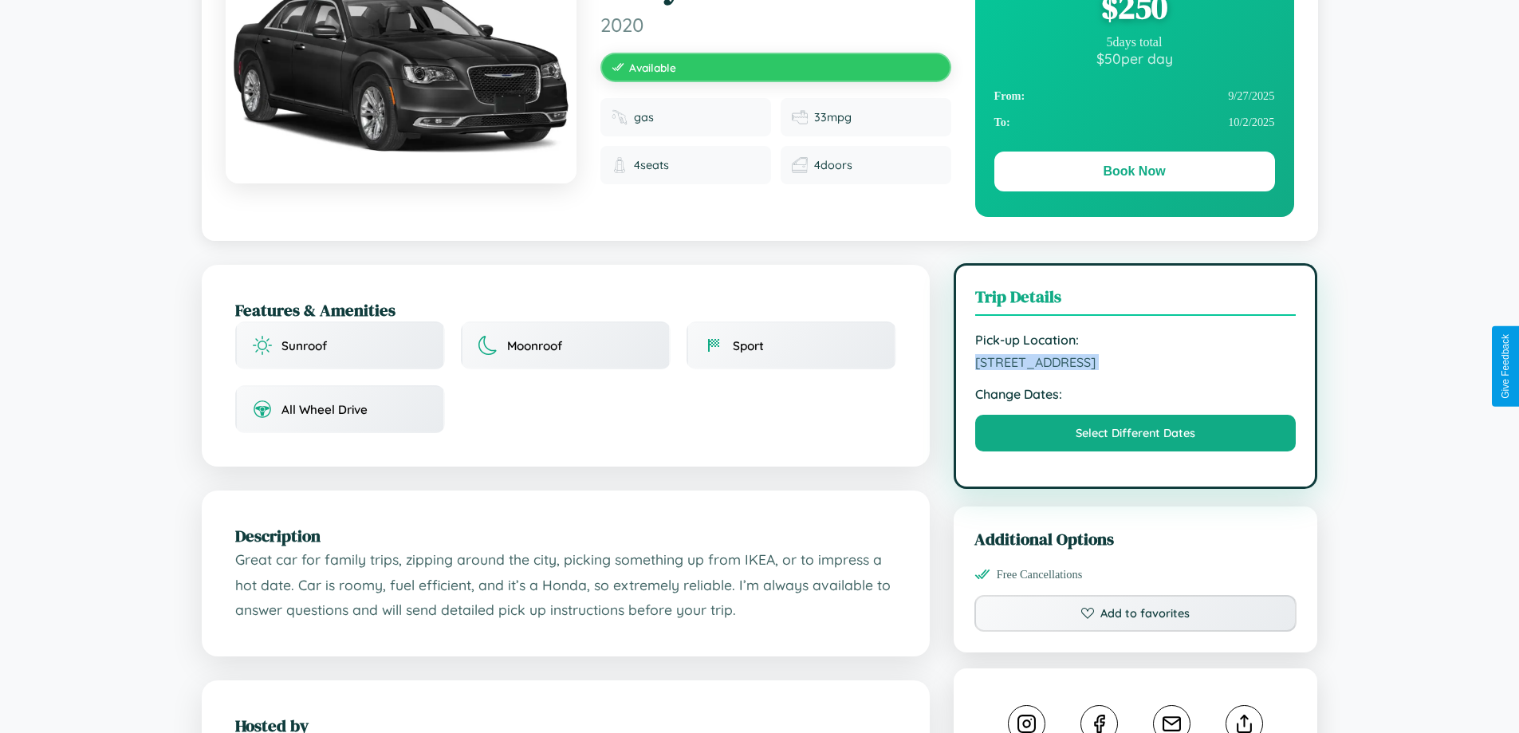
click at [1136, 364] on span "[STREET_ADDRESS]" at bounding box center [1135, 362] width 321 height 16
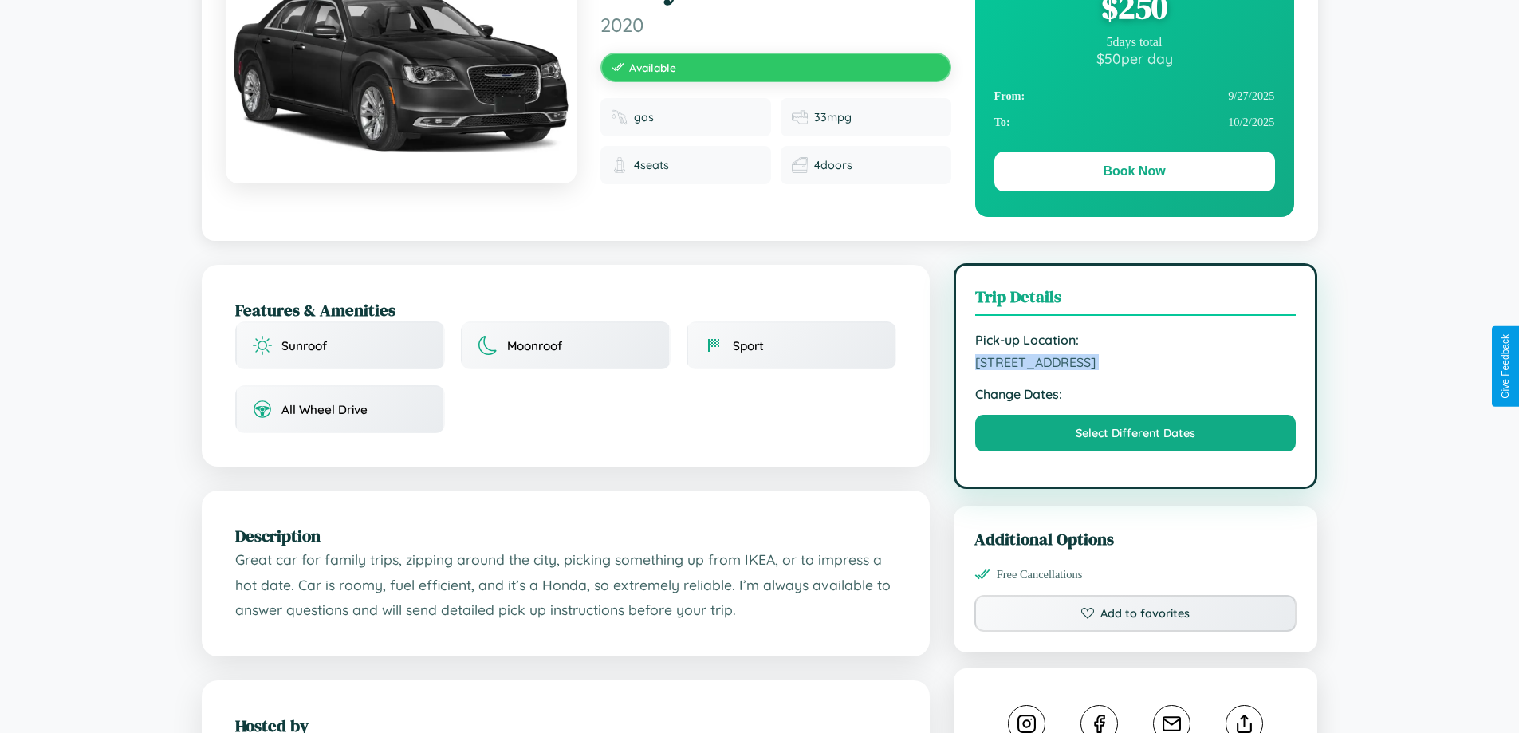
click at [1136, 364] on span "[STREET_ADDRESS]" at bounding box center [1135, 362] width 321 height 16
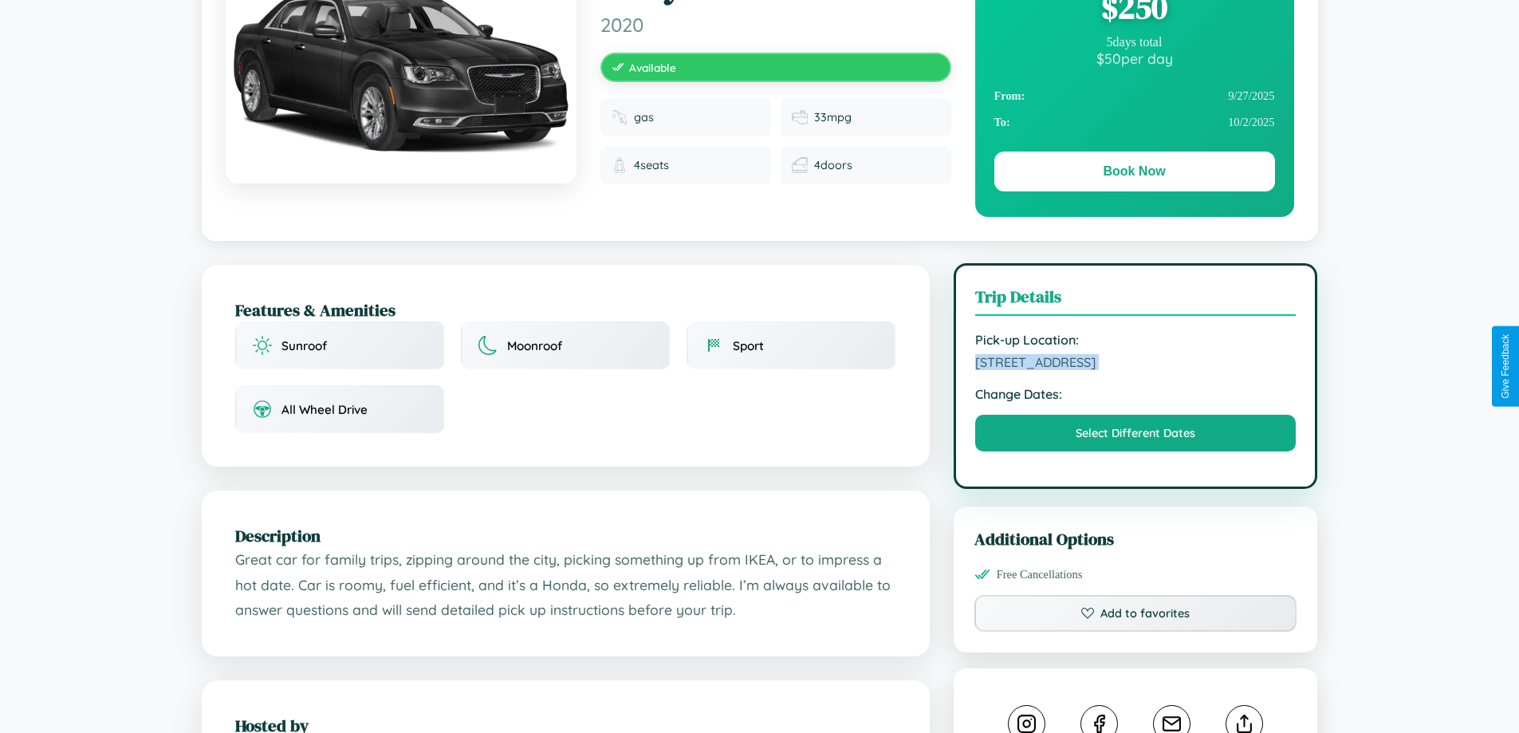
click at [1136, 364] on span "[STREET_ADDRESS]" at bounding box center [1135, 362] width 321 height 16
